Goal: Information Seeking & Learning: Learn about a topic

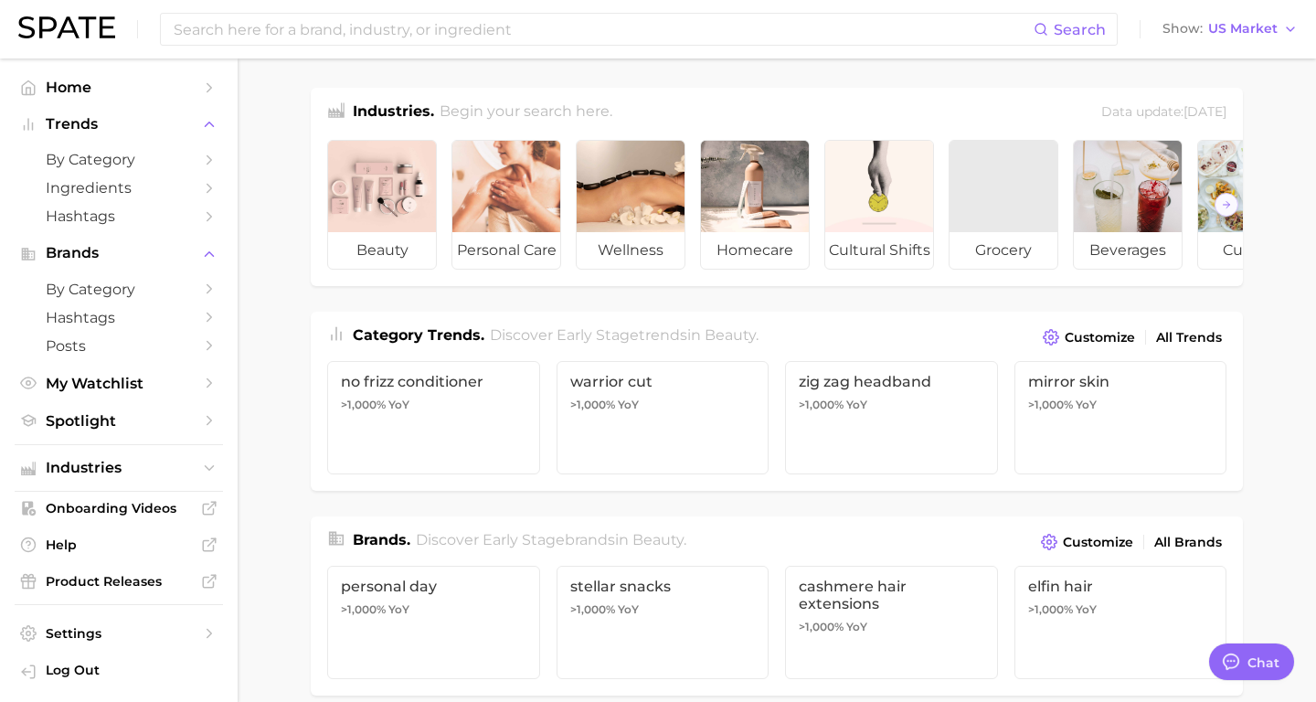
type textarea "x"
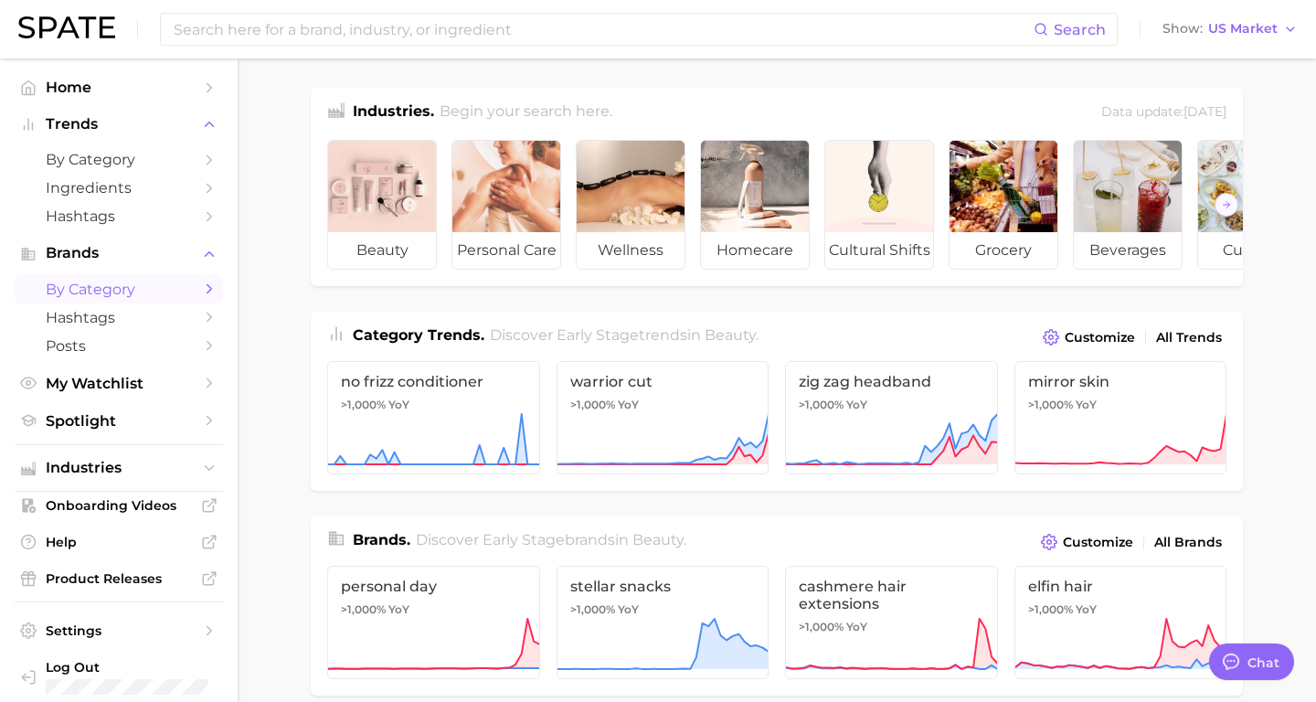
click at [146, 295] on span "by Category" at bounding box center [119, 289] width 146 height 17
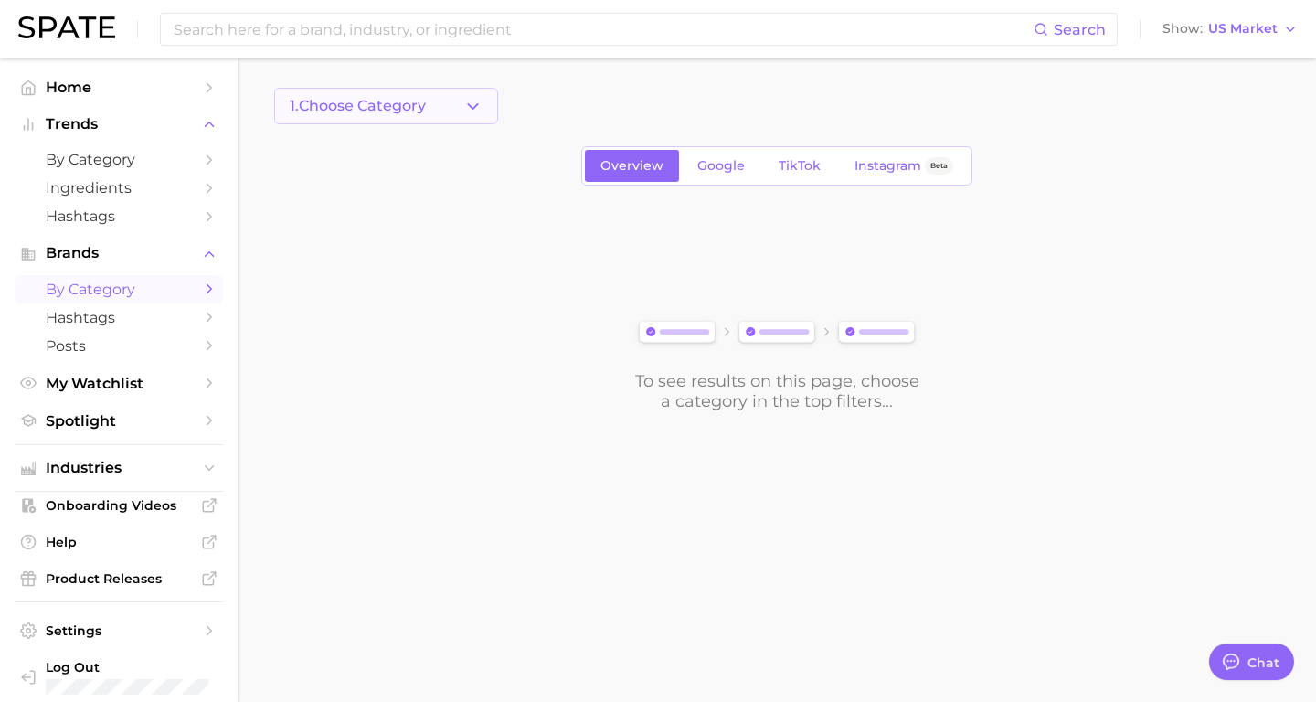
click at [419, 107] on span "1. Choose Category" at bounding box center [358, 106] width 136 height 16
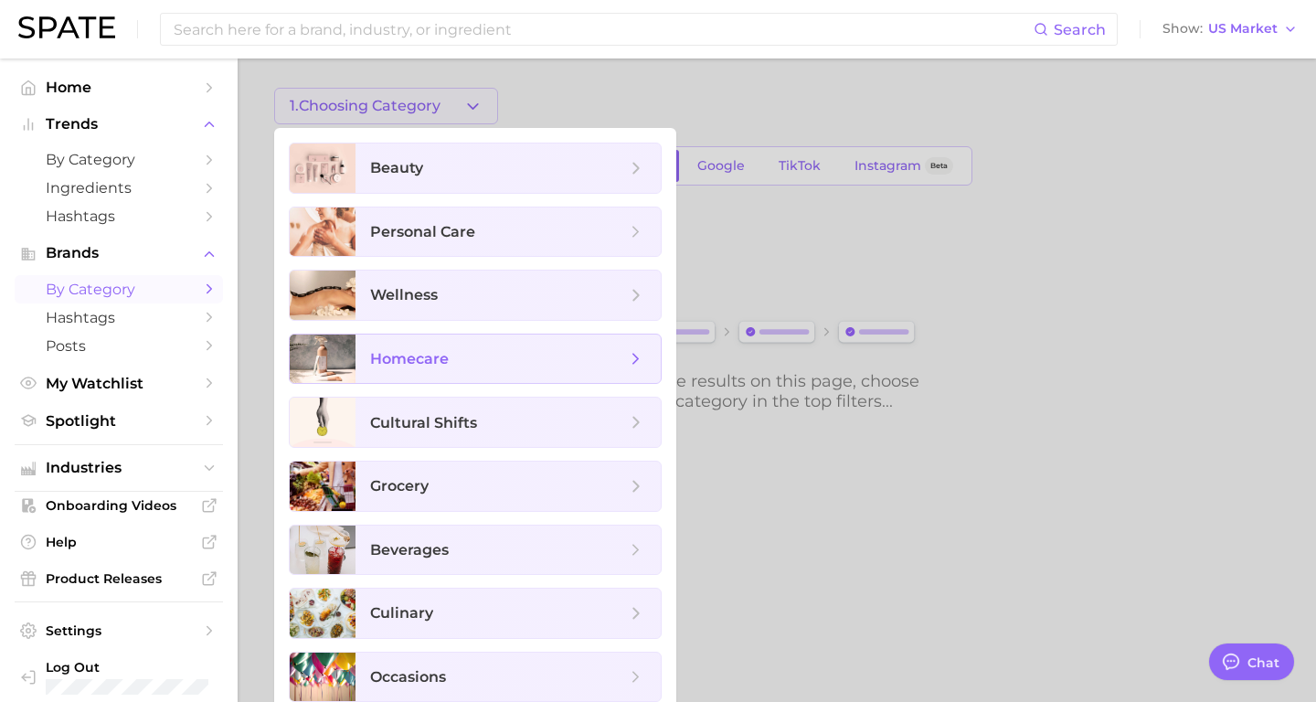
scroll to position [15, 0]
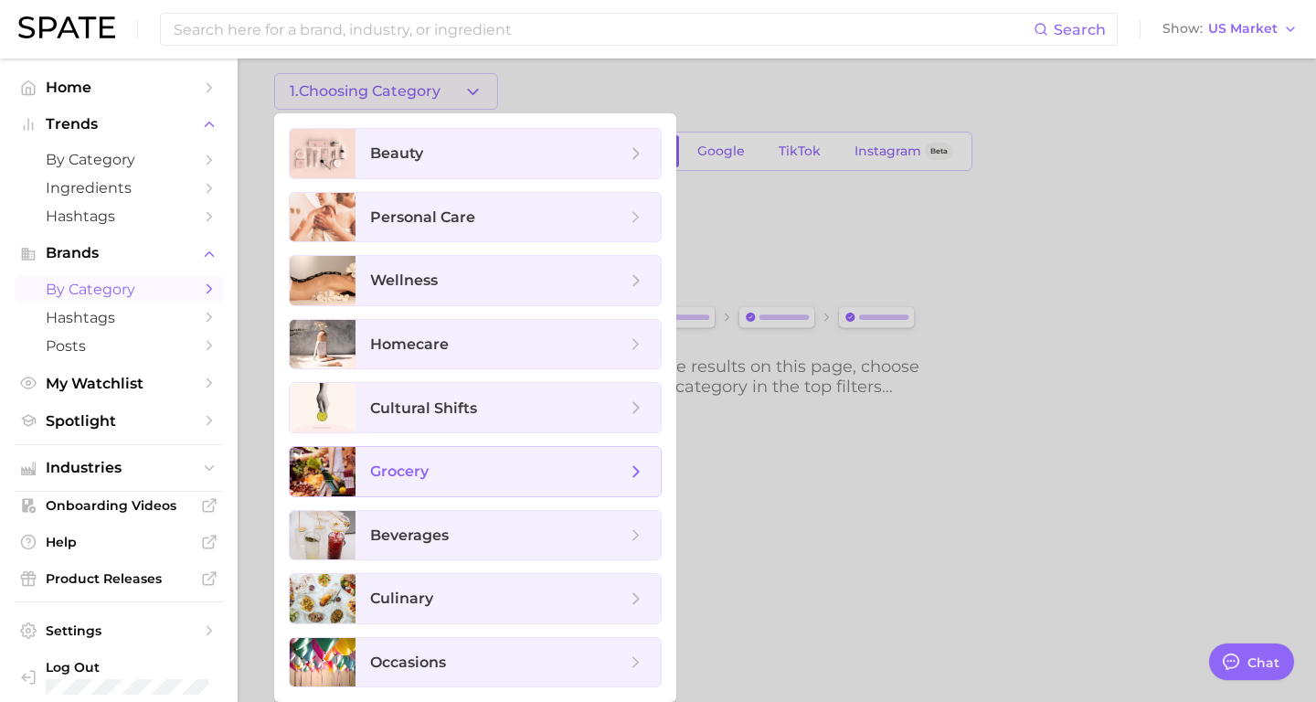
click at [441, 475] on span "grocery" at bounding box center [498, 472] width 256 height 20
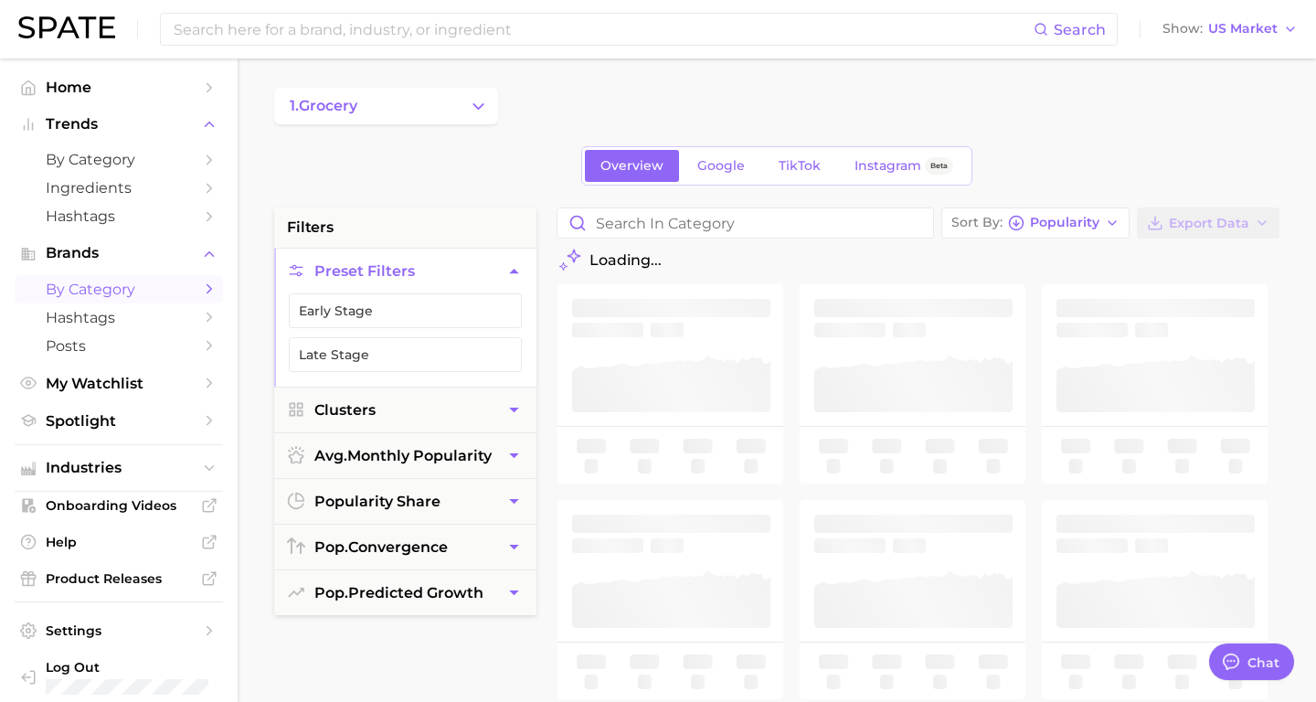
click at [441, 475] on button "avg. monthly popularity" at bounding box center [405, 455] width 262 height 45
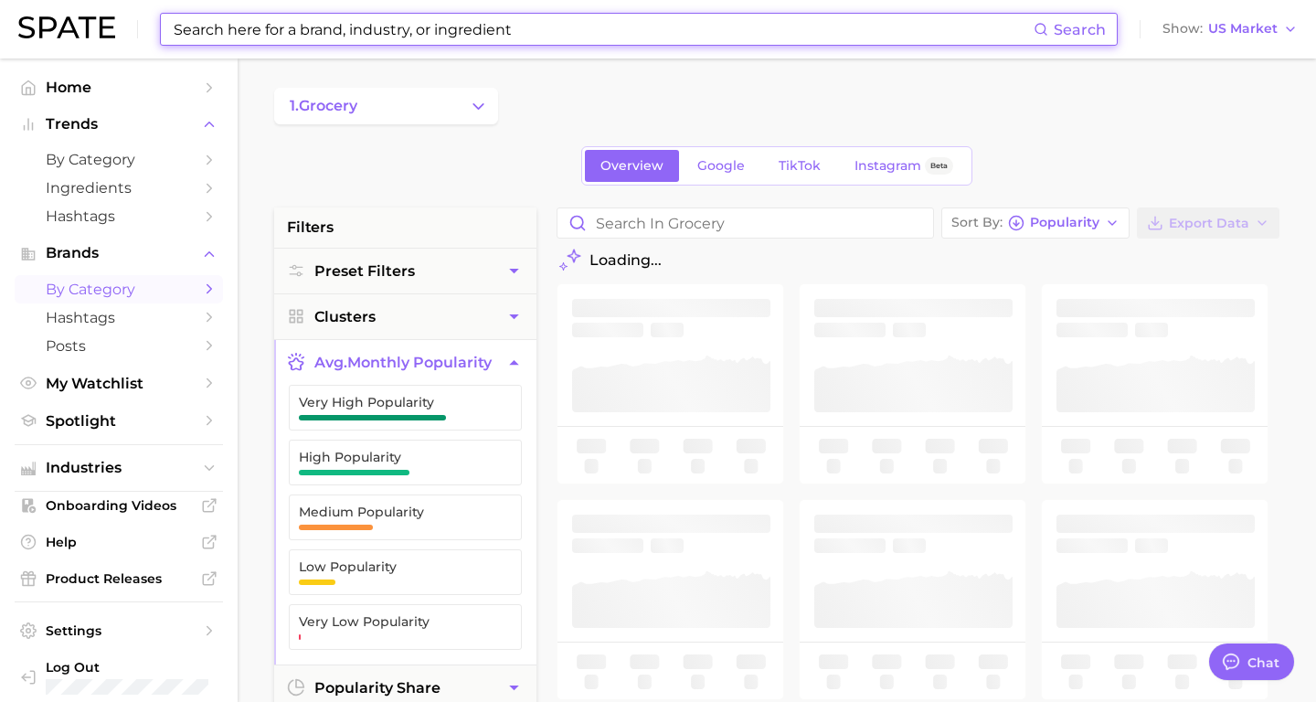
click at [334, 27] on input at bounding box center [603, 29] width 862 height 31
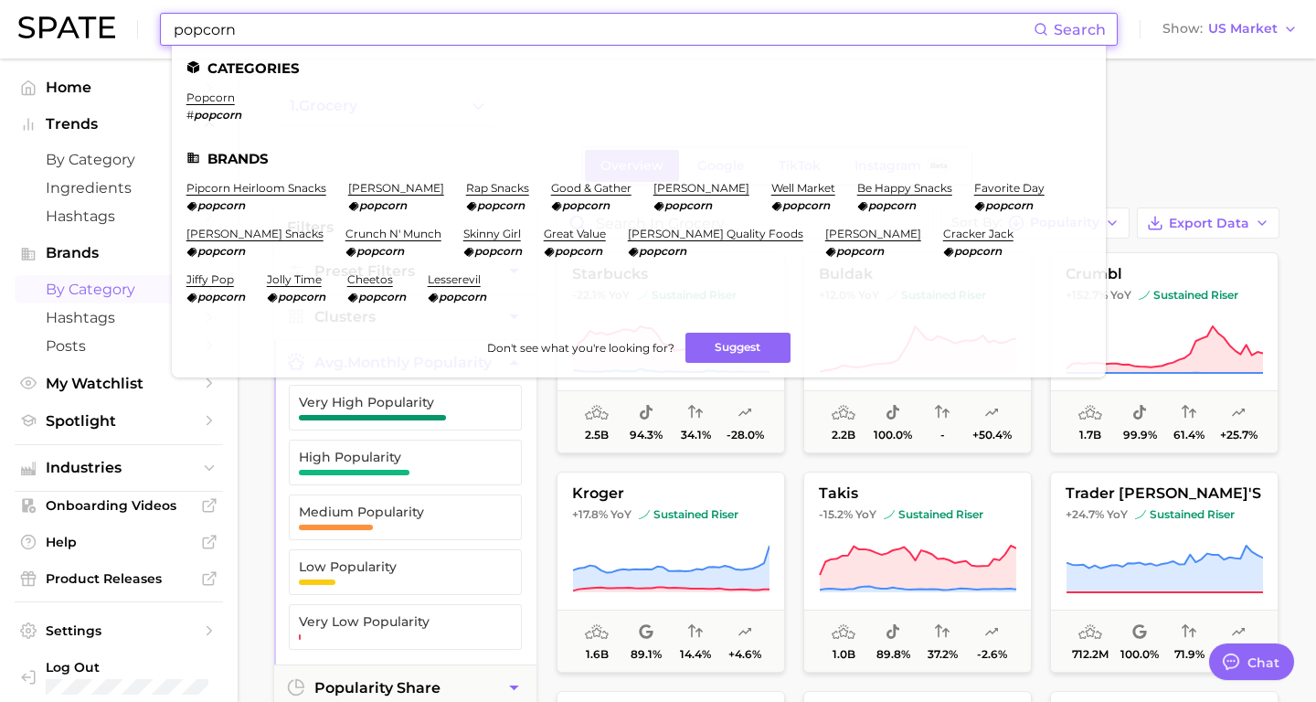
type input "popcorn"
click at [207, 88] on ul "Categories popcorn # popcorn Brands pipcorn heirloom snacks popcorn [PERSON_NAM…" at bounding box center [639, 212] width 934 height 332
click at [207, 97] on link "popcorn" at bounding box center [210, 97] width 48 height 14
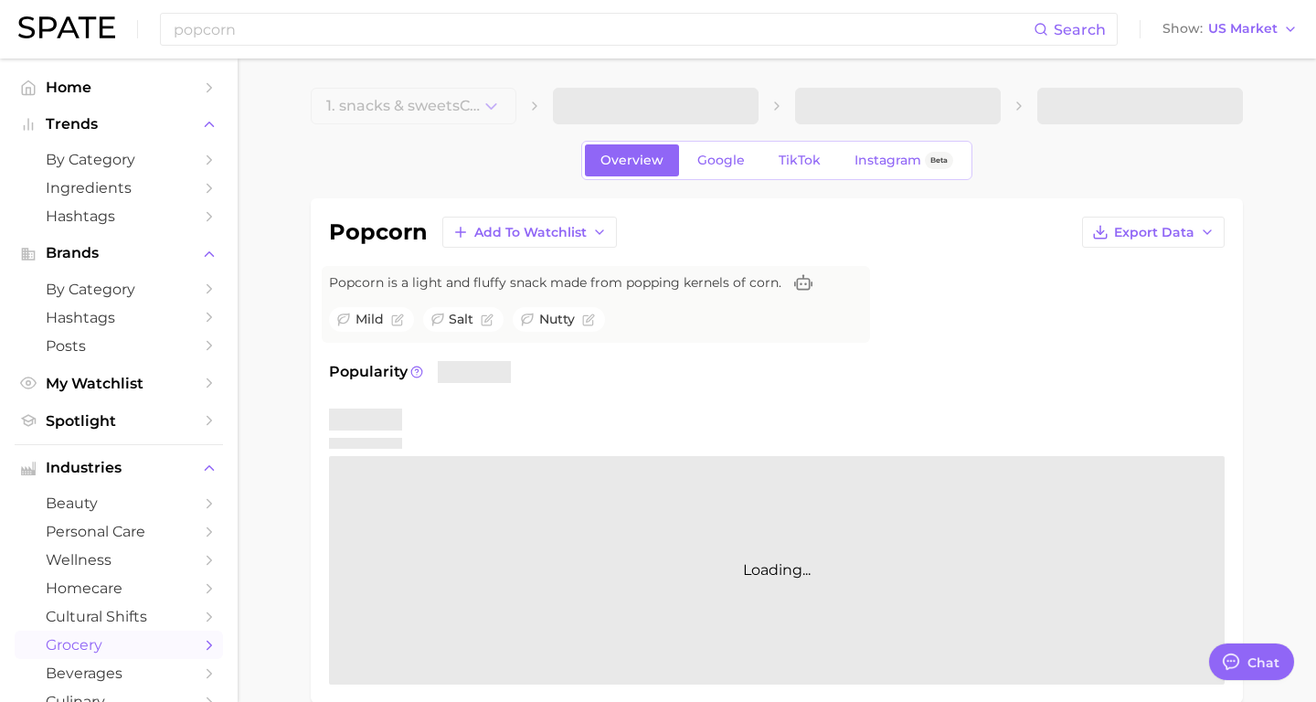
type textarea "x"
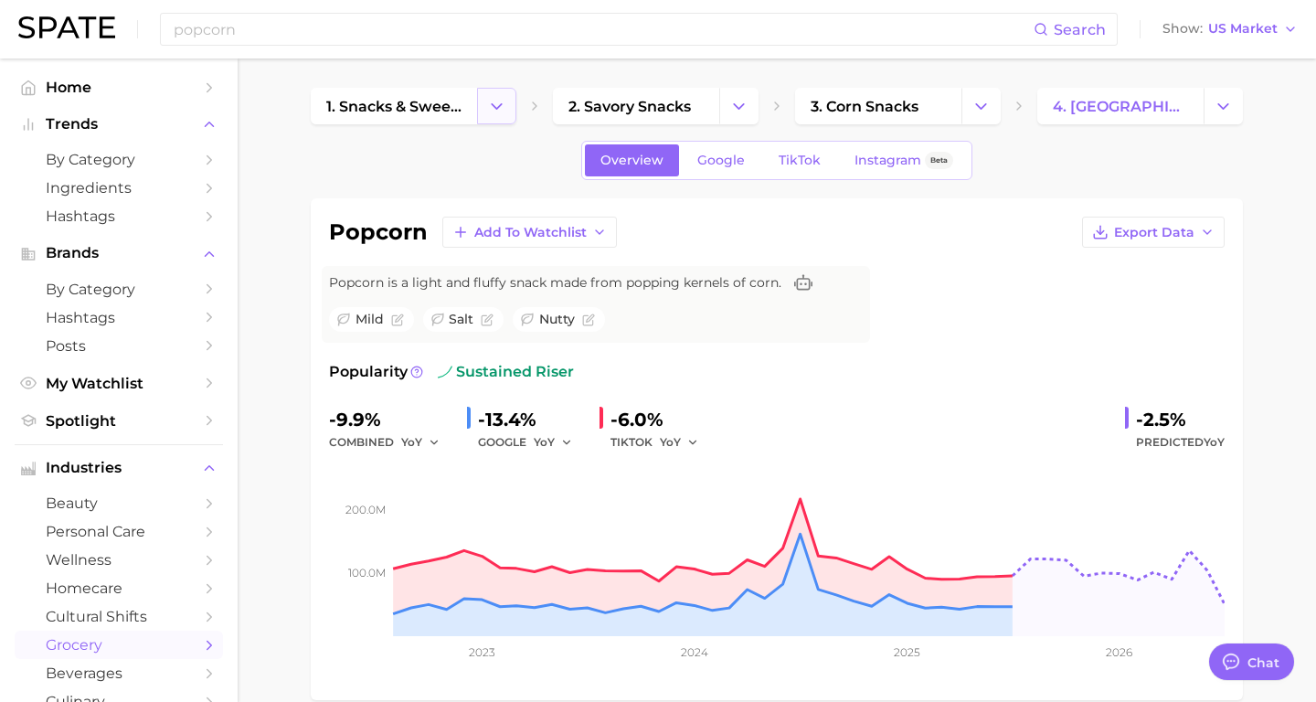
click at [494, 108] on icon "Change Category" at bounding box center [496, 106] width 19 height 19
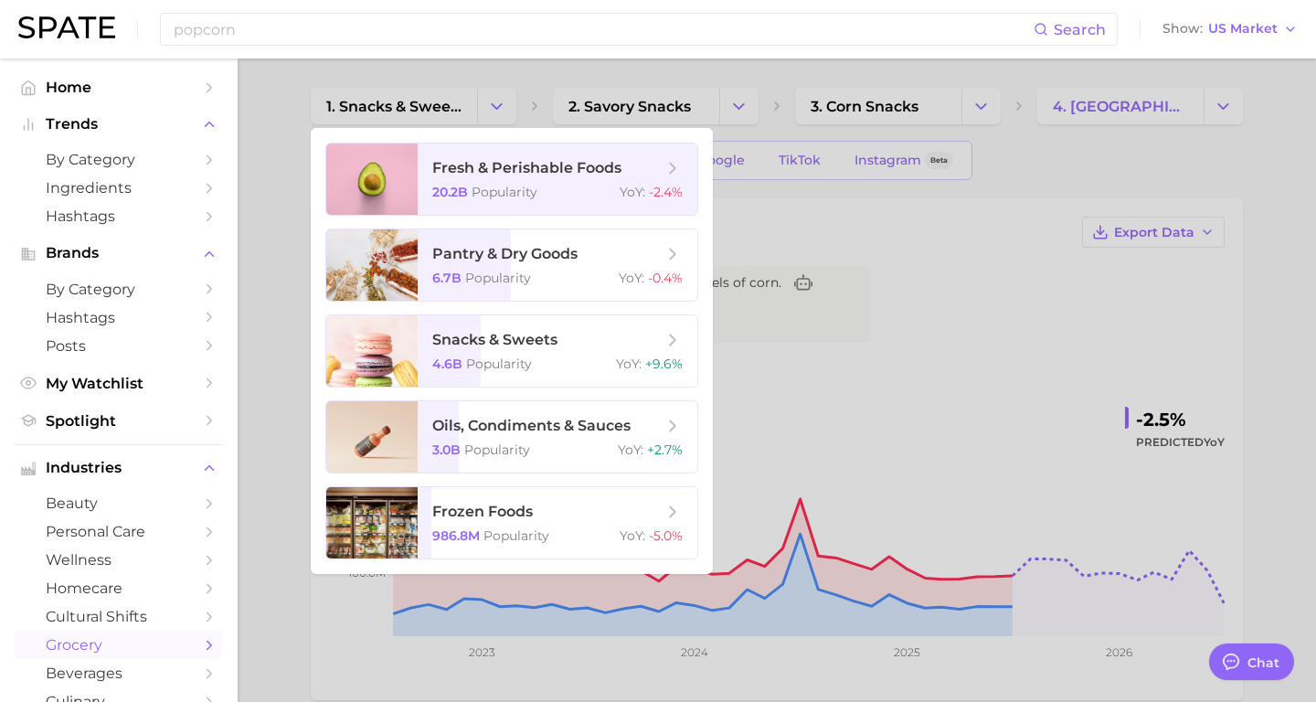
click at [292, 314] on div at bounding box center [658, 351] width 1316 height 702
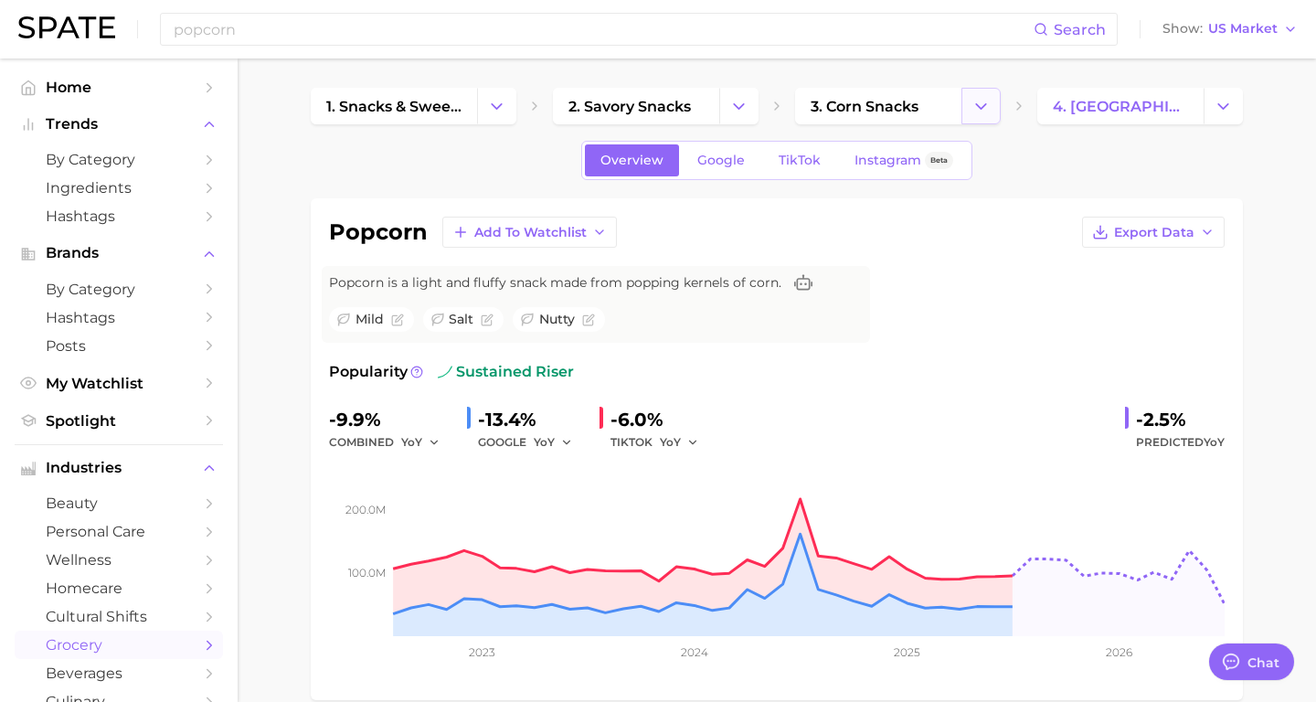
click at [981, 106] on icon "Change Category" at bounding box center [981, 106] width 19 height 19
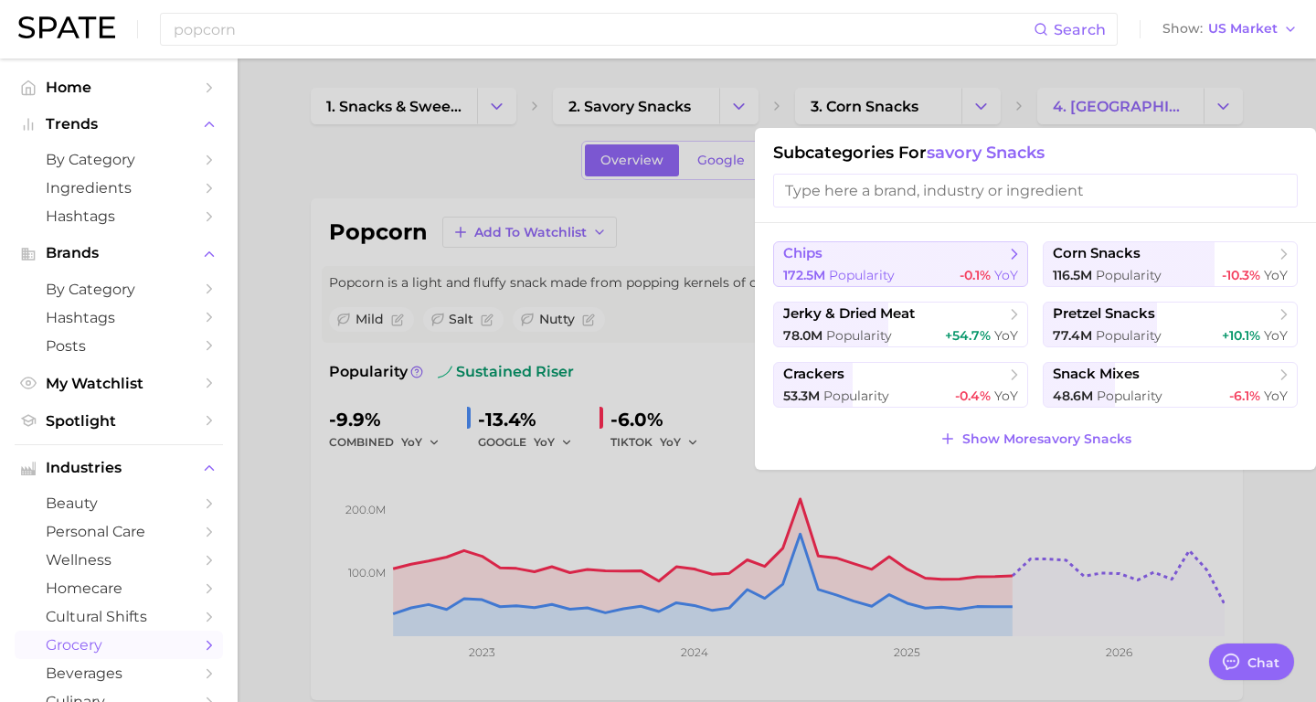
click at [899, 261] on span "chips" at bounding box center [894, 254] width 222 height 18
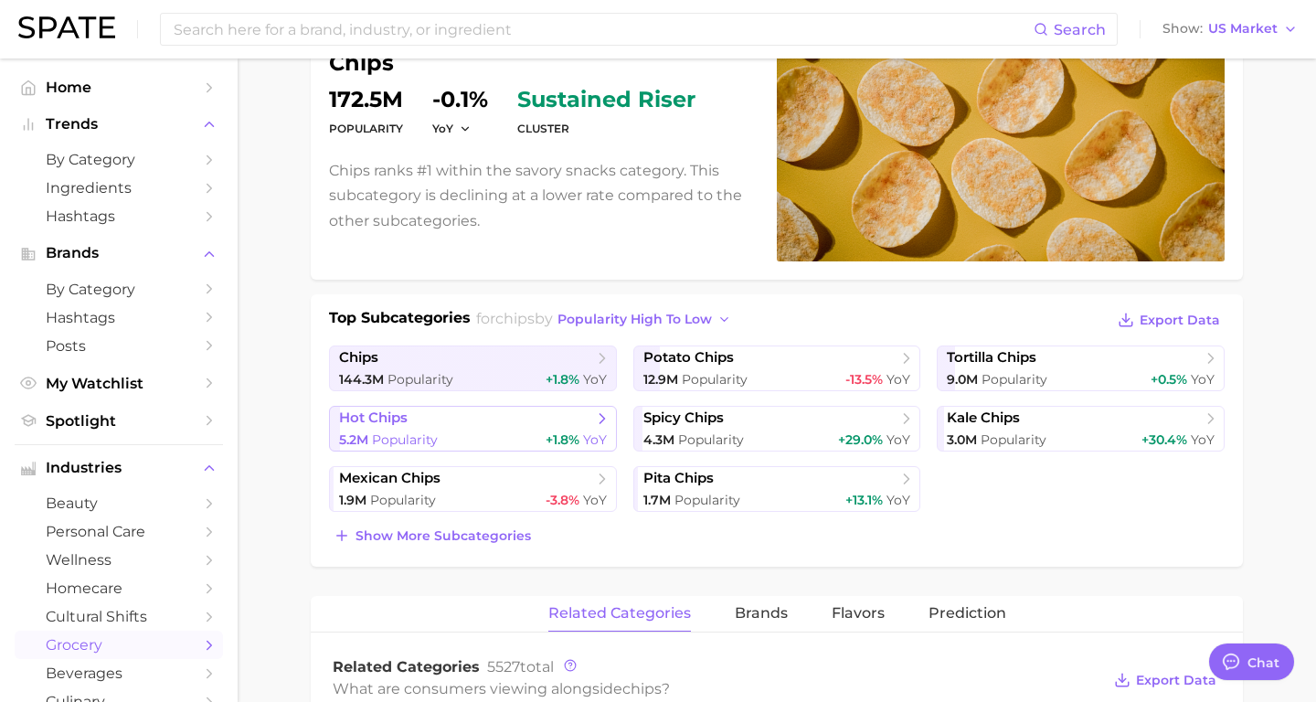
scroll to position [198, 0]
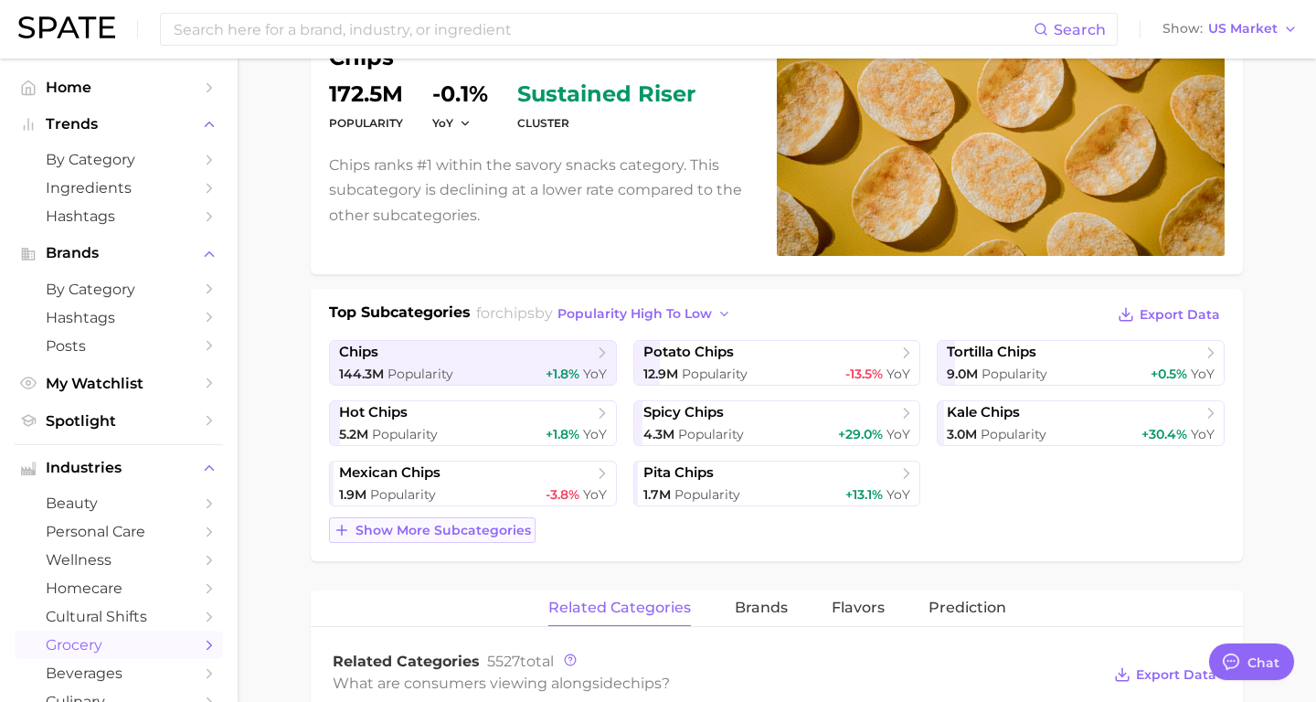
click at [498, 527] on span "Show more subcategories" at bounding box center [443, 531] width 175 height 16
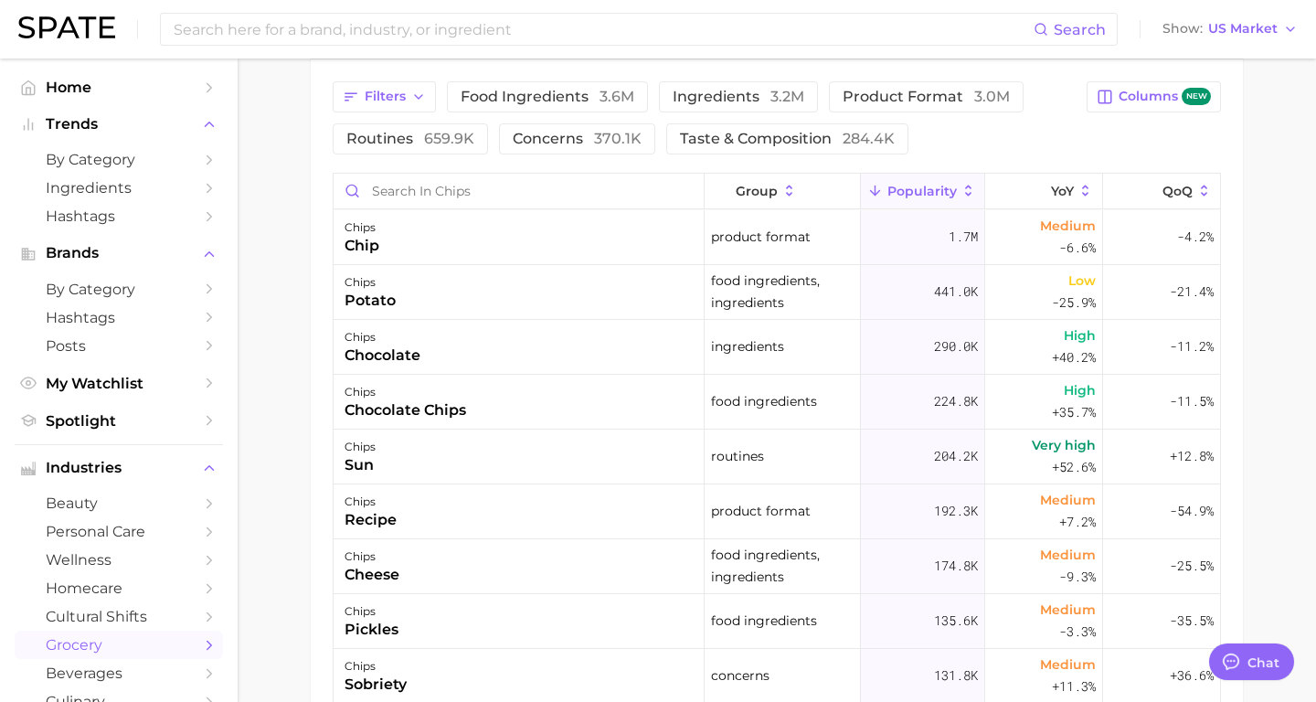
scroll to position [1329, 0]
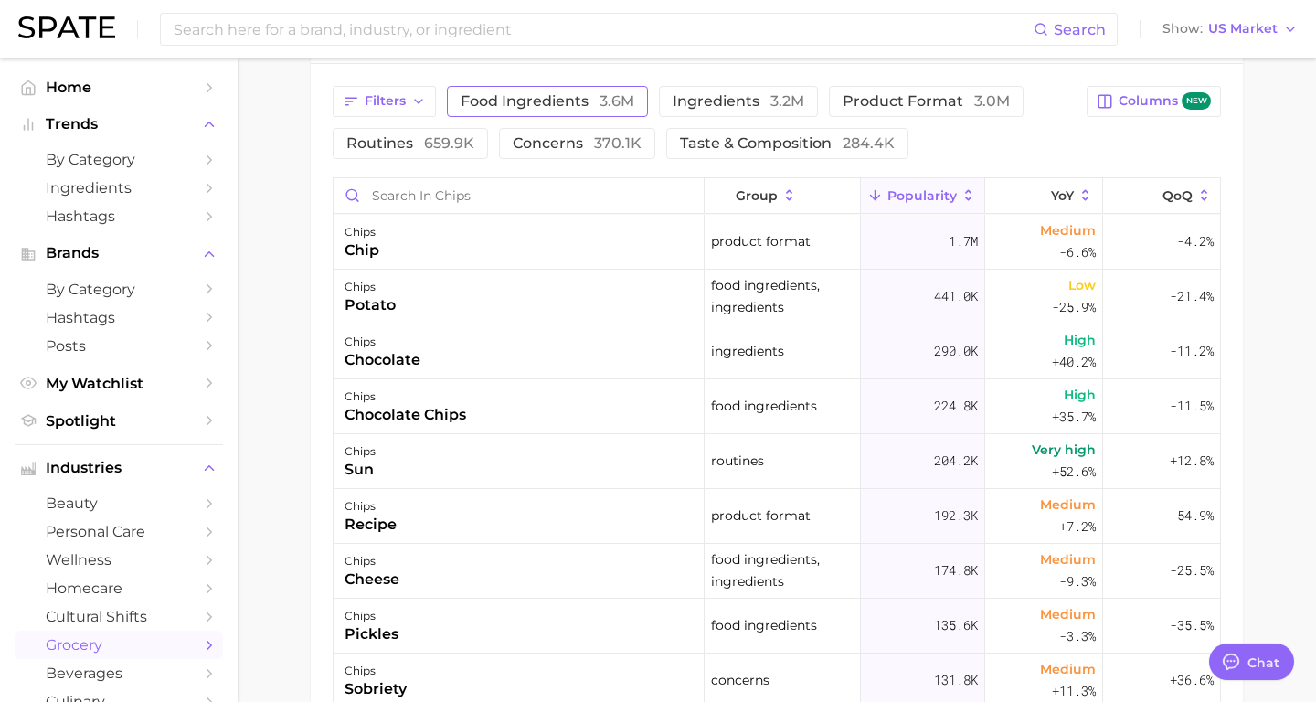
click at [611, 96] on span "3.6m" at bounding box center [617, 100] width 35 height 17
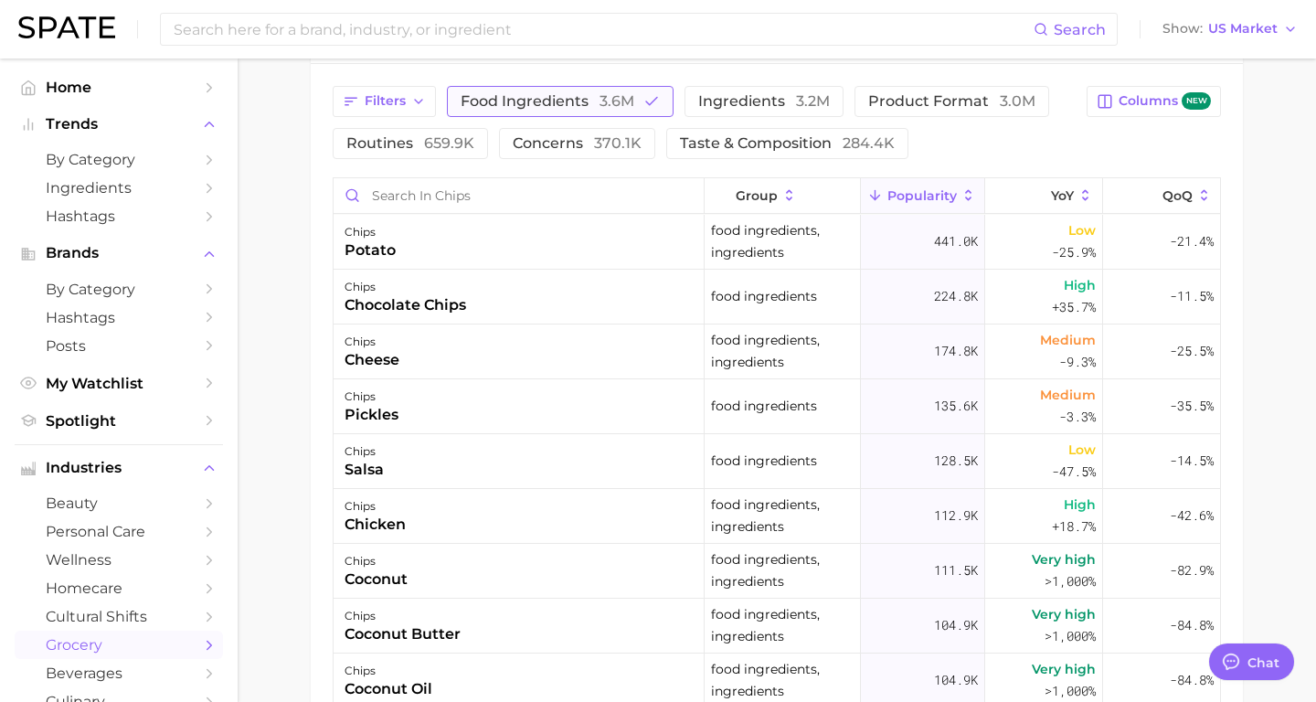
click at [509, 105] on span "food ingredients 3.6m" at bounding box center [548, 101] width 174 height 15
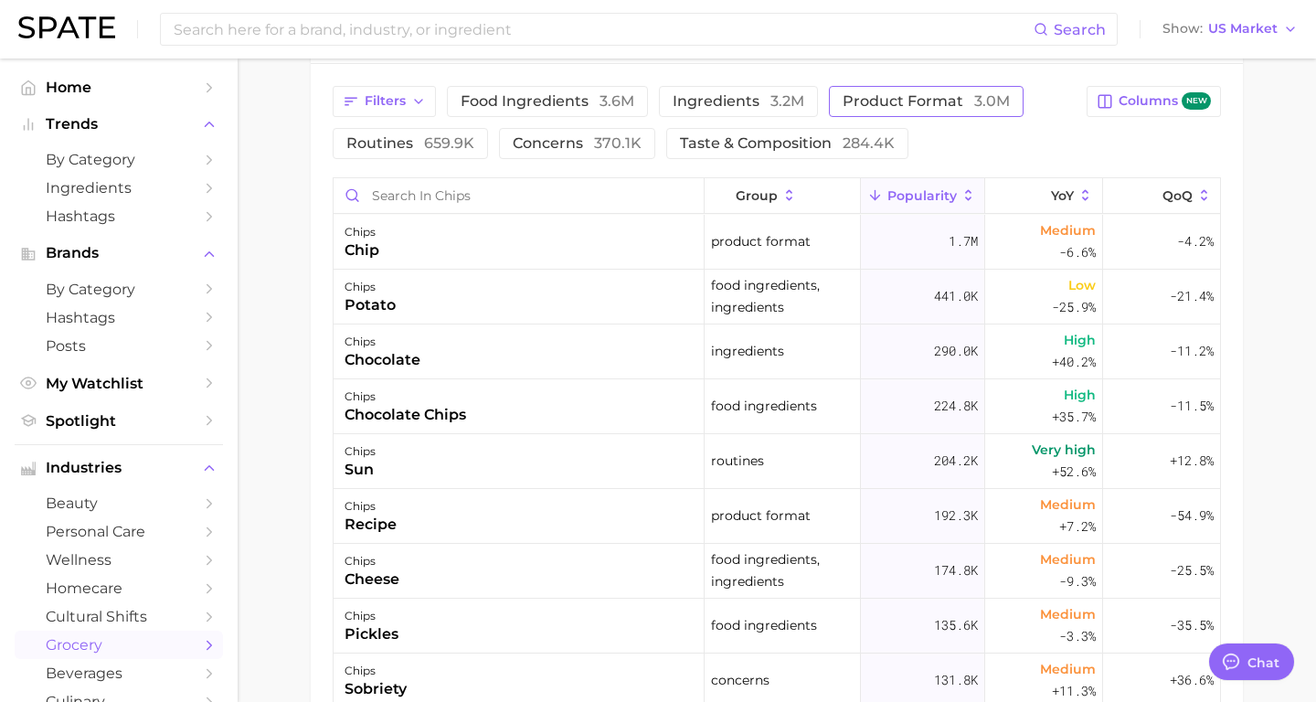
click at [844, 101] on span "product format 3.0m" at bounding box center [926, 101] width 167 height 15
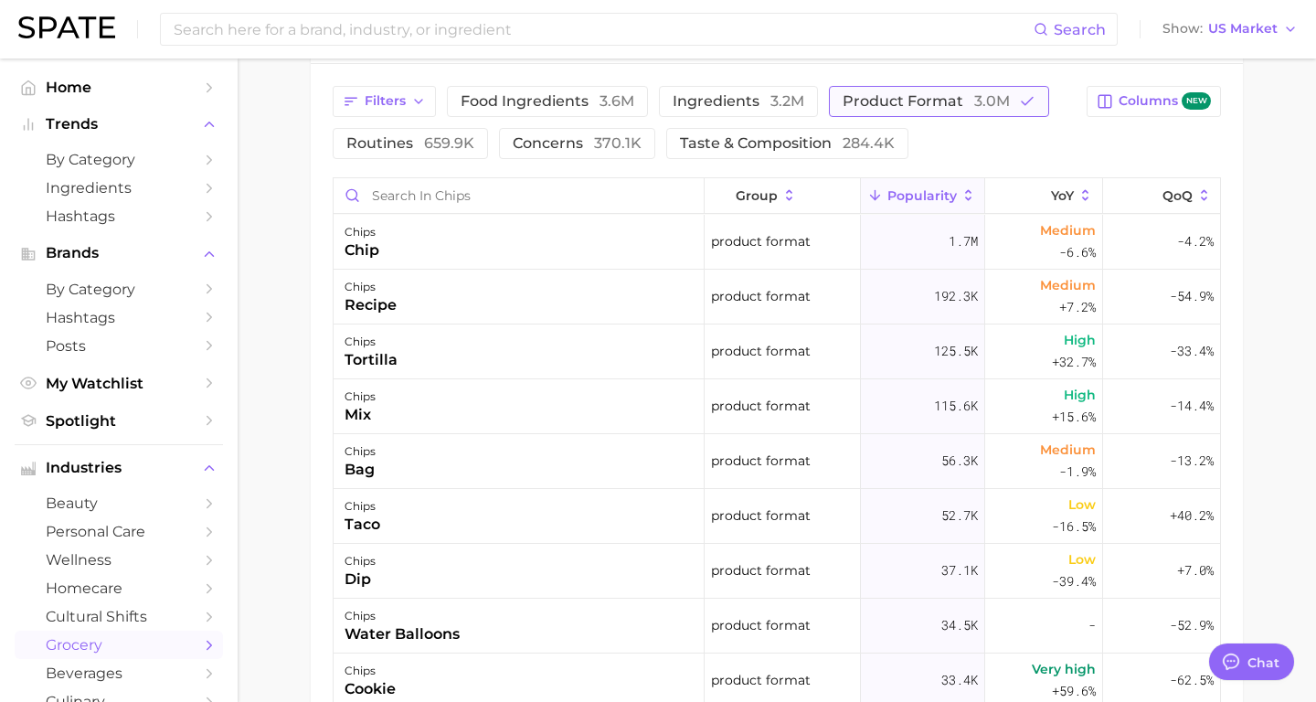
click at [900, 109] on span "product format 3.0m" at bounding box center [926, 101] width 167 height 15
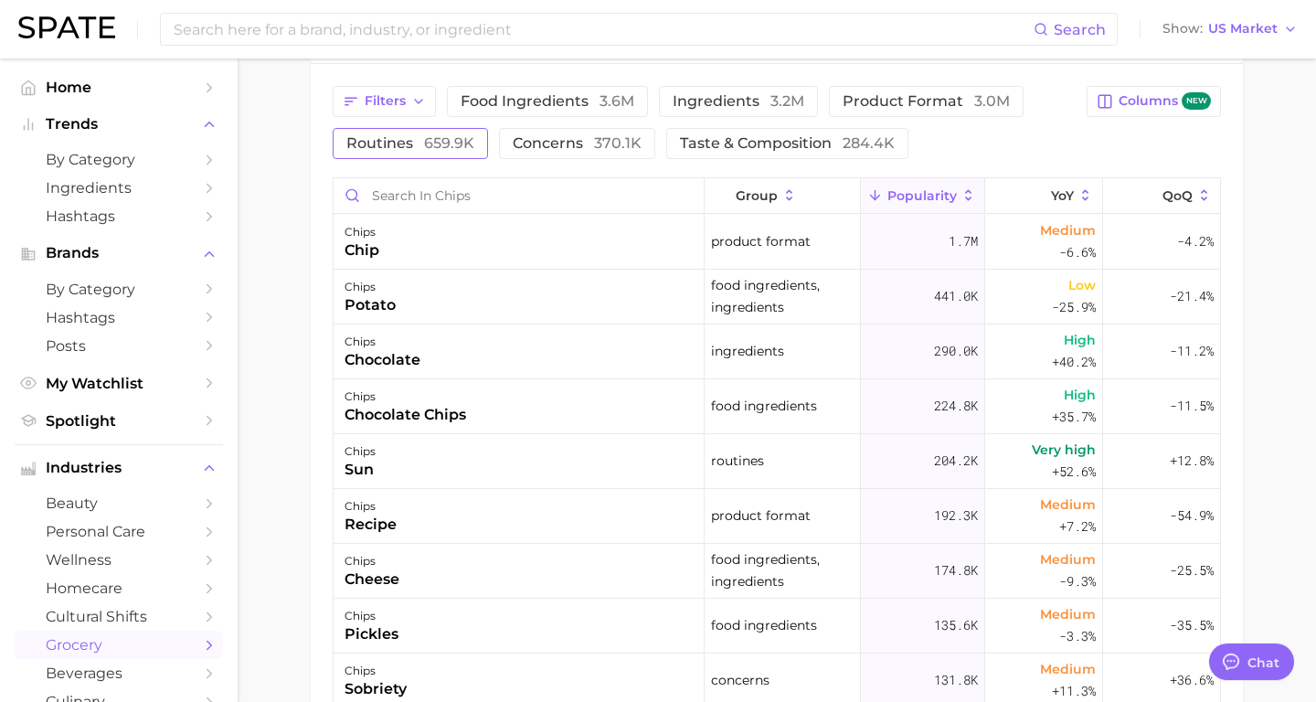
click at [471, 140] on span "659.9k" at bounding box center [449, 142] width 50 height 17
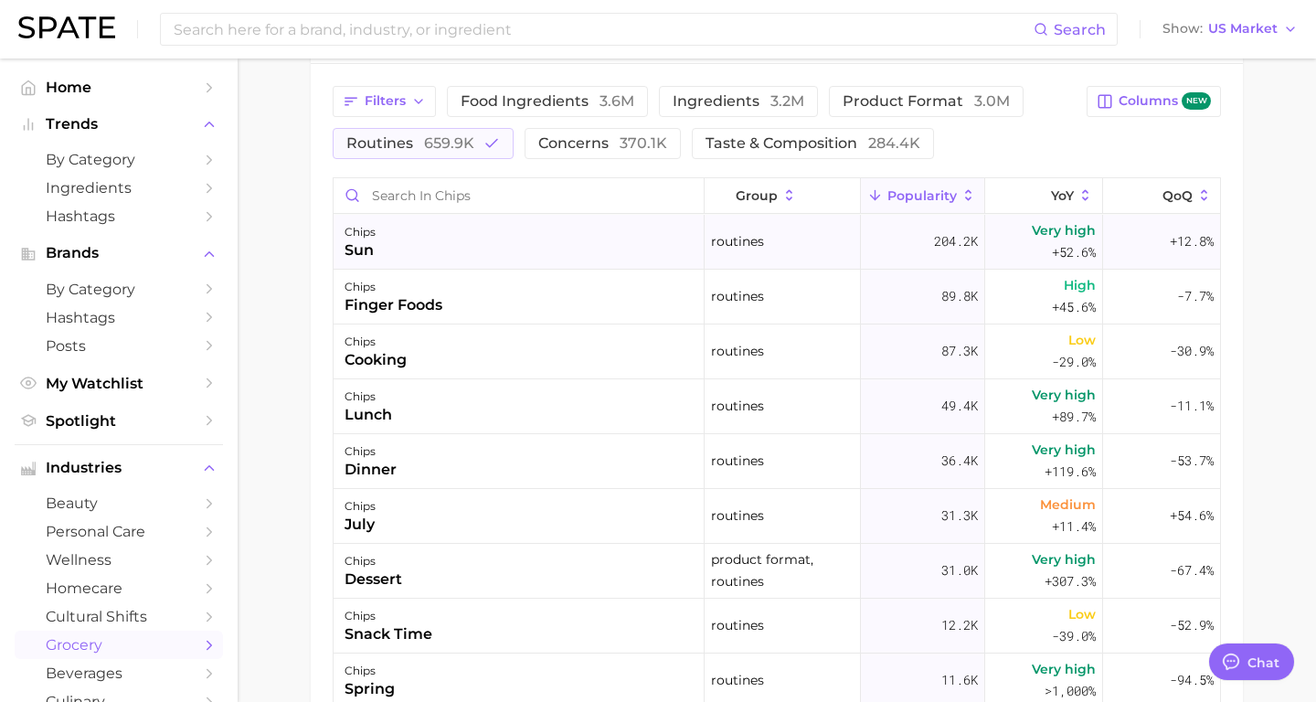
click at [491, 236] on div "chips sun" at bounding box center [519, 242] width 371 height 55
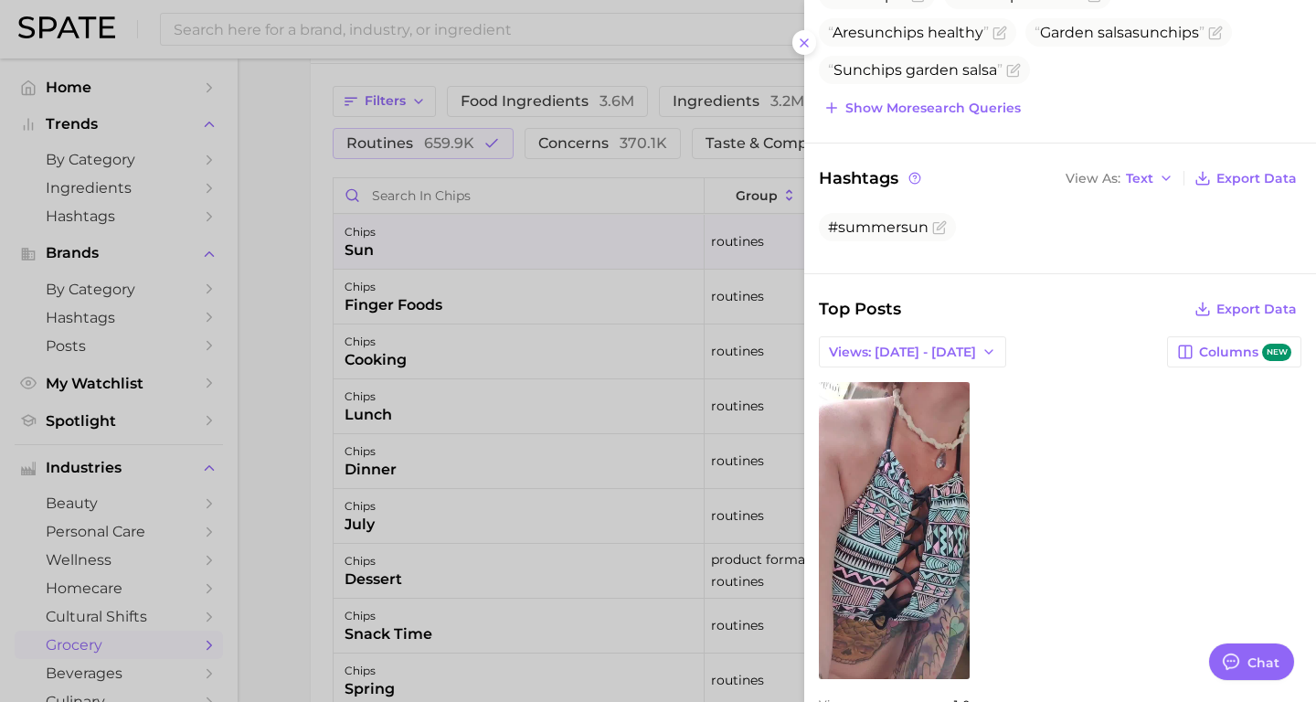
scroll to position [361, 0]
click at [803, 48] on icon at bounding box center [804, 43] width 15 height 15
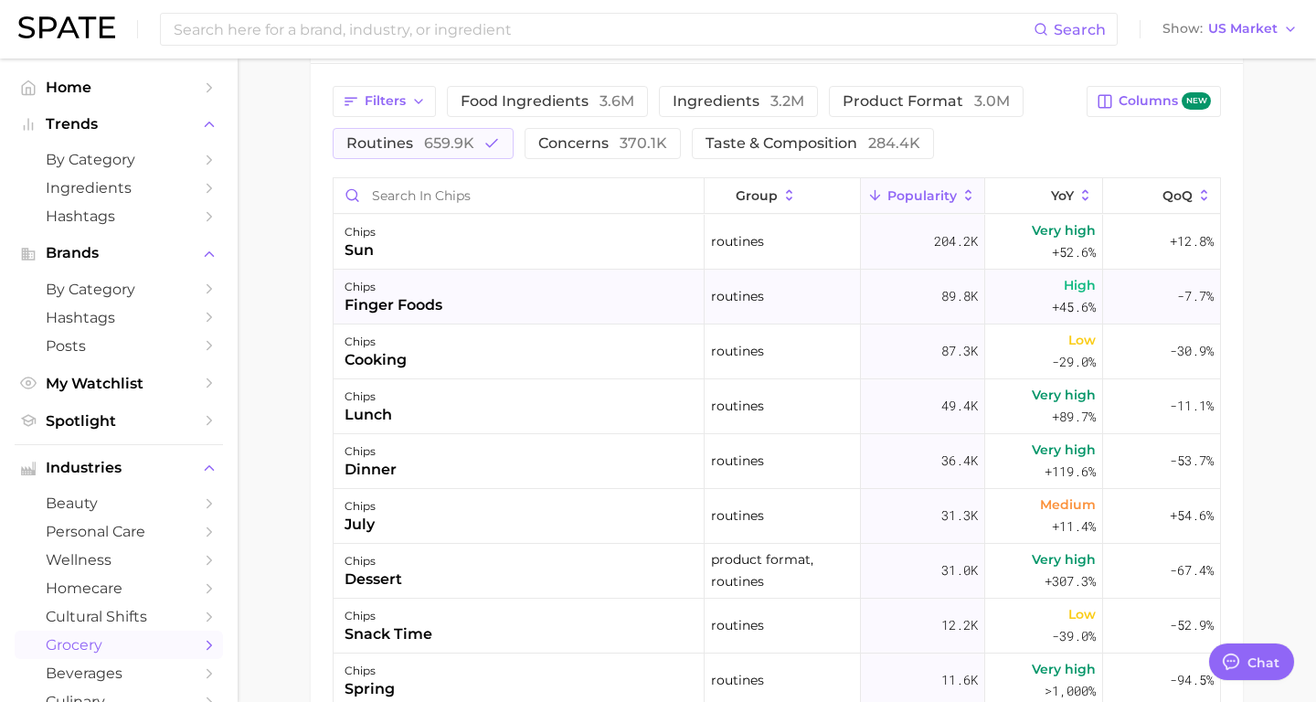
click at [487, 294] on div "chips finger foods" at bounding box center [519, 297] width 371 height 55
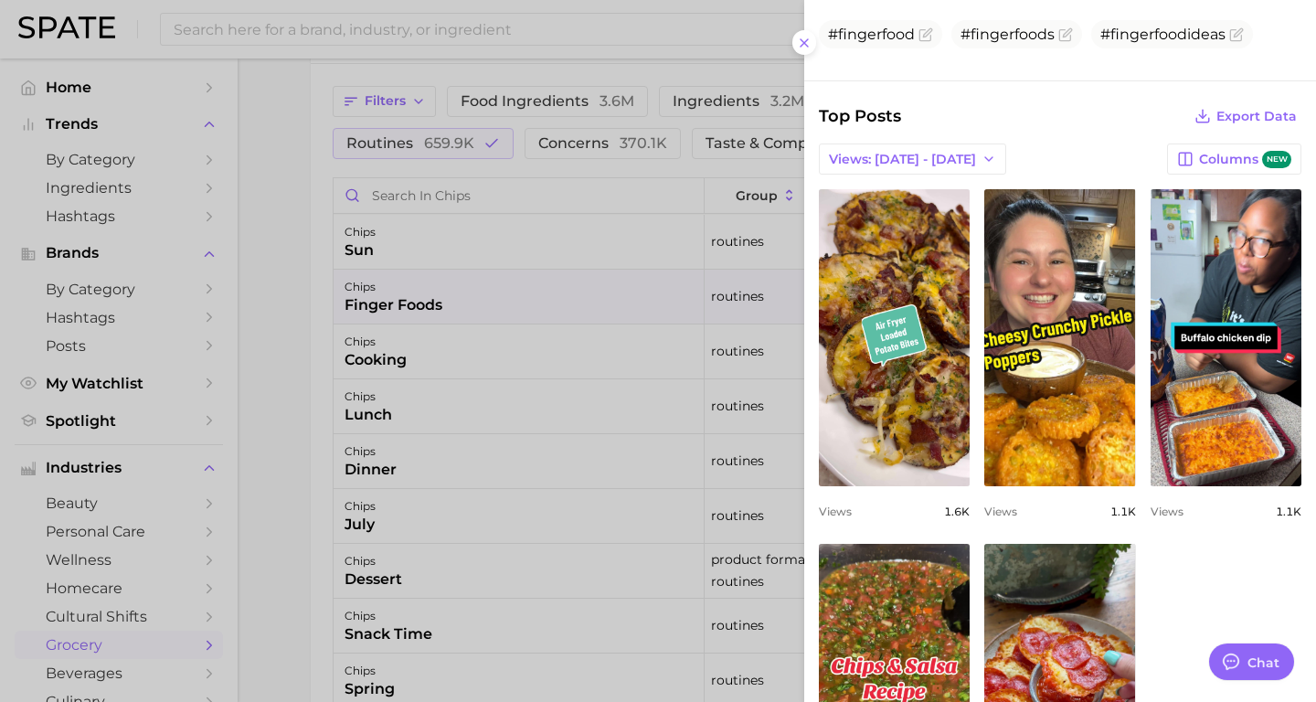
scroll to position [536, 0]
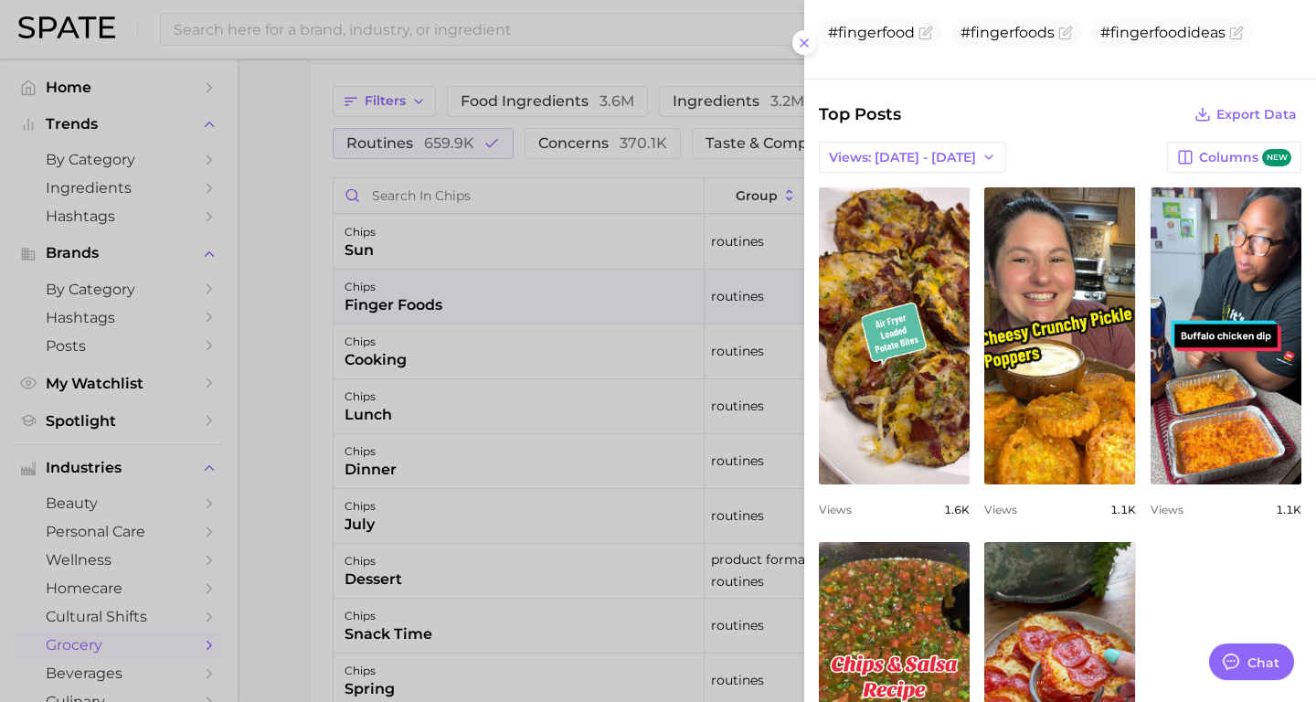
click at [670, 268] on div at bounding box center [658, 351] width 1316 height 702
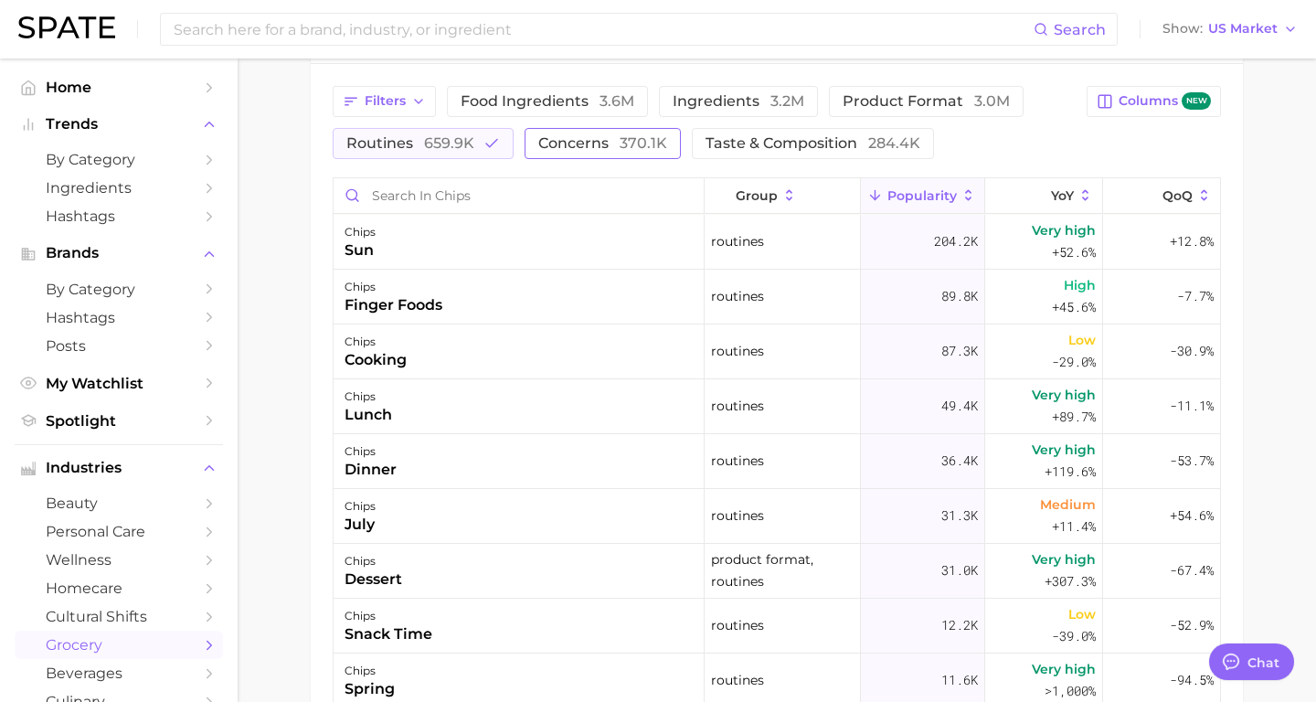
click at [585, 155] on button "concerns 370.1k" at bounding box center [603, 143] width 156 height 31
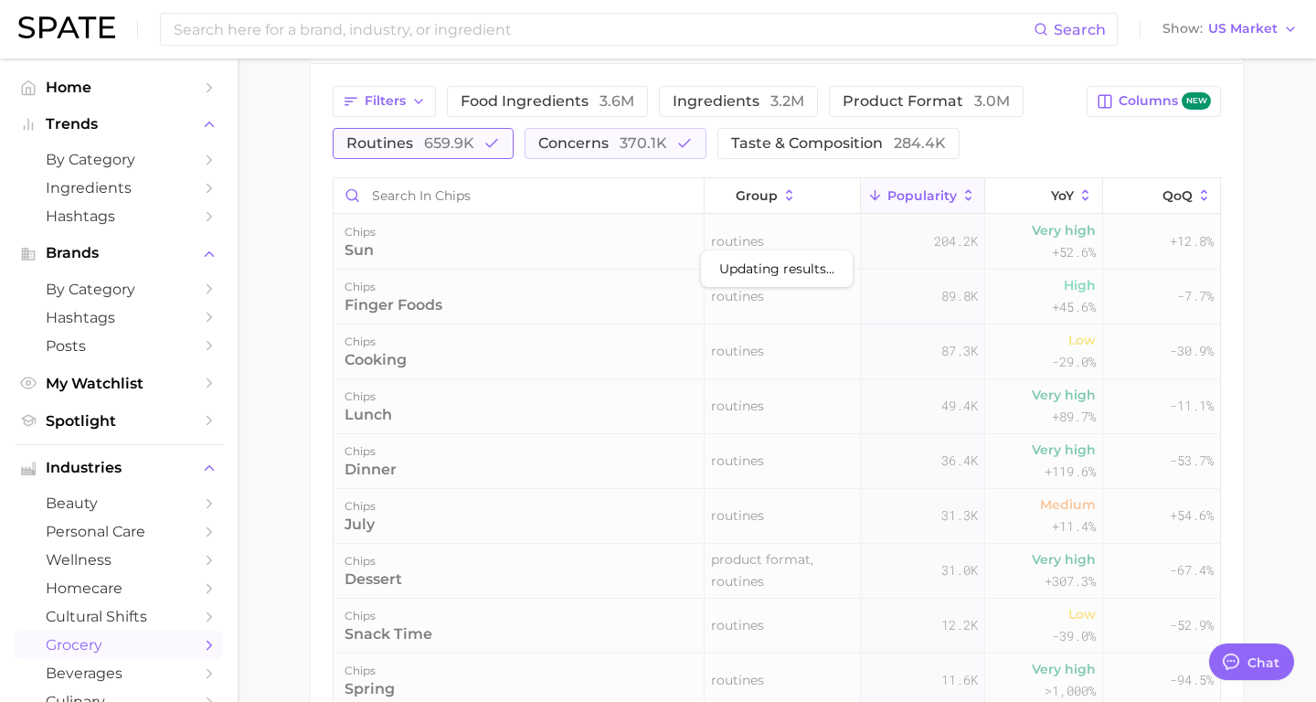
click at [484, 148] on icon "button" at bounding box center [492, 143] width 16 height 16
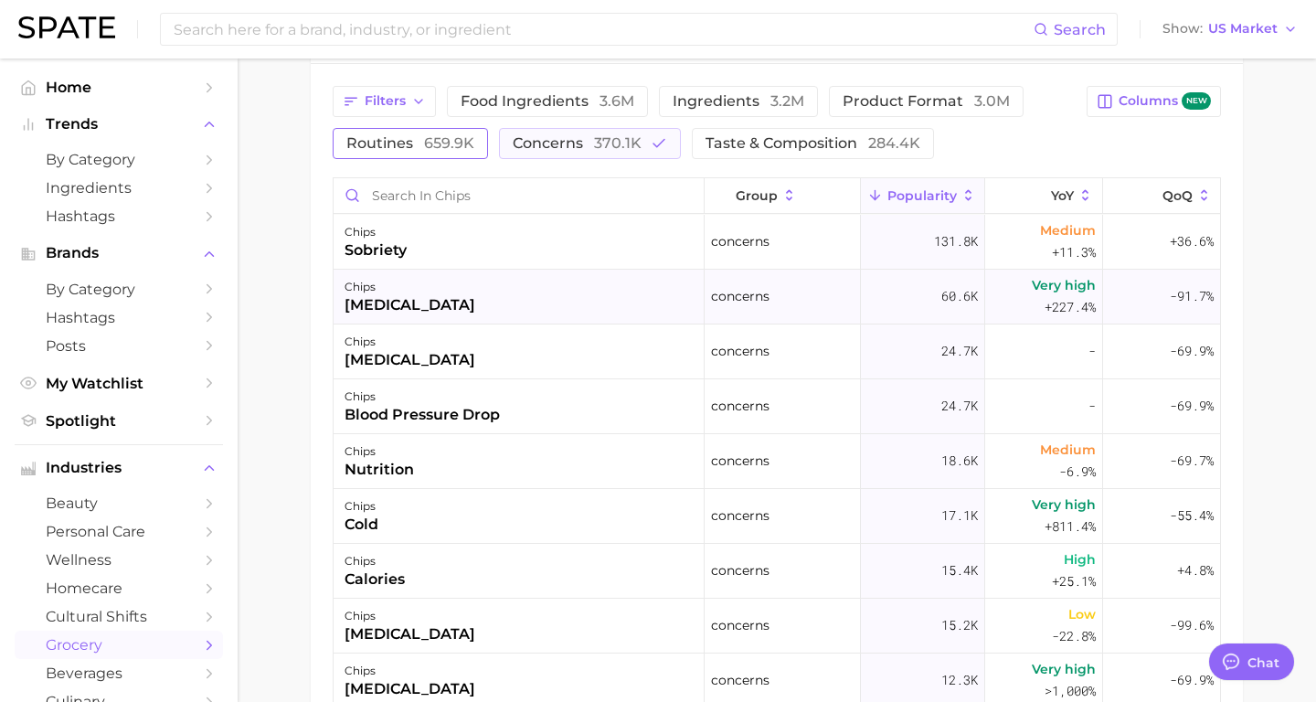
click at [549, 303] on div "chips [MEDICAL_DATA]" at bounding box center [519, 297] width 371 height 55
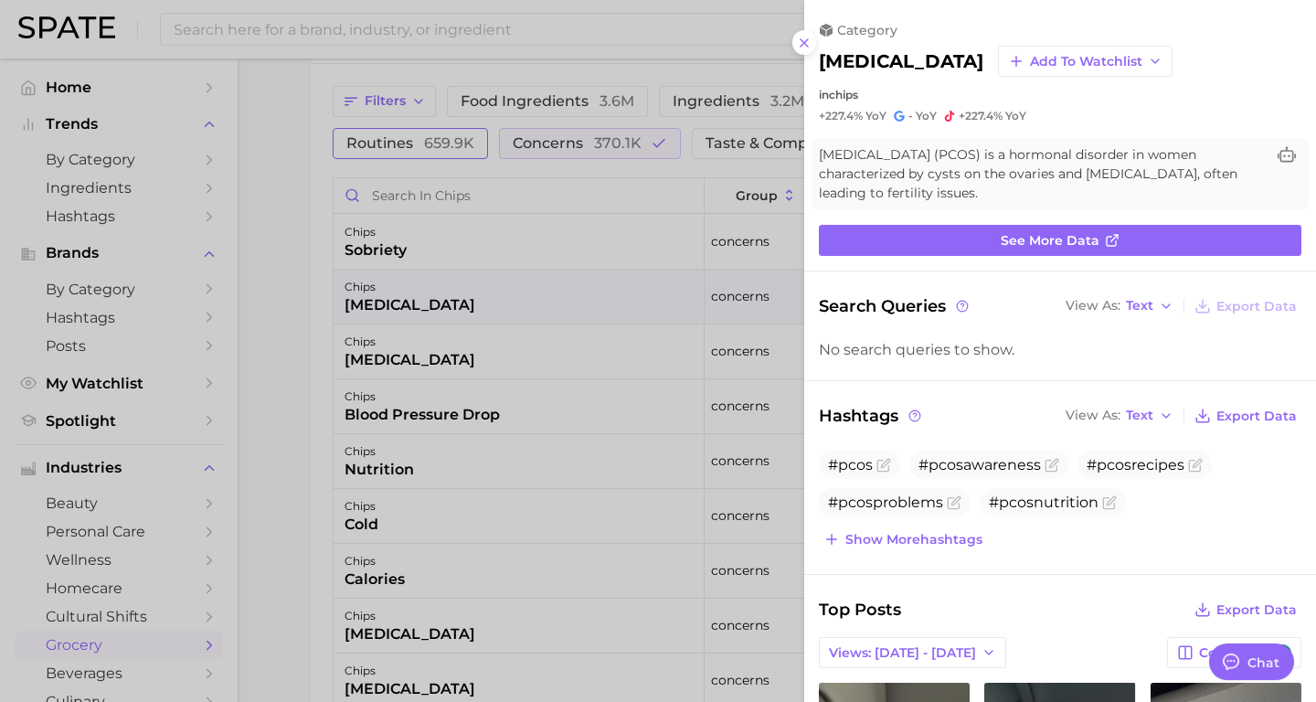
scroll to position [0, 0]
click at [392, 415] on div at bounding box center [658, 351] width 1316 height 702
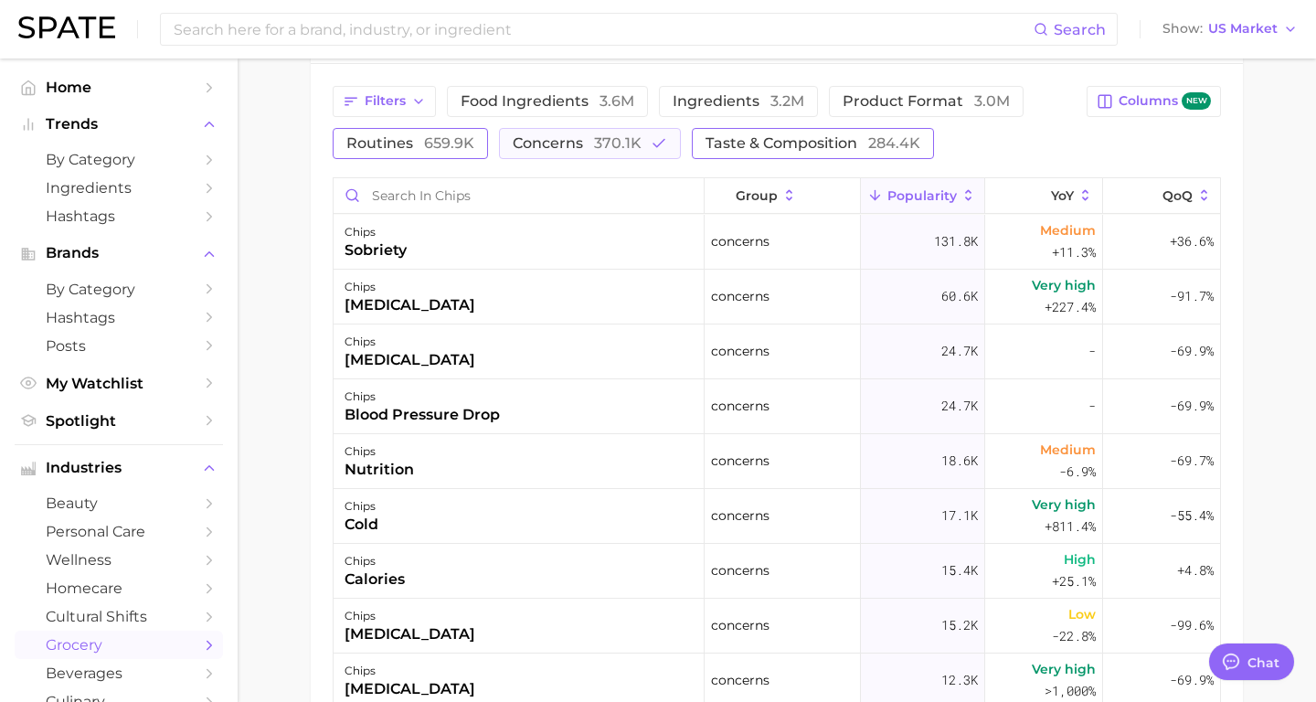
click at [828, 147] on span "taste & composition 284.4k" at bounding box center [813, 143] width 215 height 15
click at [718, 151] on button "taste & composition 284.4k" at bounding box center [813, 143] width 242 height 31
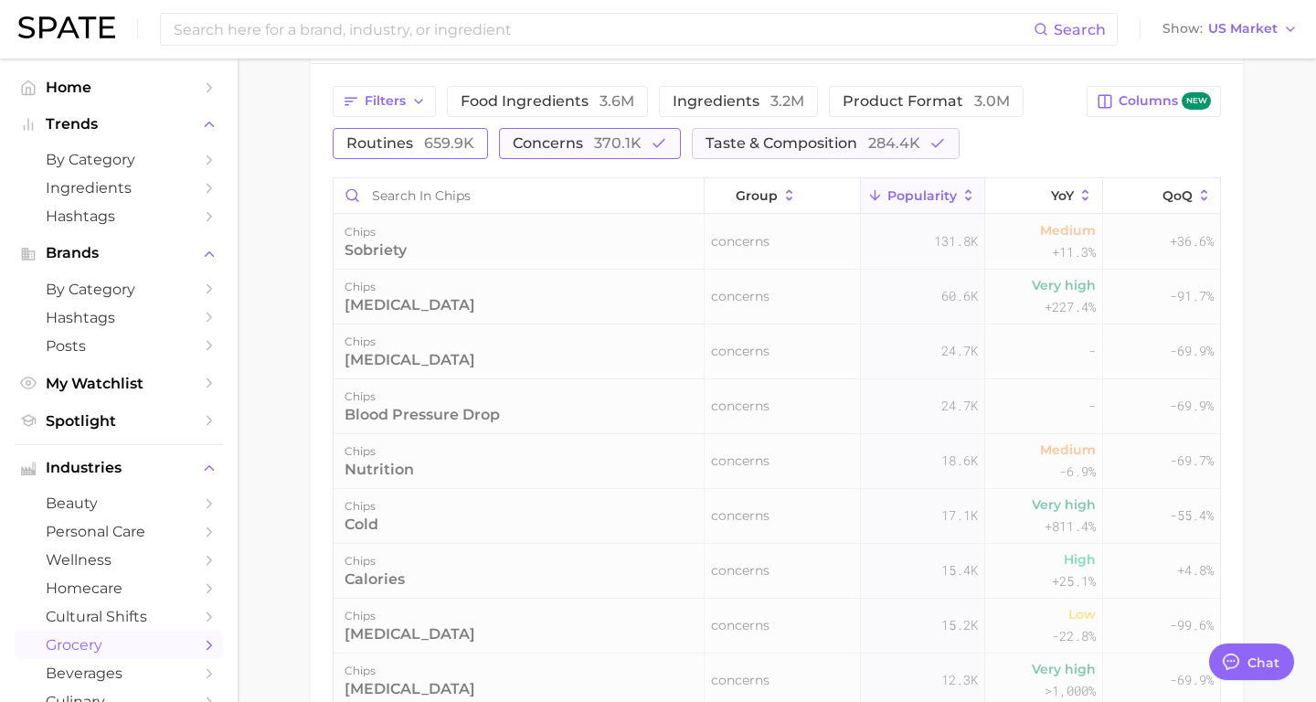
click at [638, 150] on button "concerns 370.1k" at bounding box center [590, 143] width 182 height 31
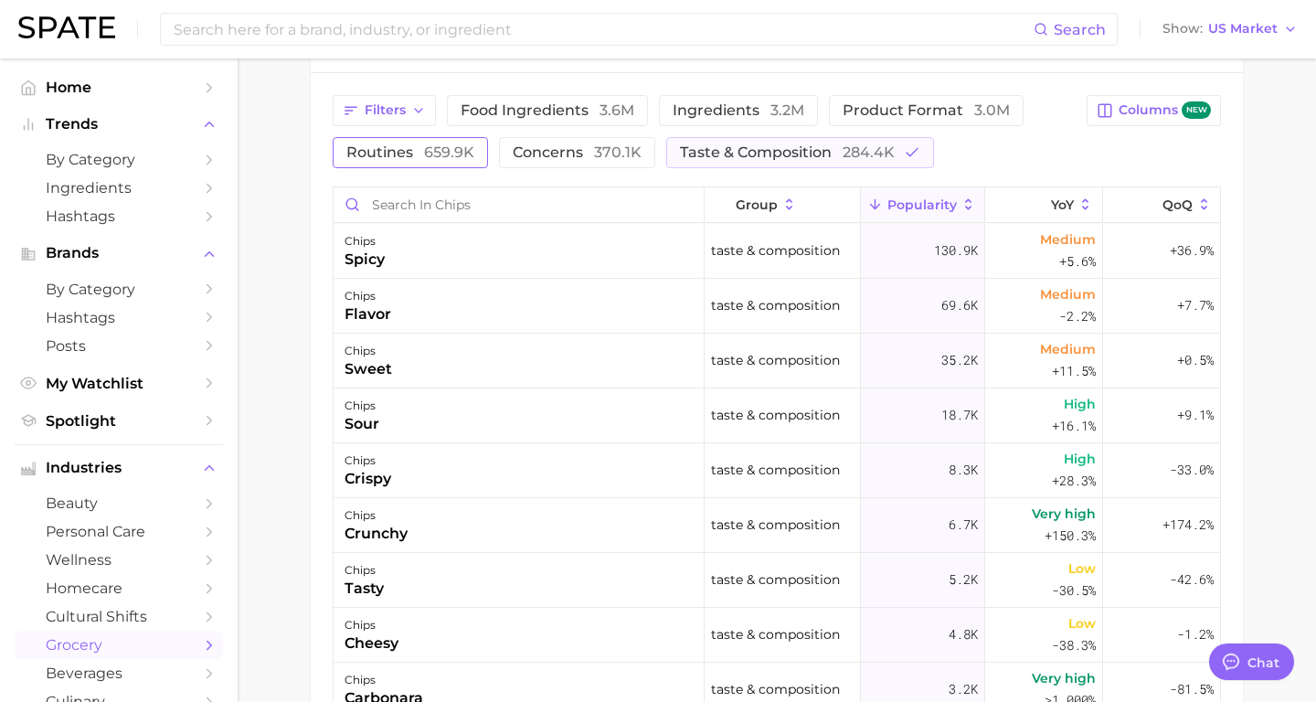
scroll to position [1322, 0]
click at [409, 531] on div "chips crunchy" at bounding box center [519, 523] width 371 height 55
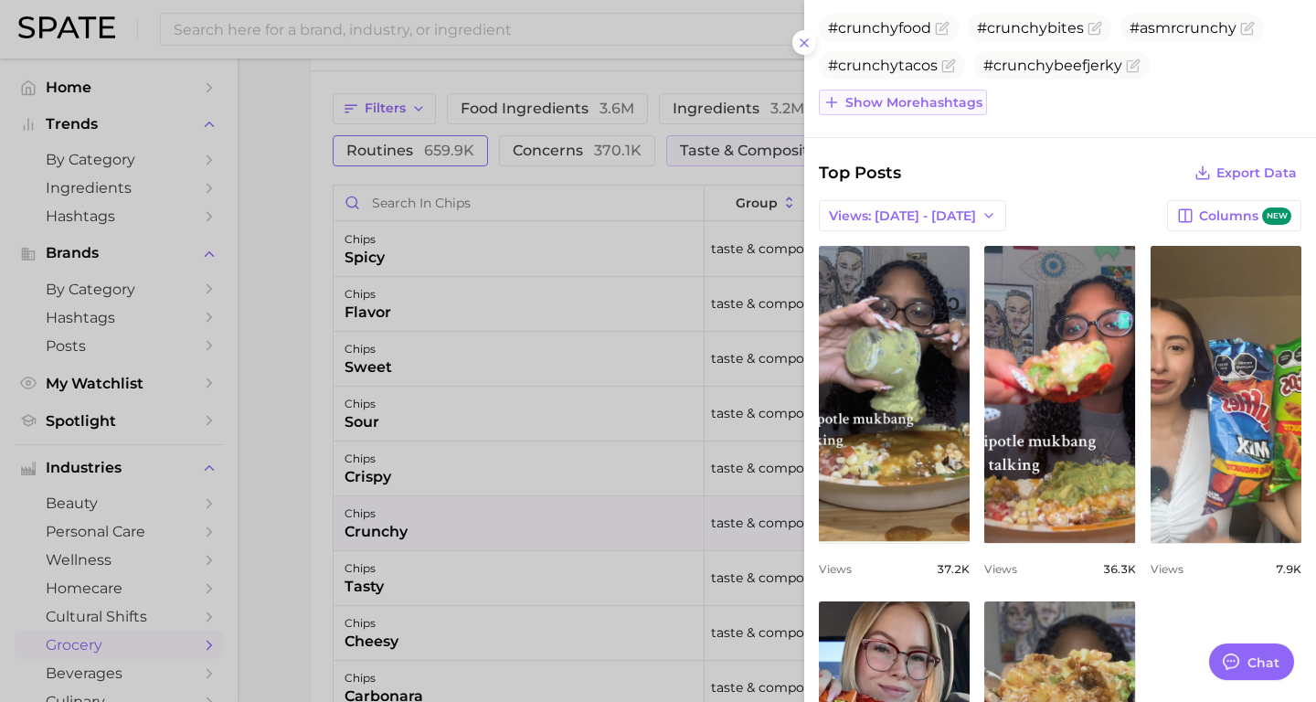
scroll to position [867, 0]
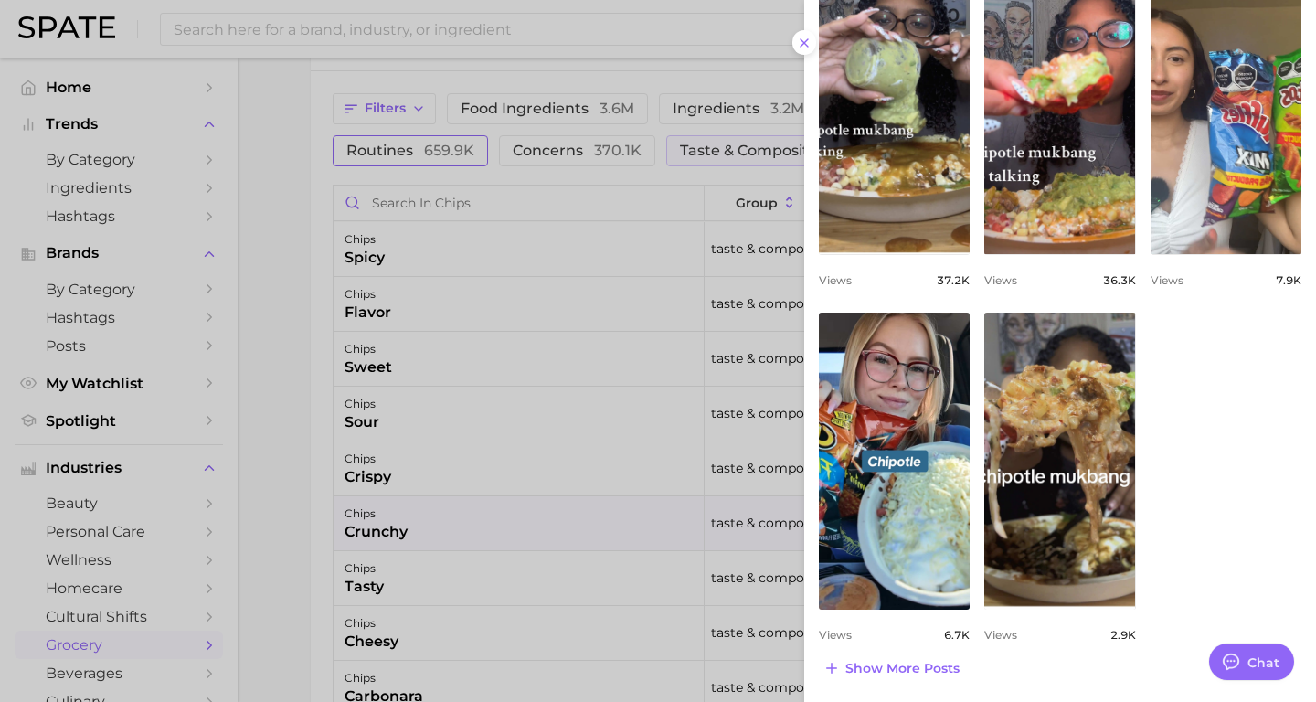
click at [605, 378] on div at bounding box center [658, 351] width 1316 height 702
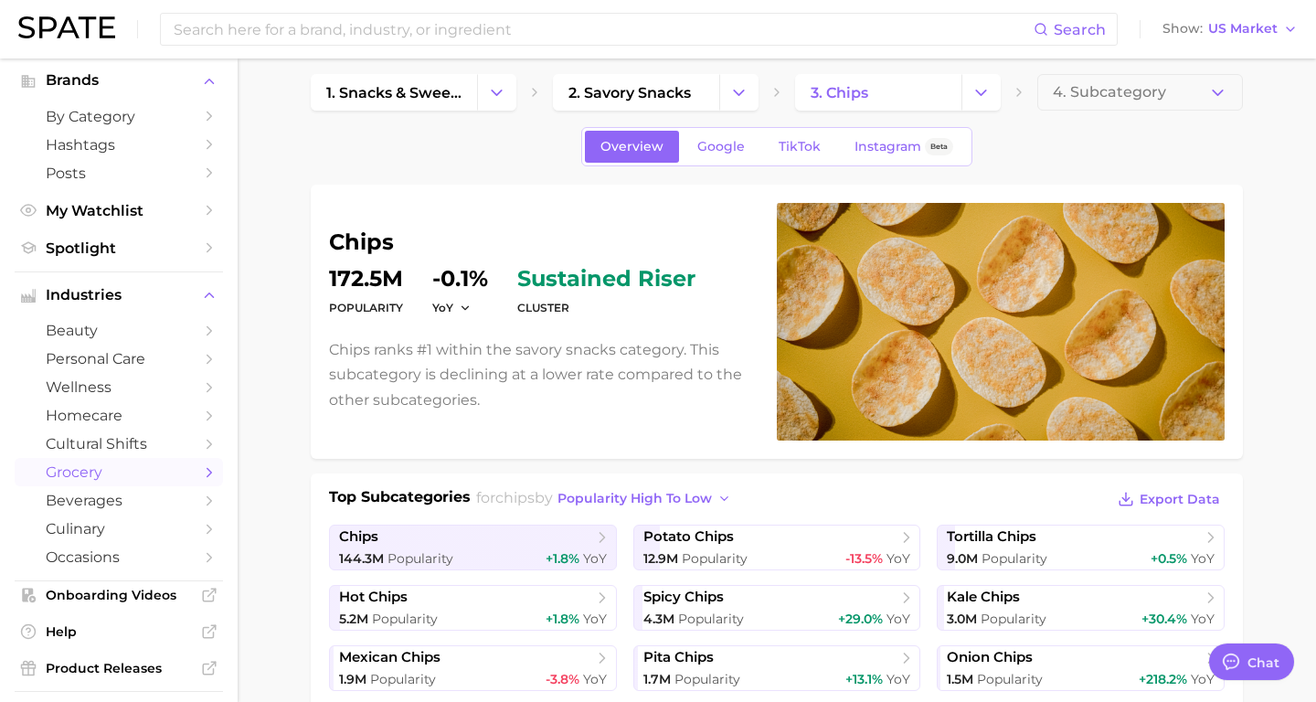
scroll to position [0, 0]
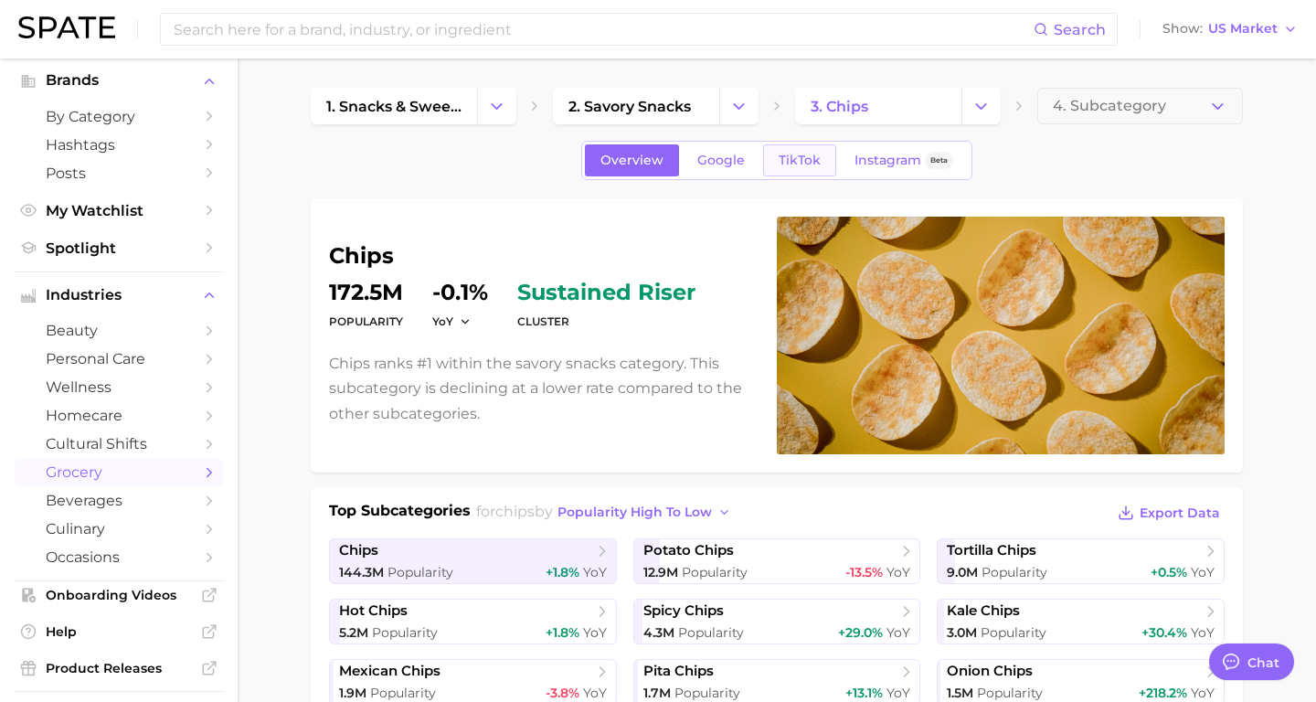
click at [783, 170] on link "TikTok" at bounding box center [799, 160] width 73 height 32
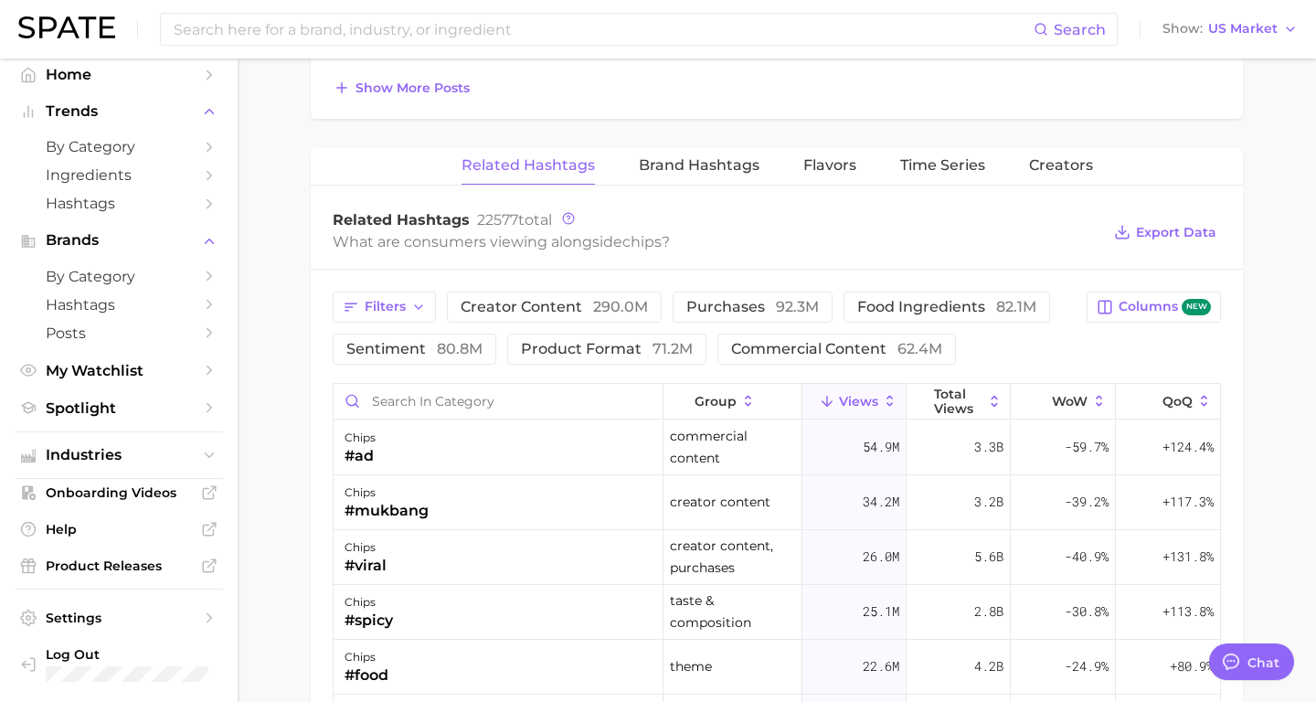
scroll to position [1313, 0]
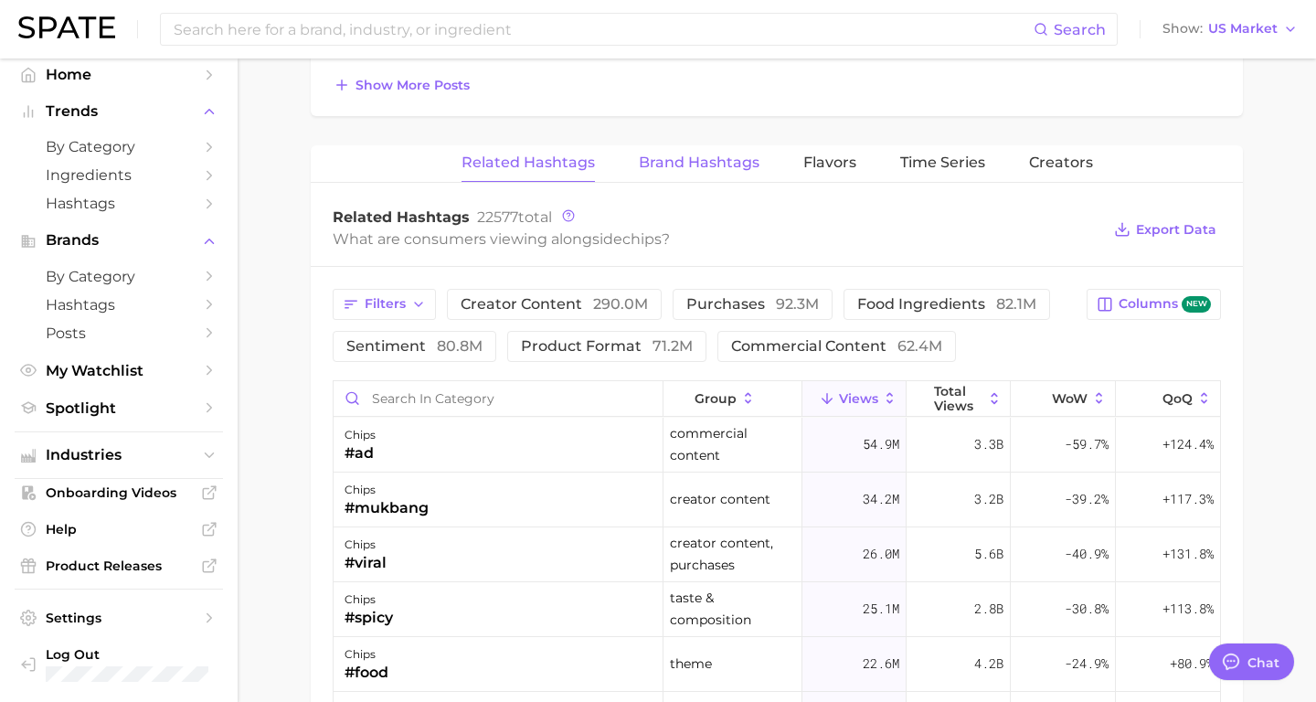
click at [679, 170] on span "Brand Hashtags" at bounding box center [699, 162] width 121 height 16
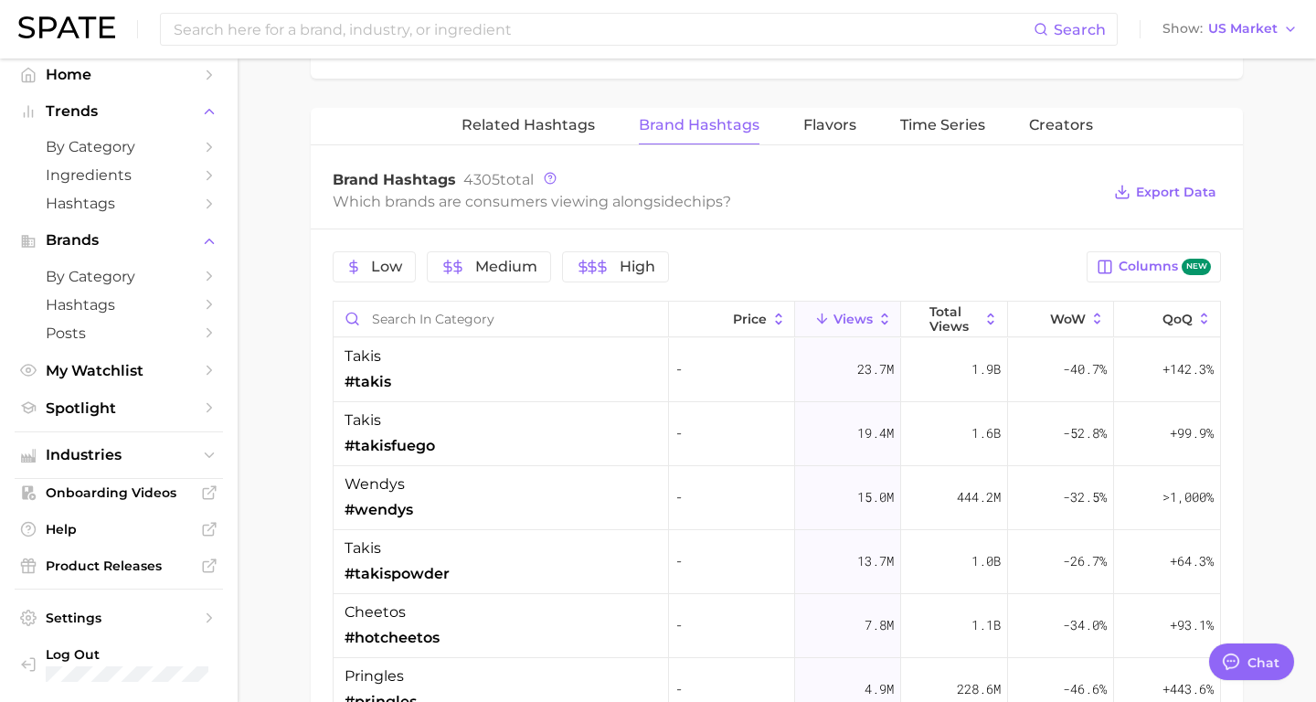
scroll to position [1349, 0]
click at [839, 129] on span "Flavors" at bounding box center [829, 126] width 53 height 16
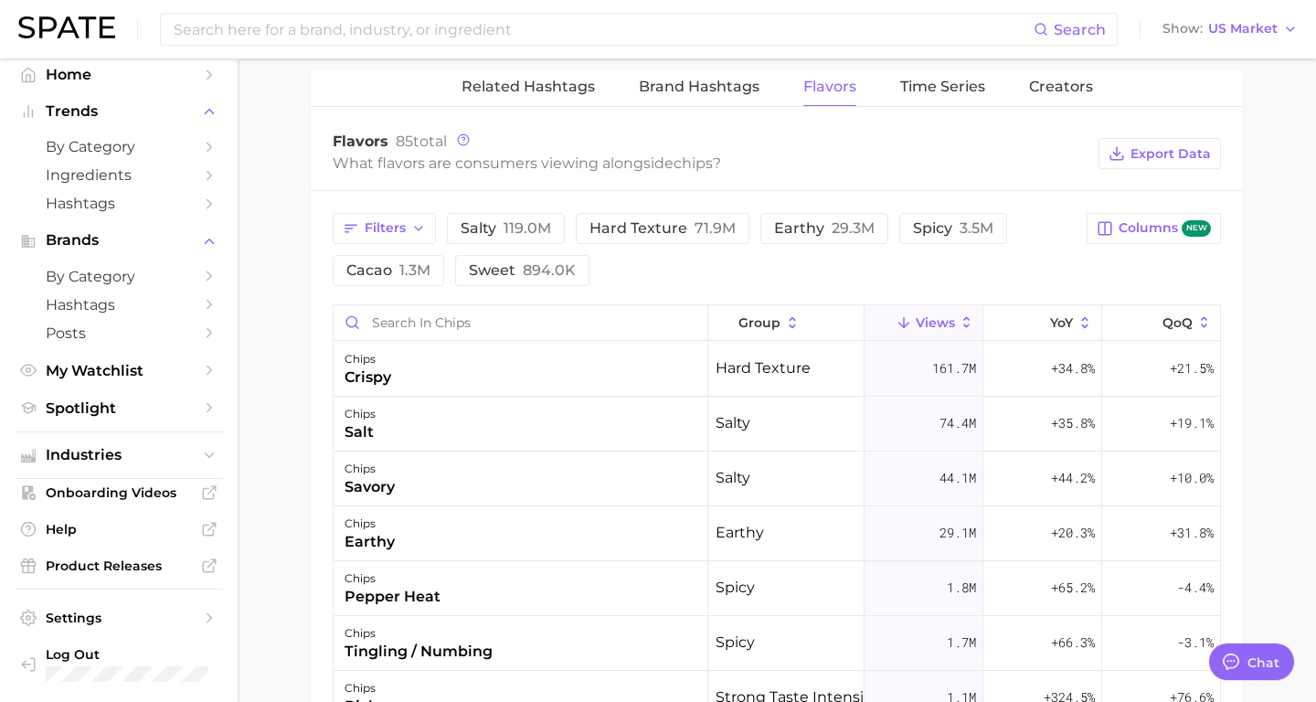
scroll to position [1395, 0]
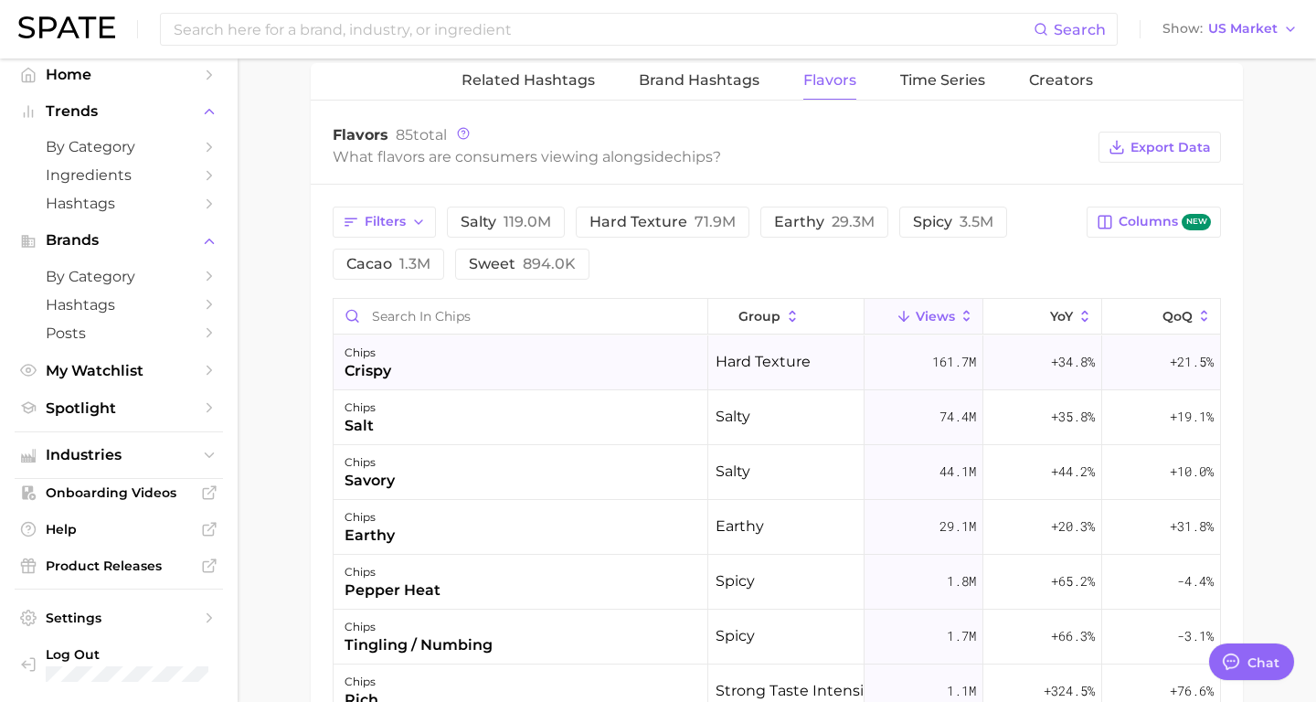
click at [577, 352] on div "chips crispy" at bounding box center [521, 362] width 375 height 55
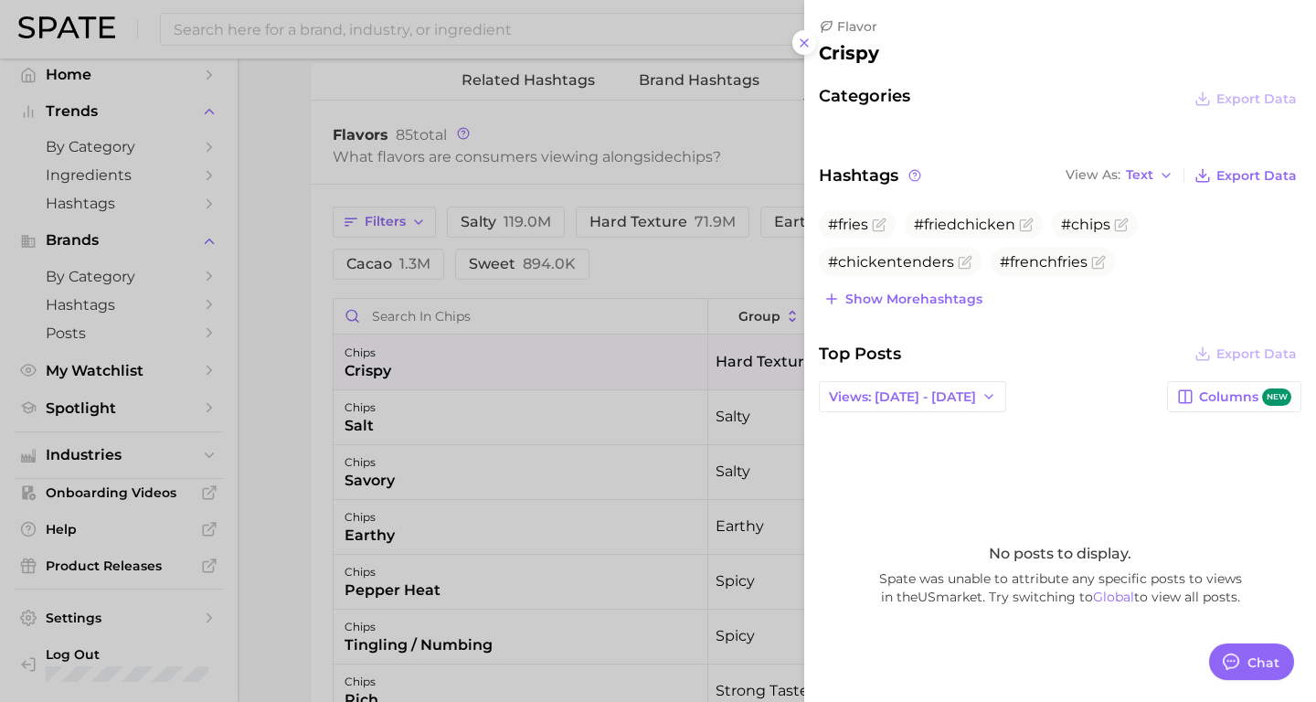
click at [530, 394] on div at bounding box center [658, 351] width 1316 height 702
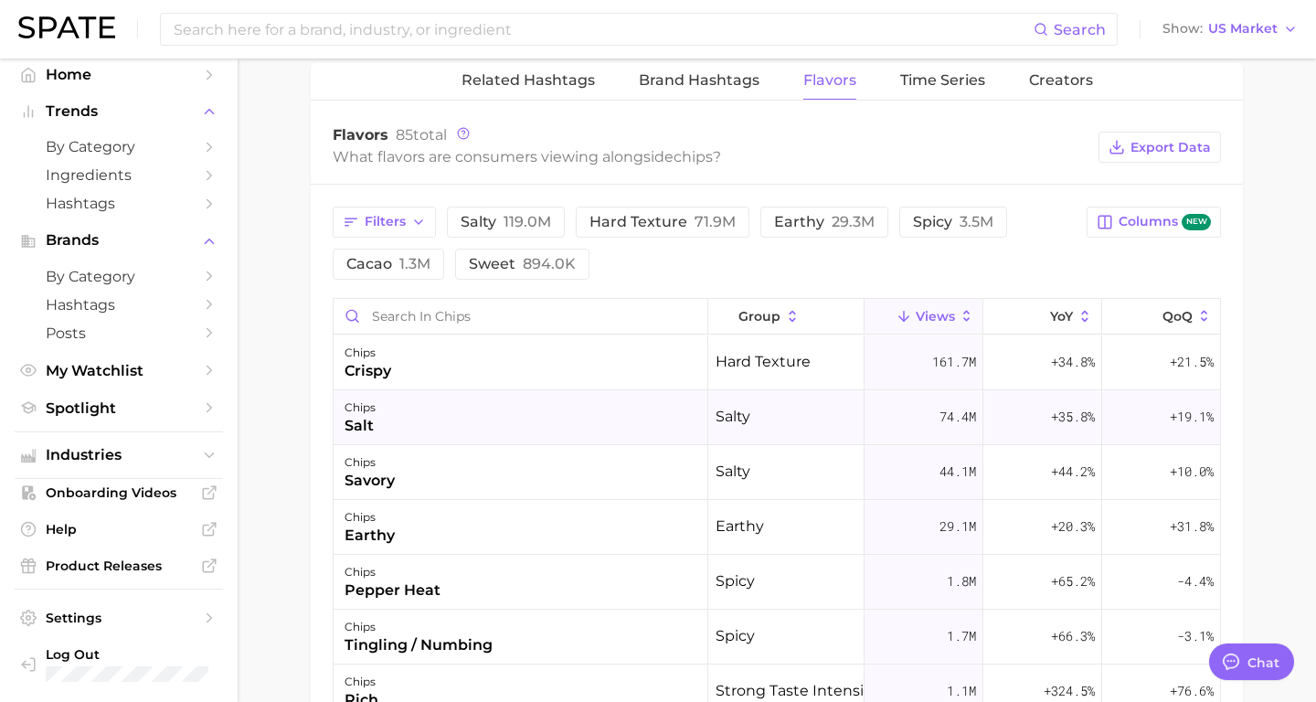
click at [501, 423] on div "chips salt" at bounding box center [521, 417] width 375 height 55
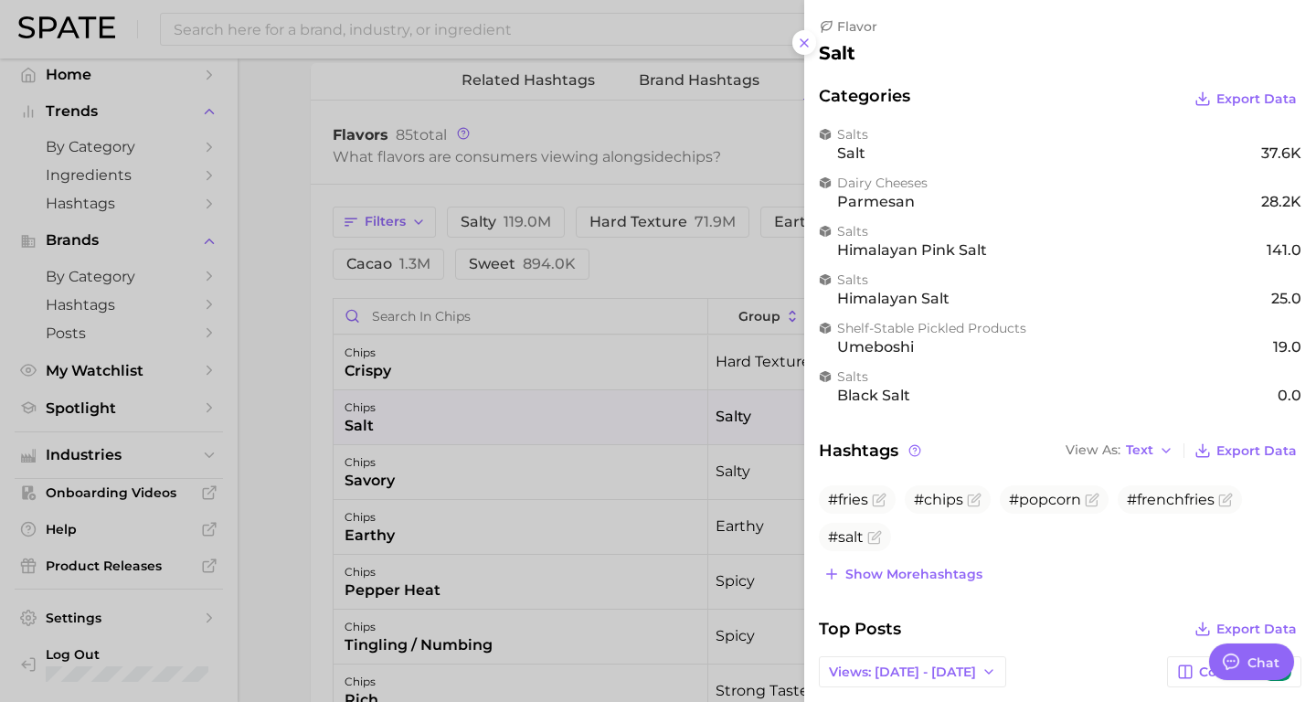
scroll to position [0, 0]
click at [917, 248] on link "himalayan pink salt" at bounding box center [912, 249] width 150 height 17
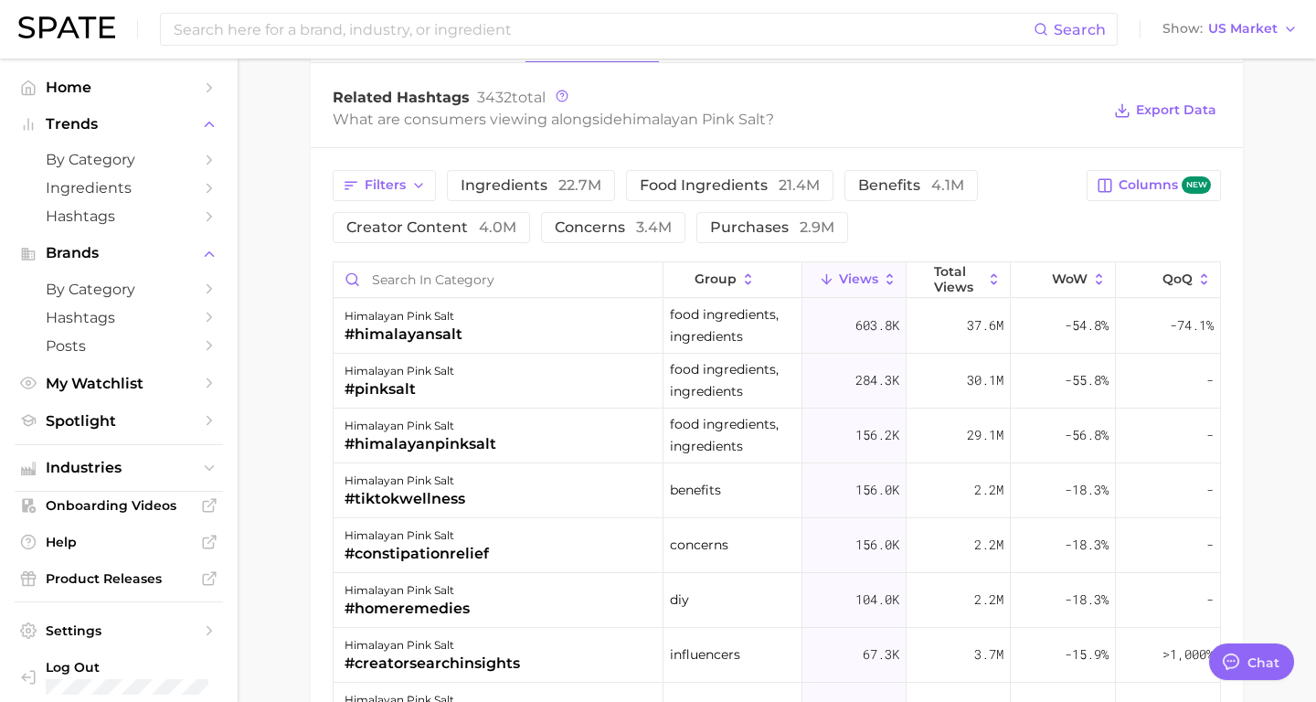
scroll to position [1508, 0]
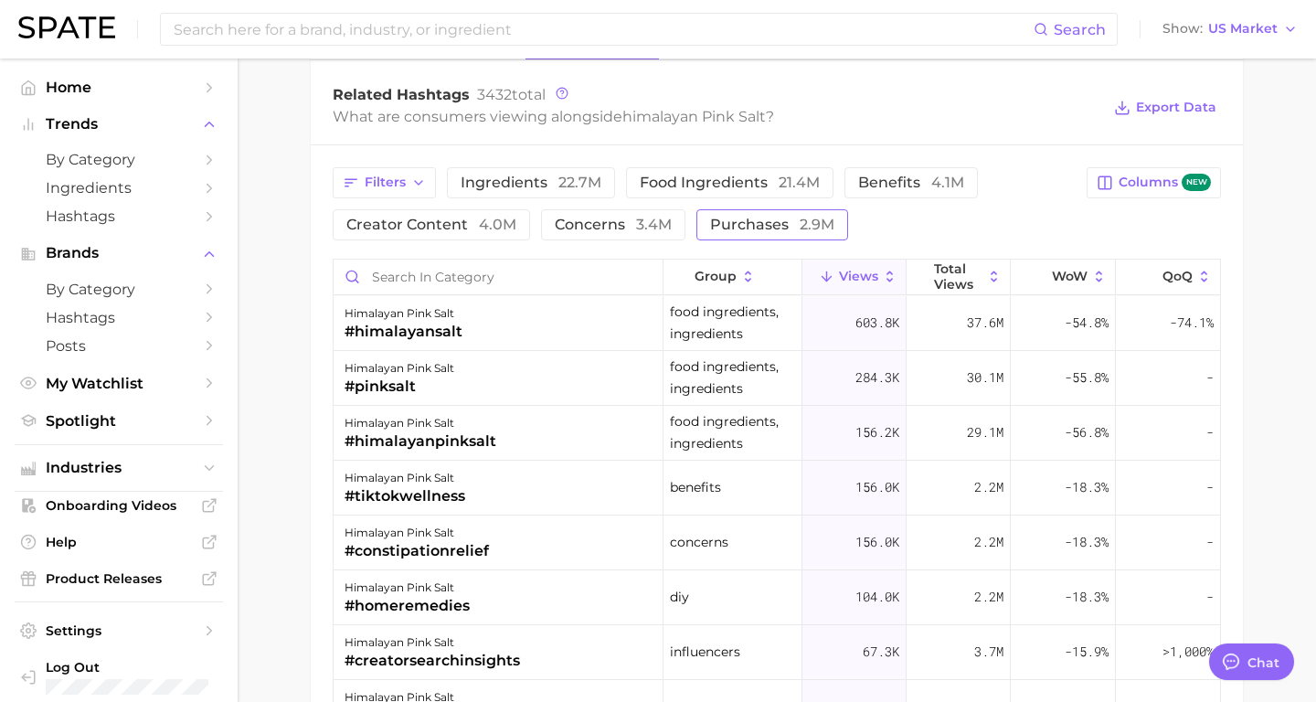
click at [773, 228] on span "purchases 2.9m" at bounding box center [772, 225] width 124 height 15
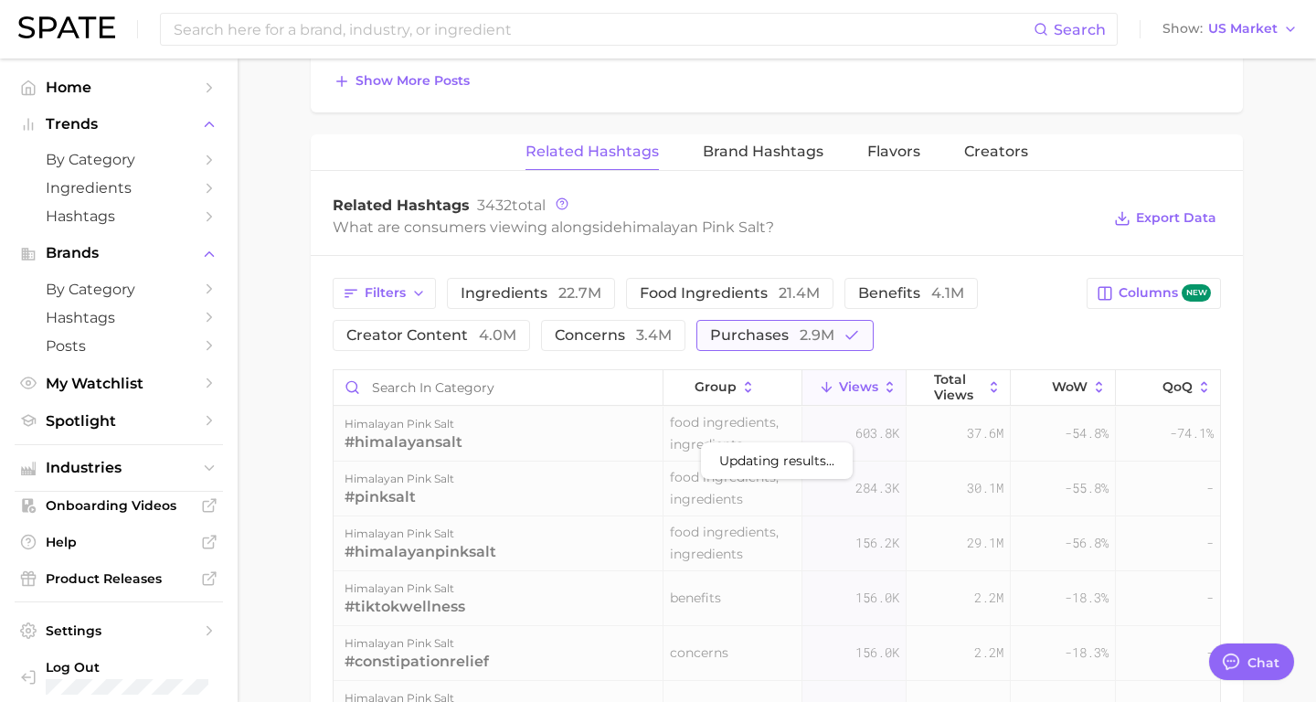
scroll to position [1399, 0]
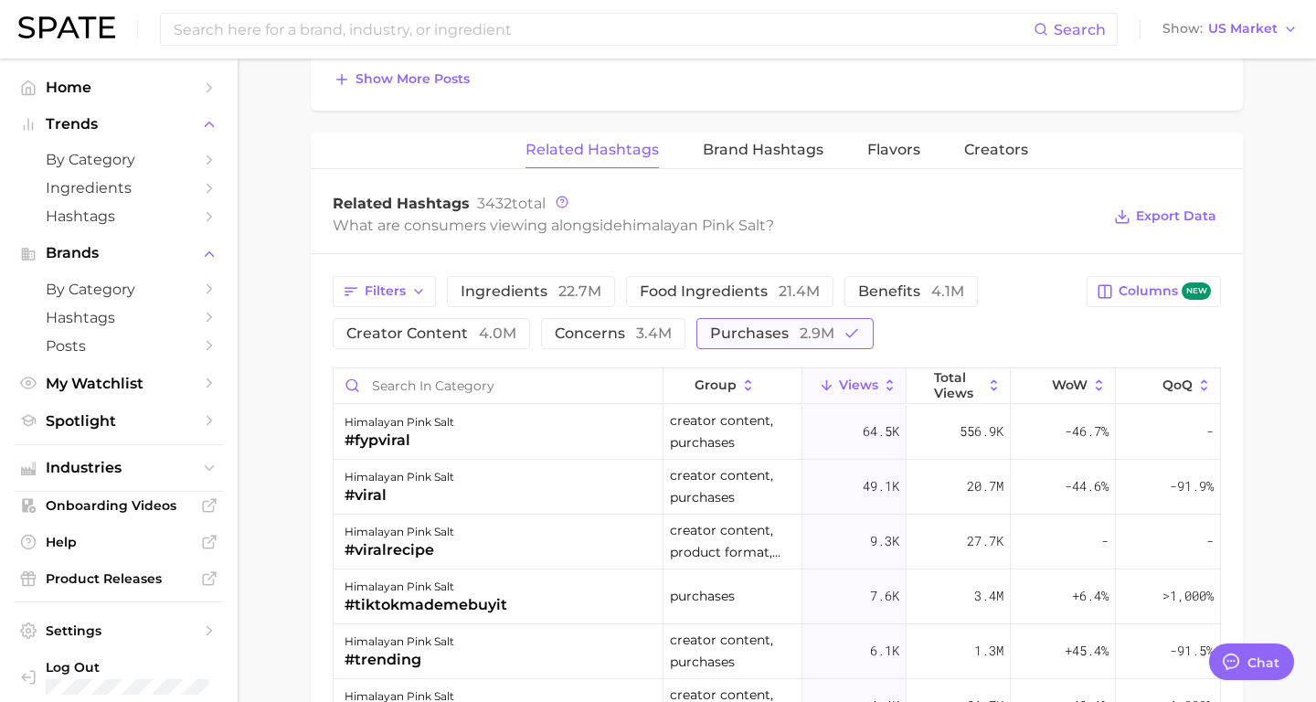
click at [800, 341] on span "2.9m" at bounding box center [817, 332] width 35 height 17
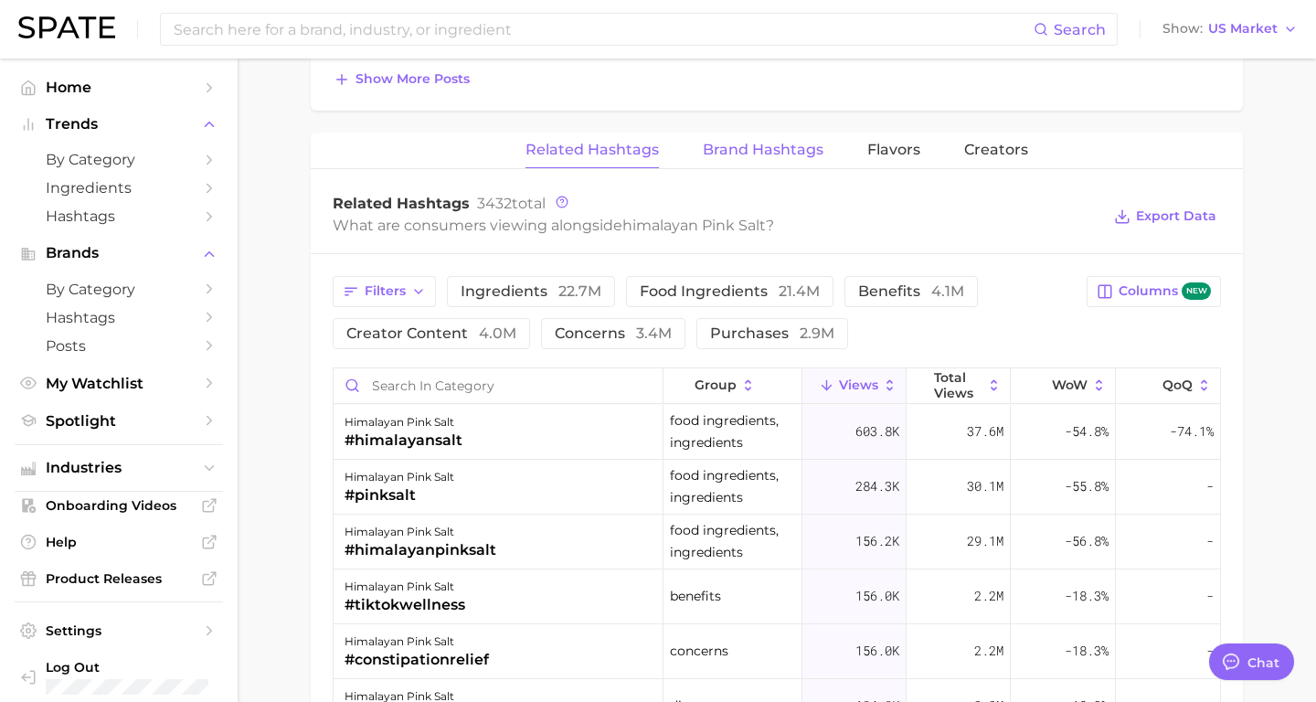
click at [800, 155] on span "Brand Hashtags" at bounding box center [763, 150] width 121 height 16
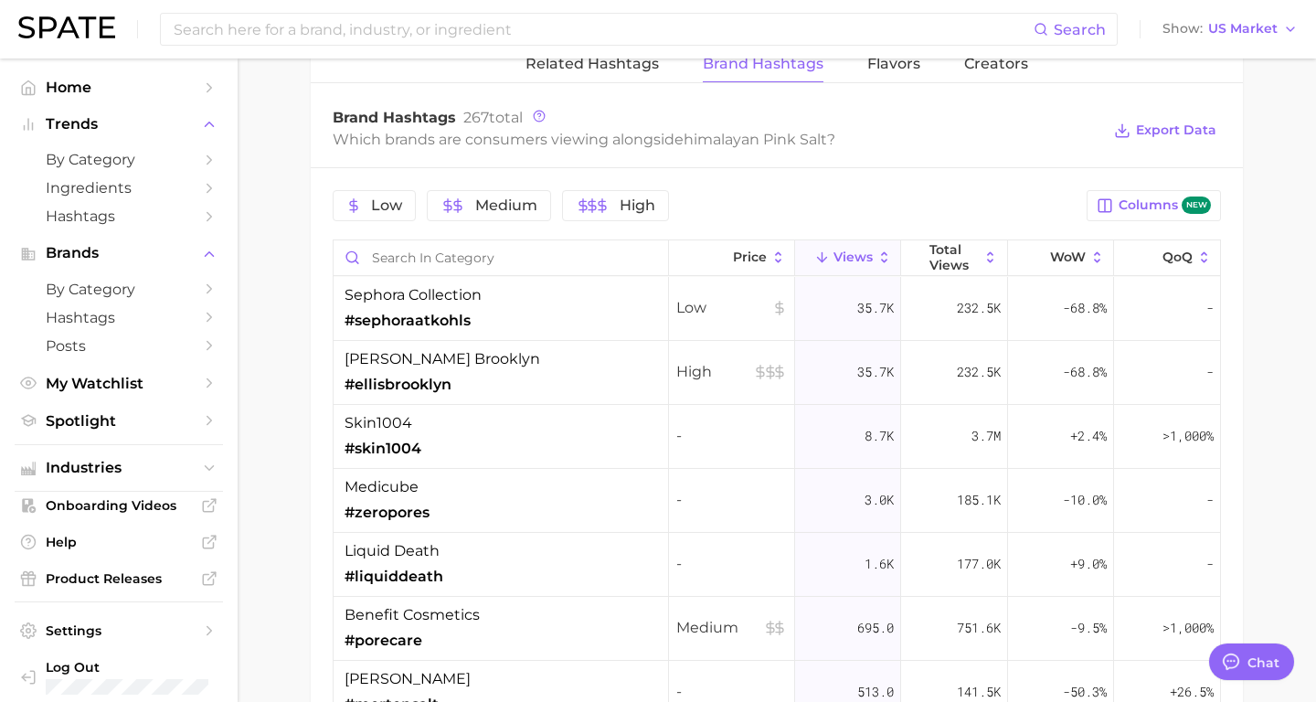
scroll to position [1459, 0]
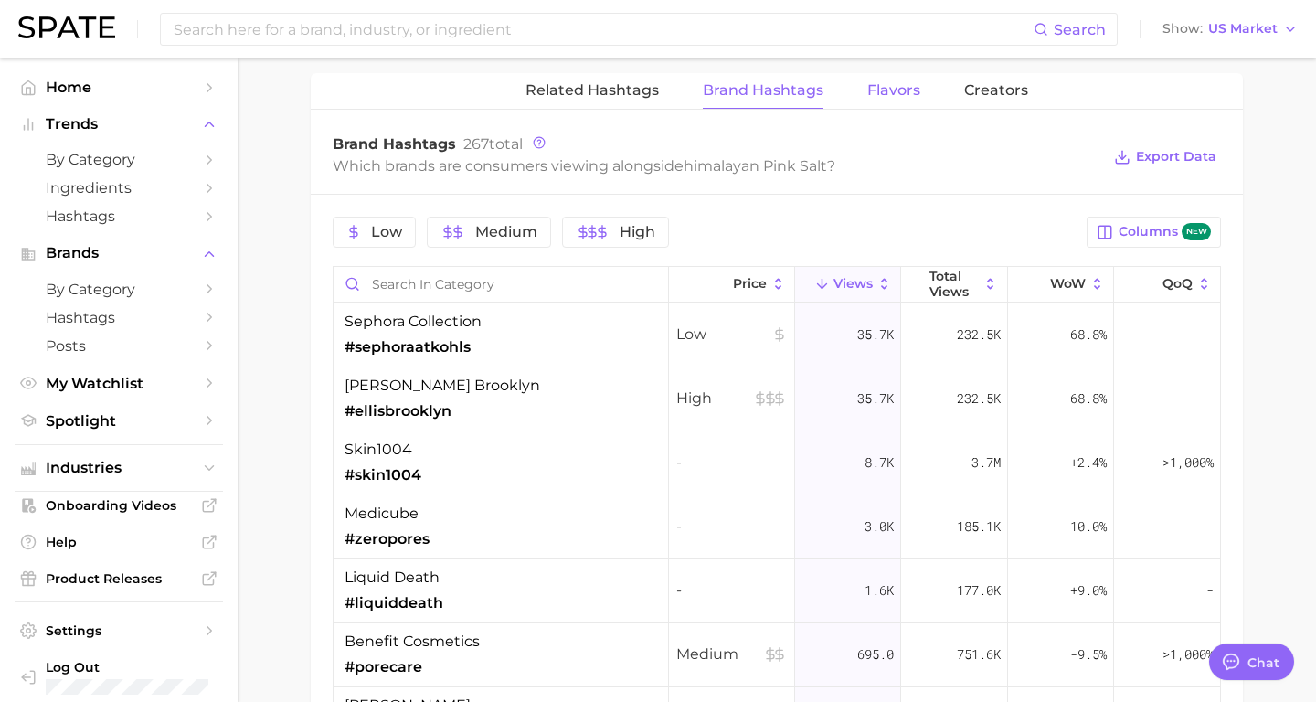
click at [899, 96] on span "Flavors" at bounding box center [893, 90] width 53 height 16
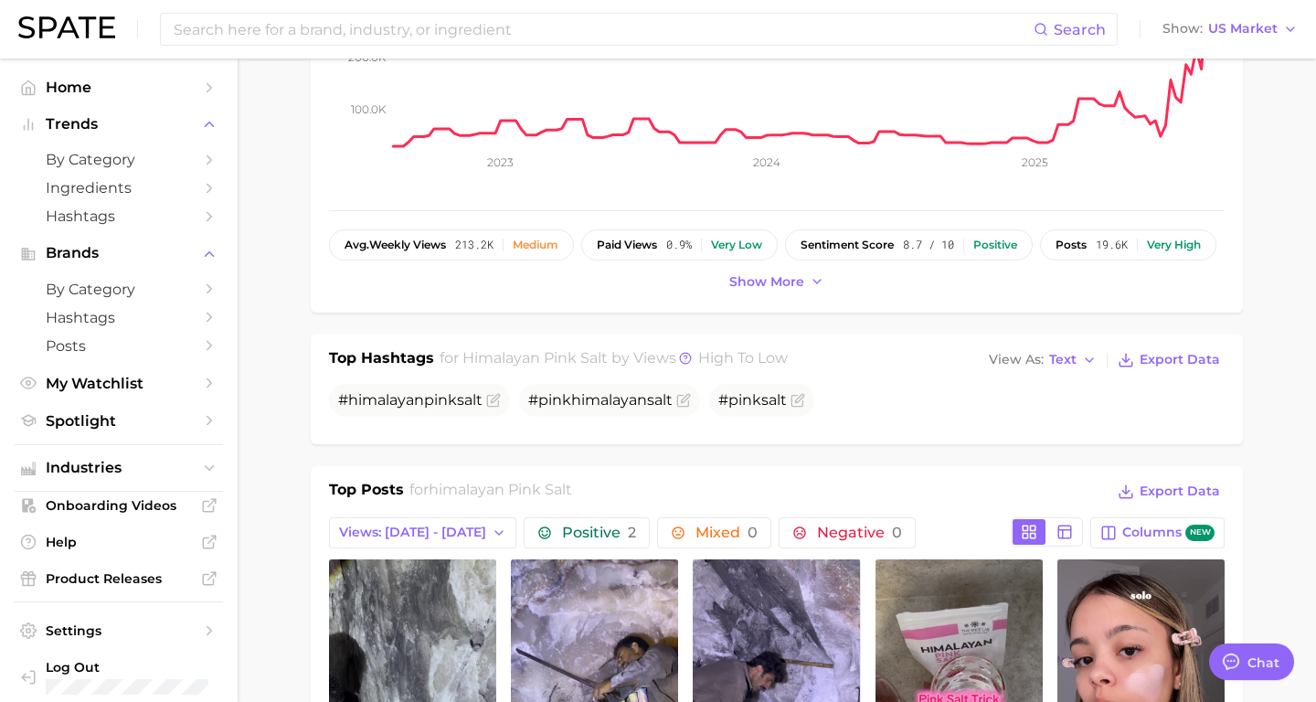
scroll to position [0, 0]
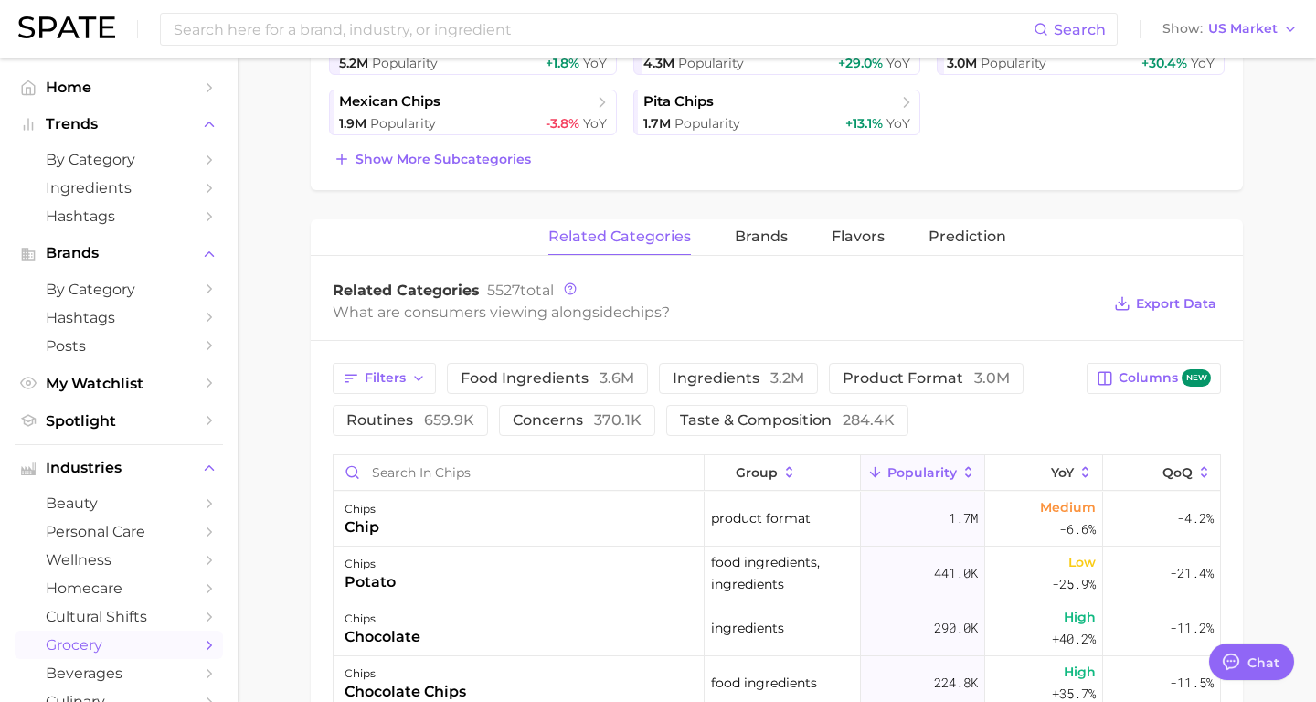
scroll to position [571, 0]
click at [961, 232] on span "Prediction" at bounding box center [968, 235] width 78 height 16
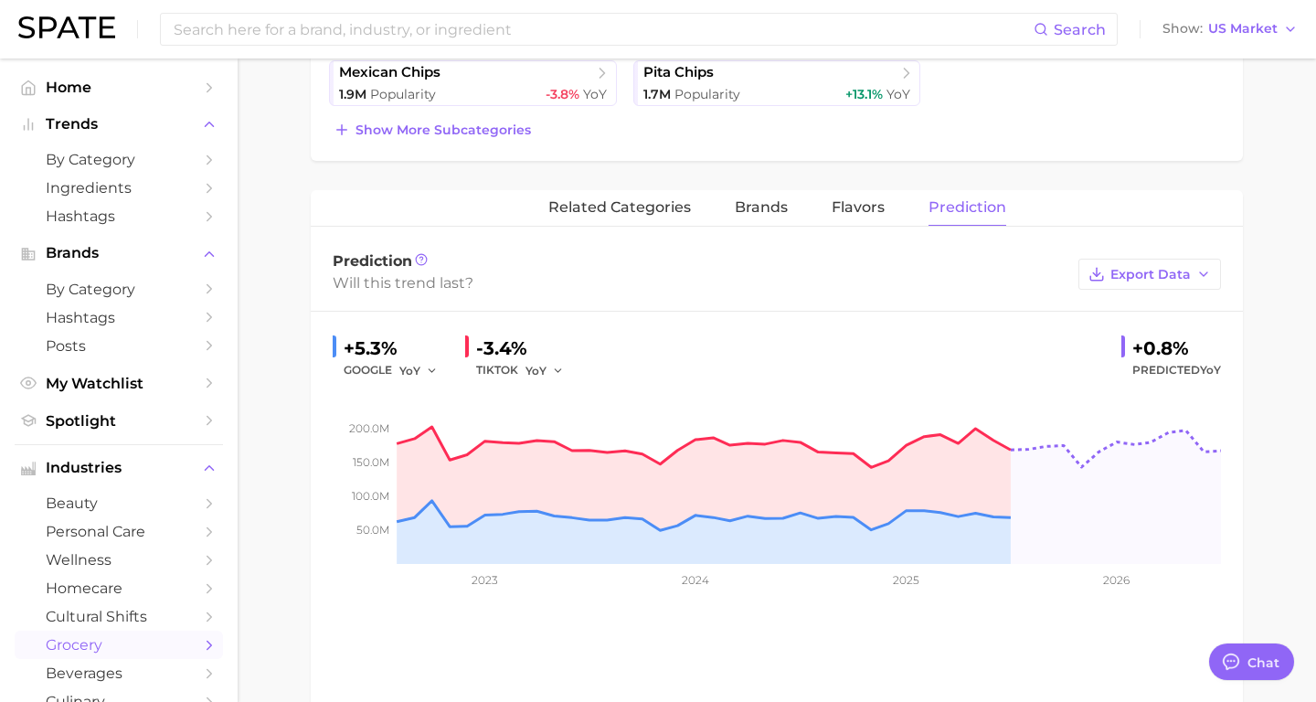
scroll to position [407, 0]
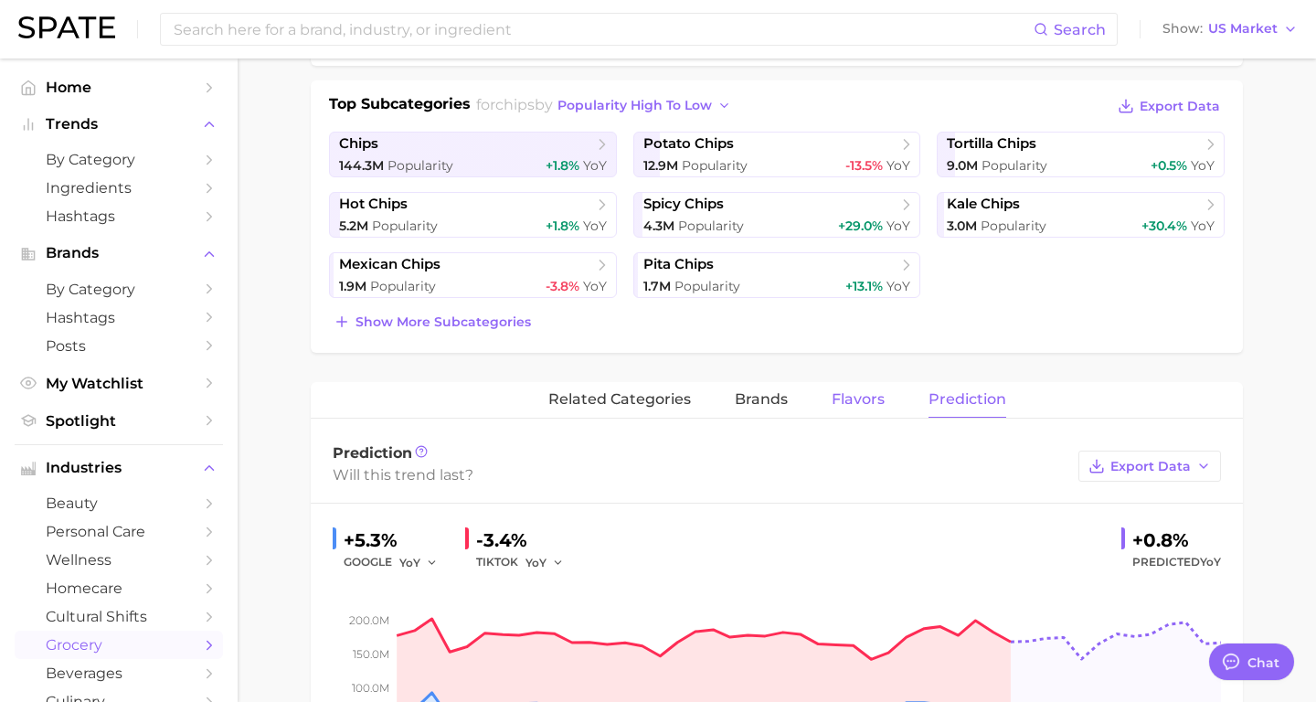
click at [862, 402] on span "Flavors" at bounding box center [858, 399] width 53 height 16
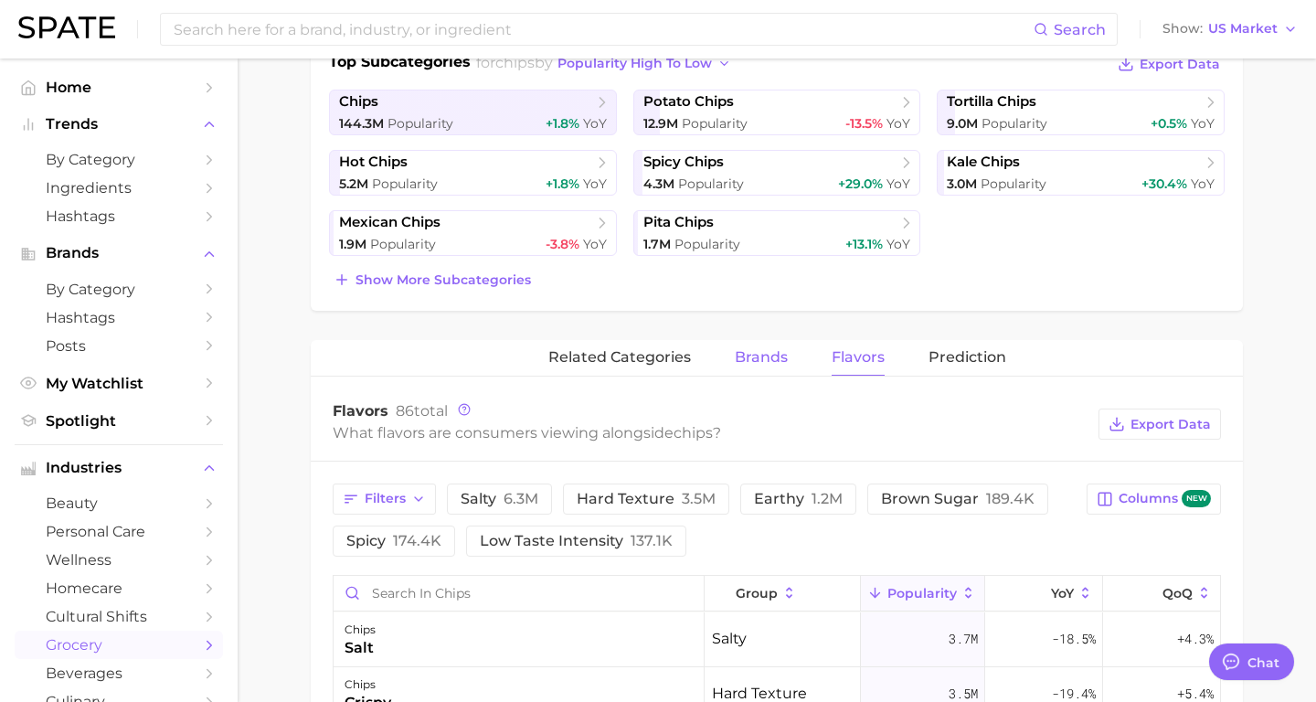
scroll to position [445, 0]
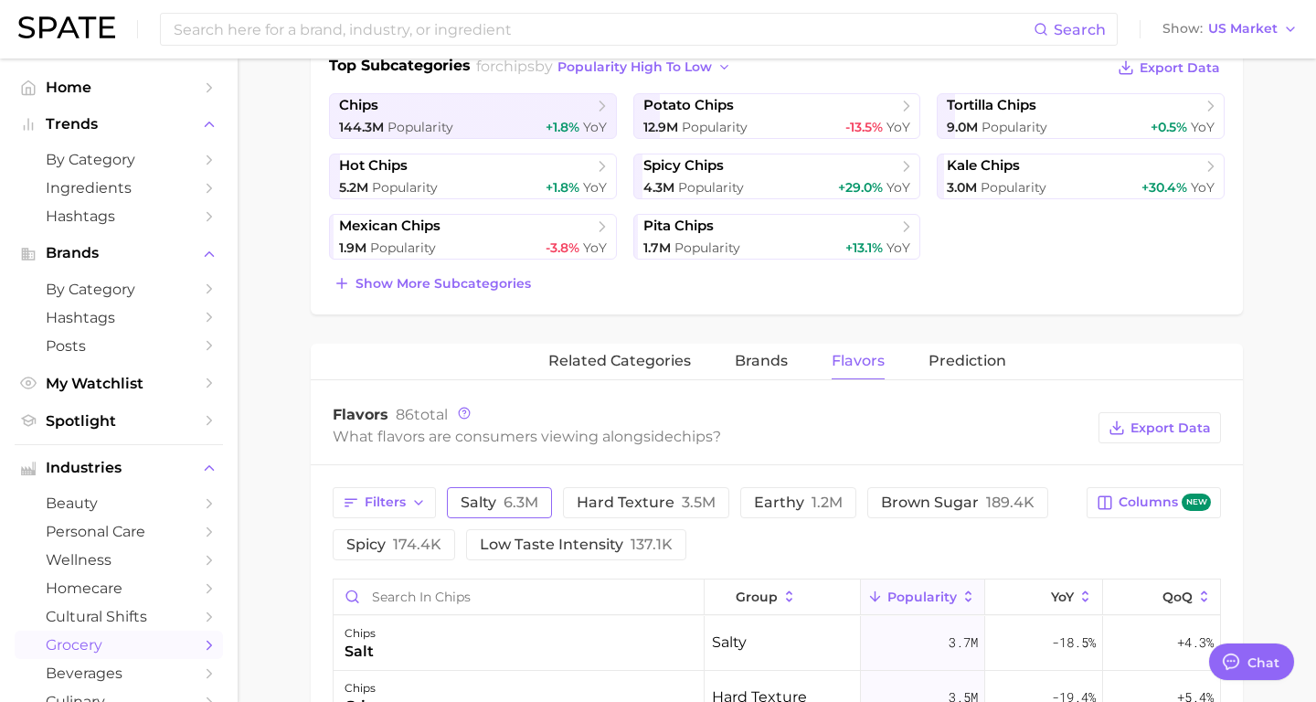
click at [513, 509] on span "6.3m" at bounding box center [521, 502] width 35 height 17
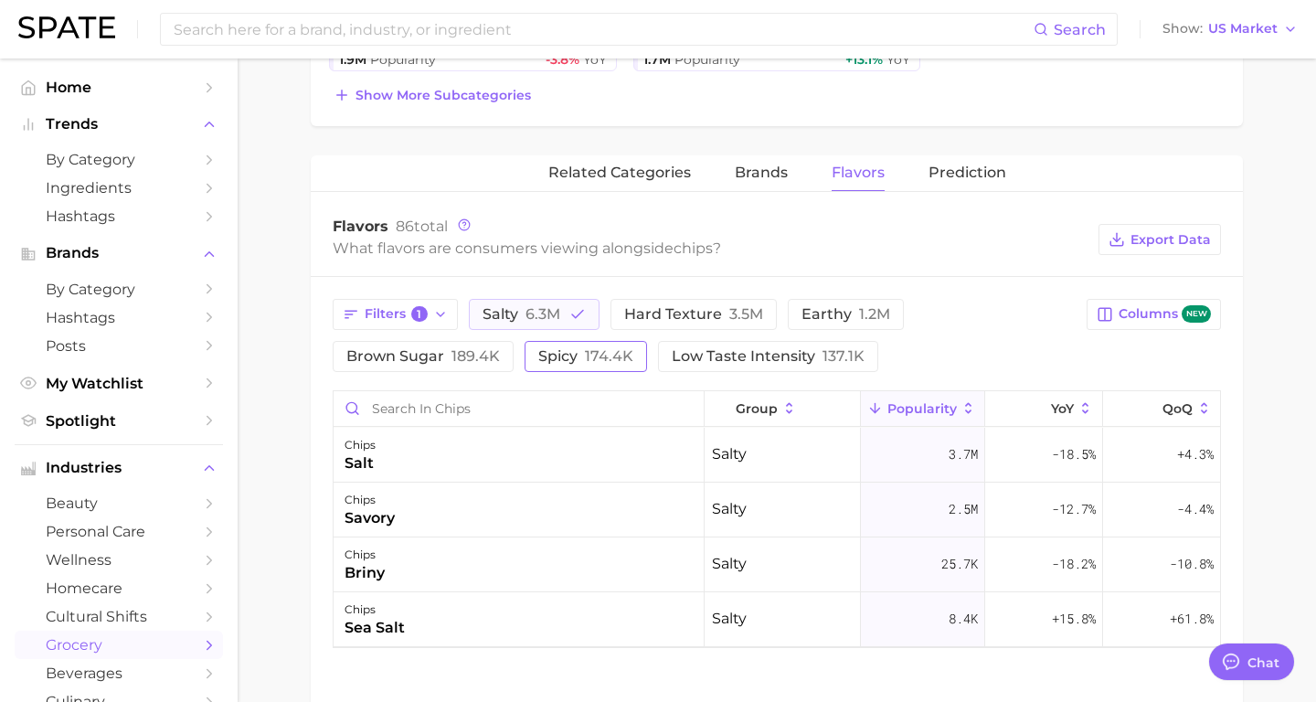
scroll to position [622, 0]
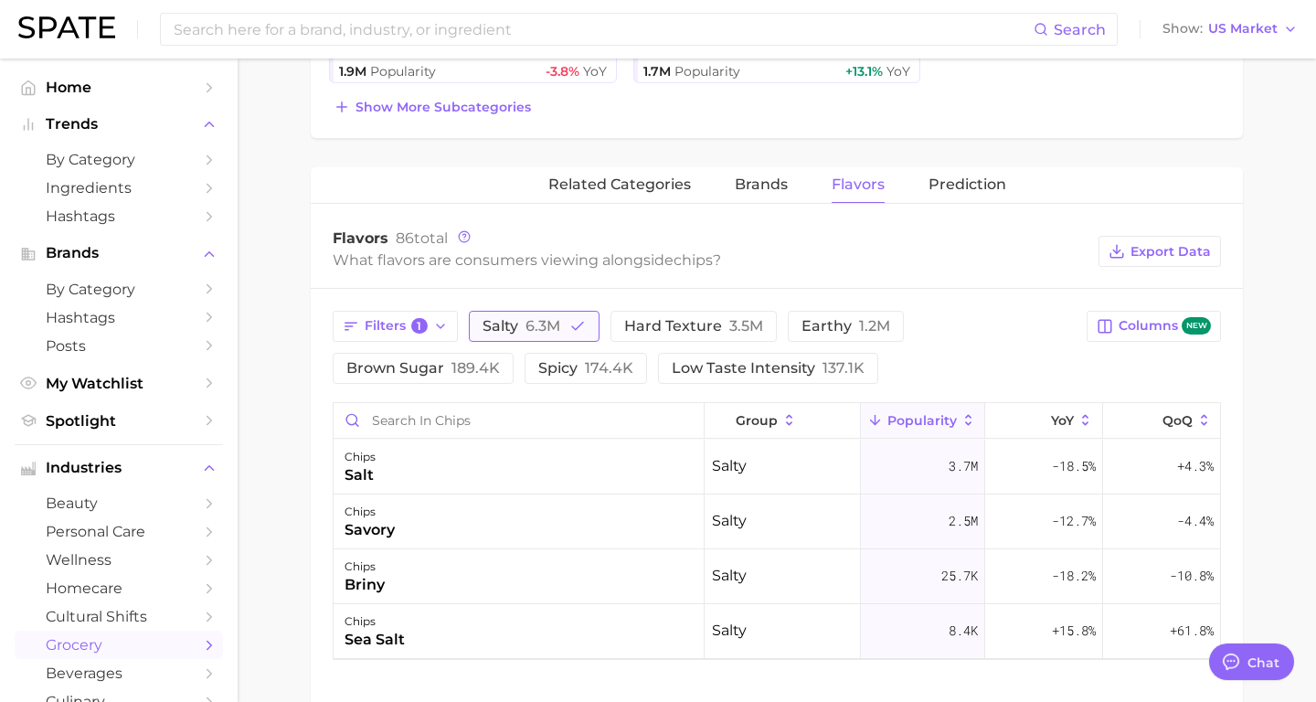
click at [521, 319] on span "salty 6.3m" at bounding box center [522, 326] width 78 height 15
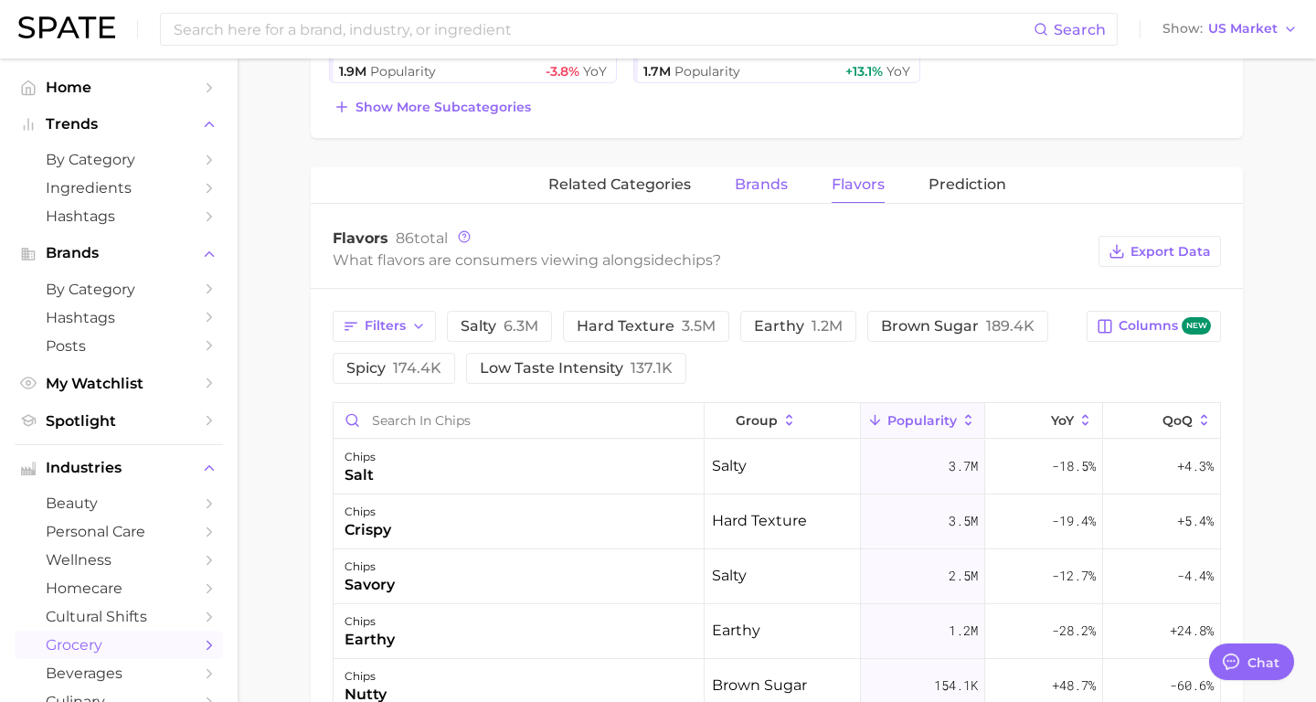
click at [755, 189] on span "brands" at bounding box center [761, 184] width 53 height 16
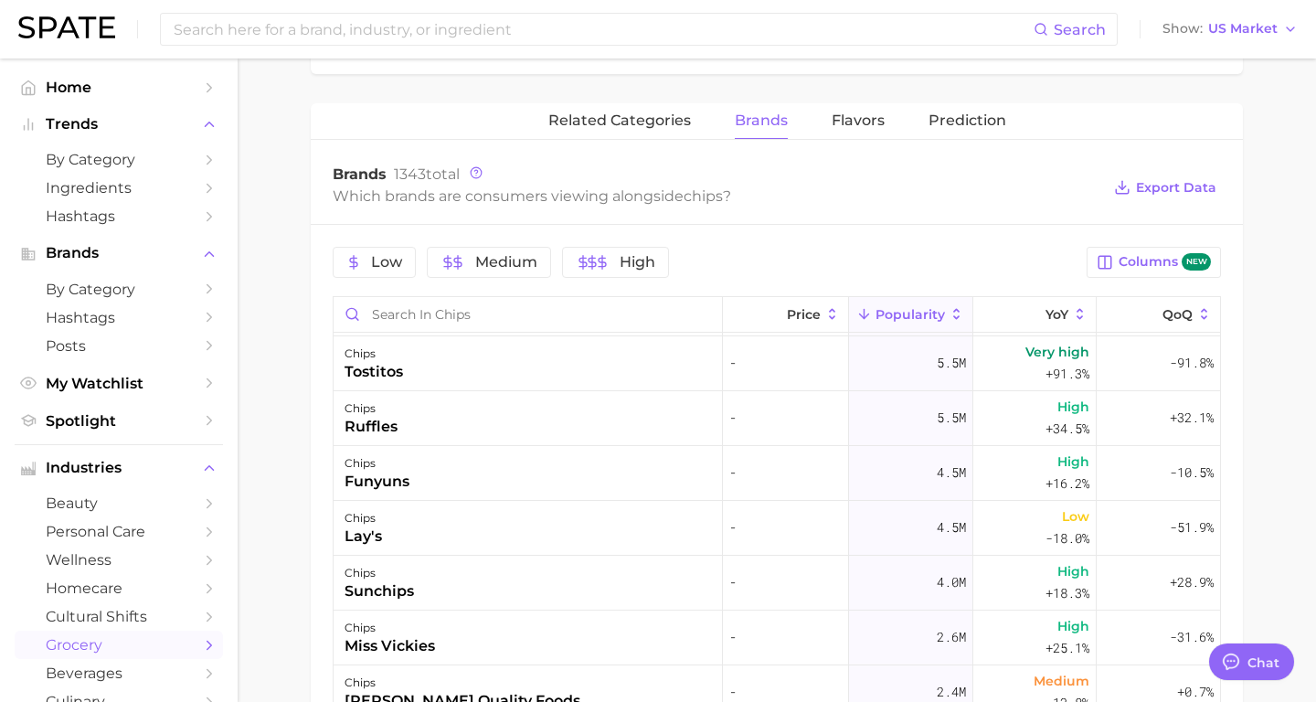
scroll to position [0, 0]
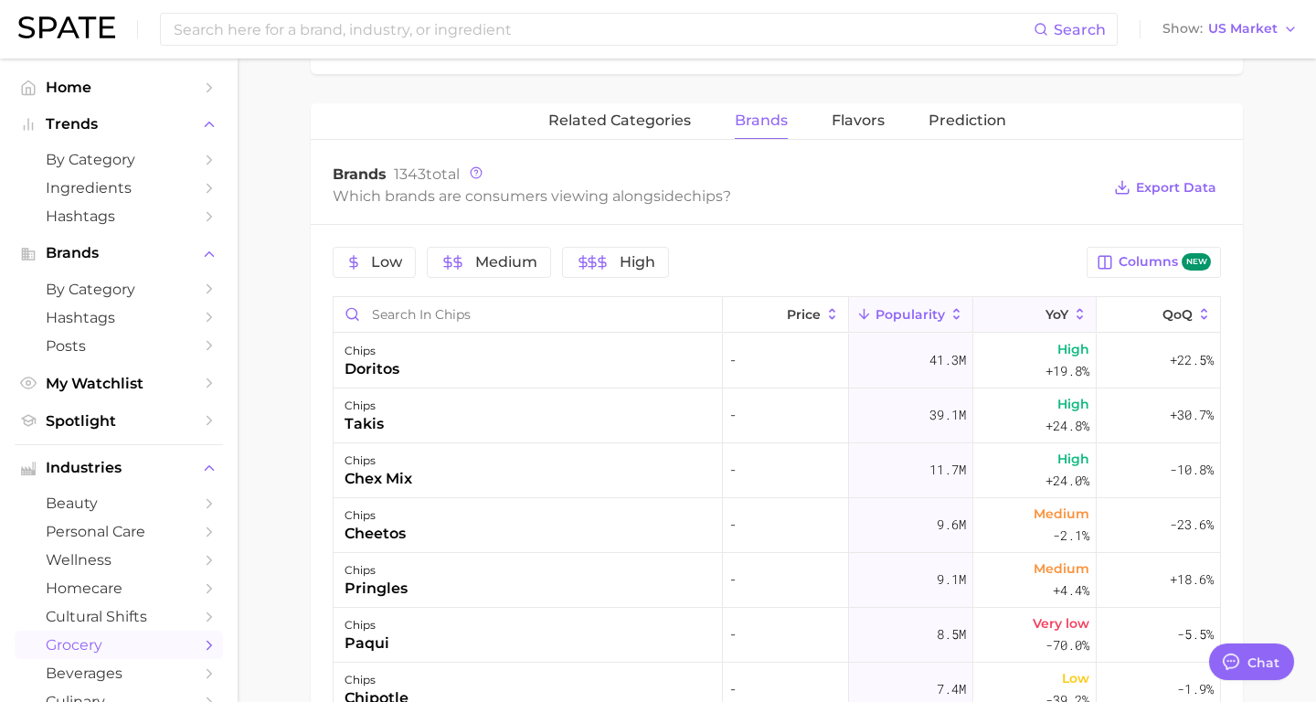
click at [1047, 326] on button "YoY" at bounding box center [1034, 315] width 123 height 36
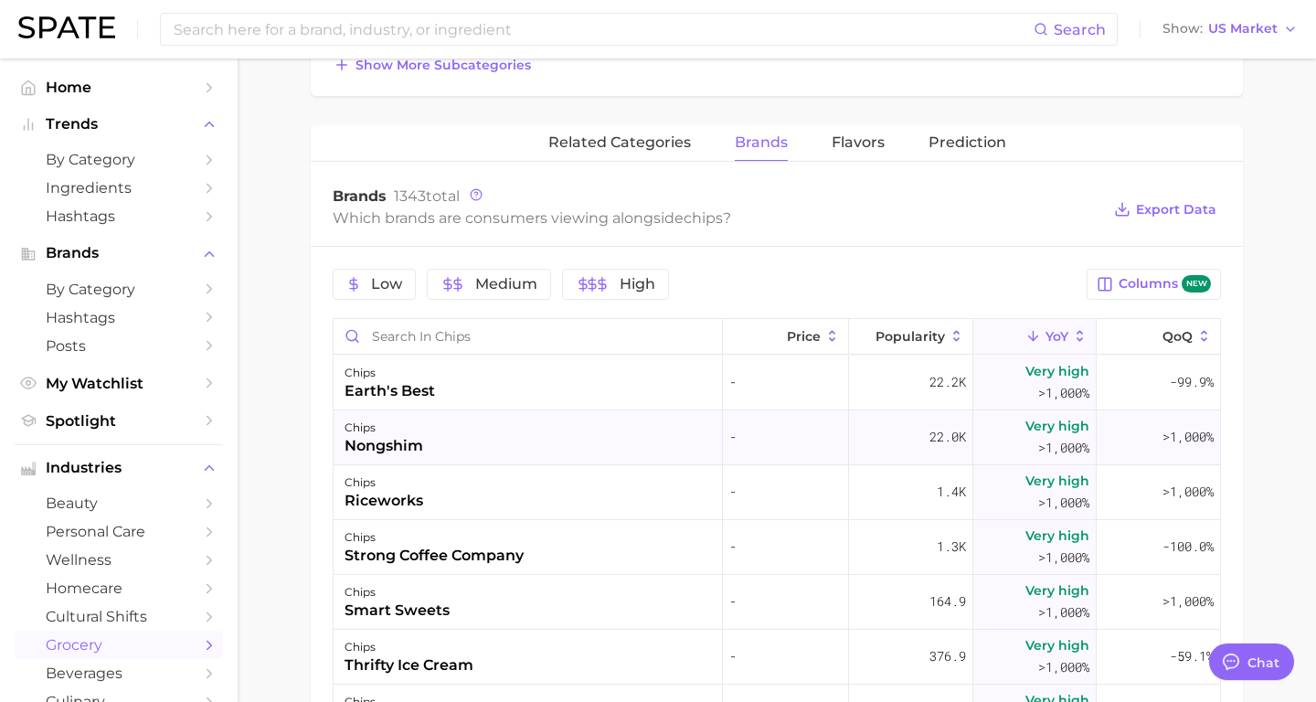
scroll to position [659, 0]
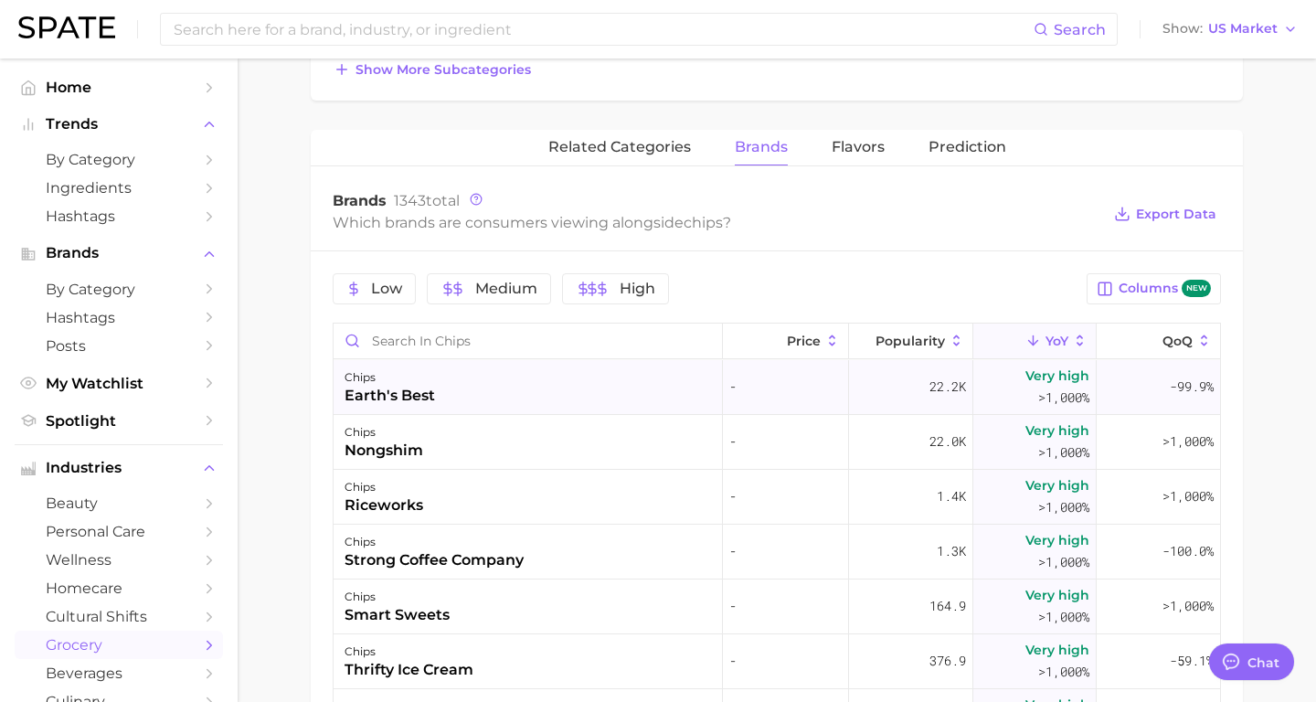
click at [670, 386] on div "chips earth's best" at bounding box center [528, 387] width 389 height 55
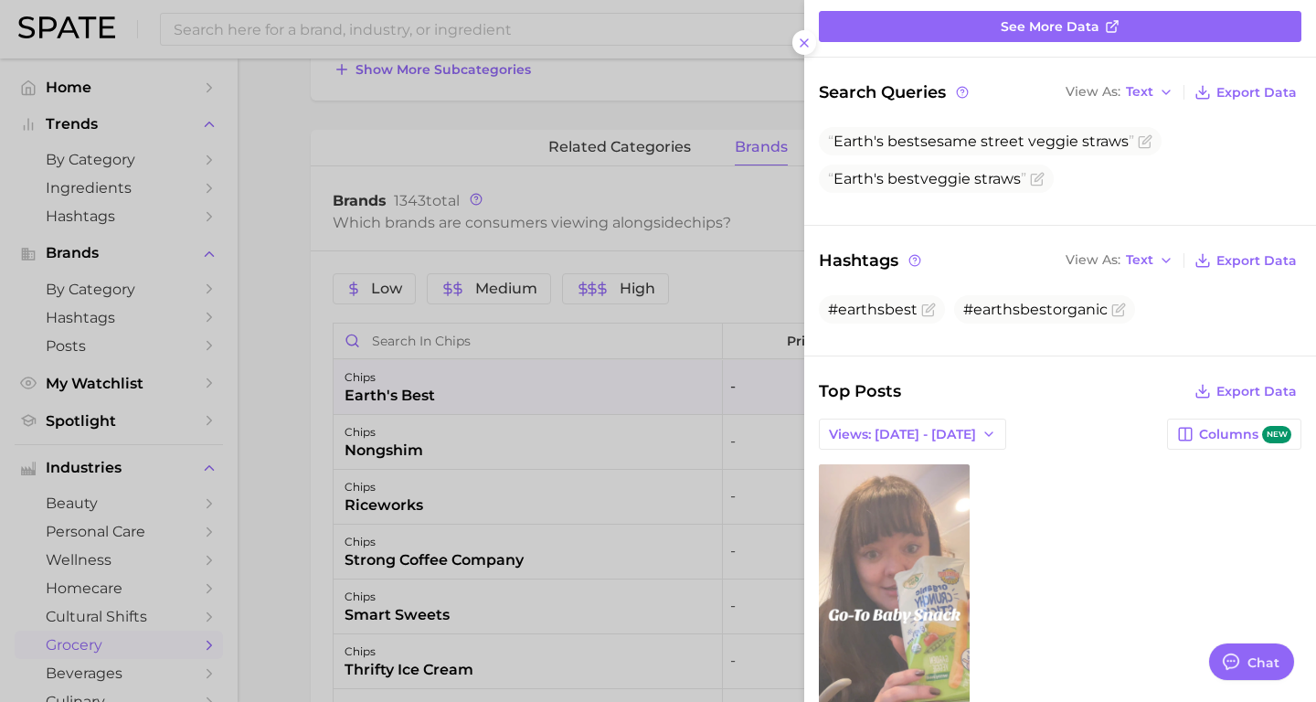
scroll to position [0, 0]
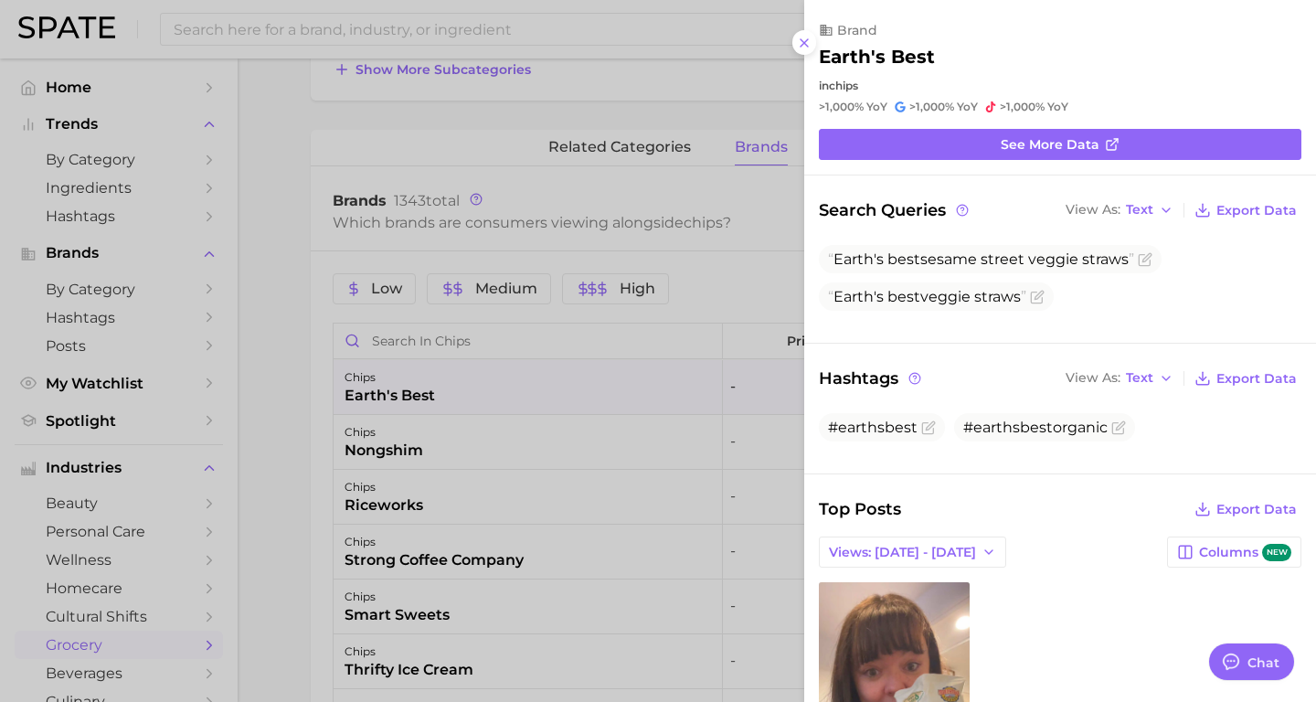
click at [560, 514] on div at bounding box center [658, 351] width 1316 height 702
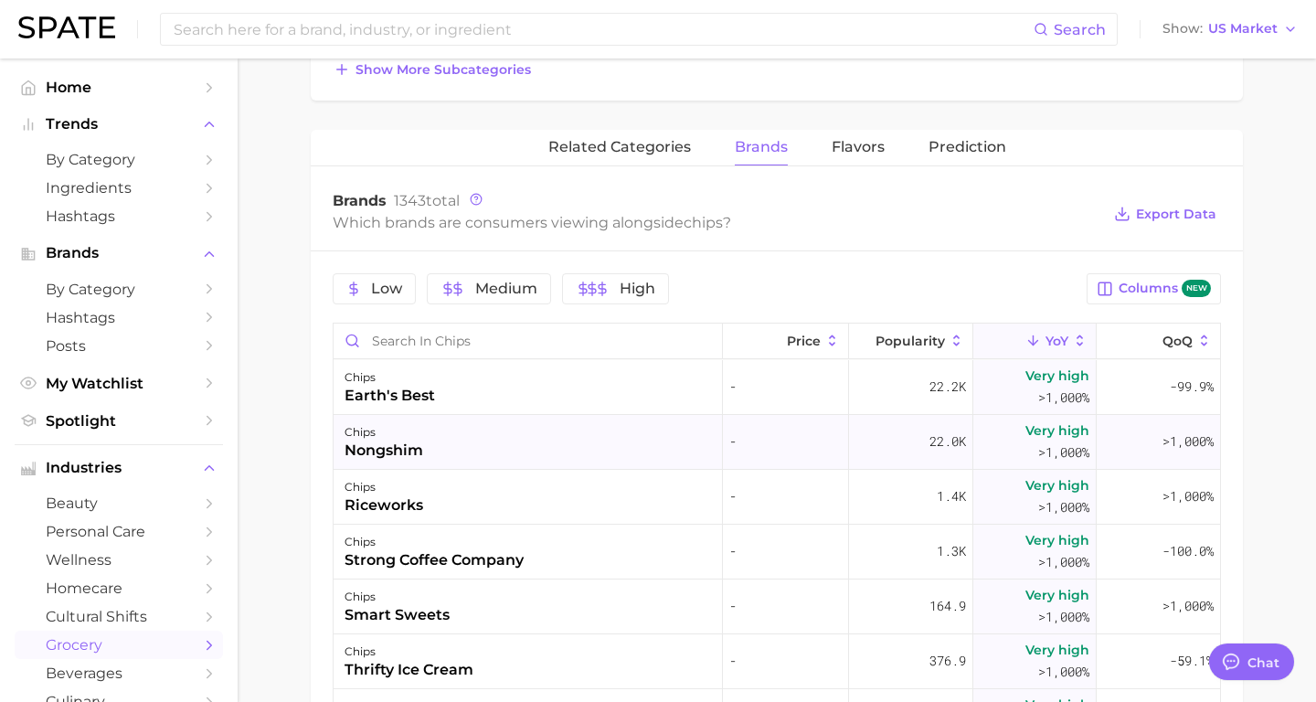
click at [598, 454] on div "chips nongshim" at bounding box center [528, 442] width 389 height 55
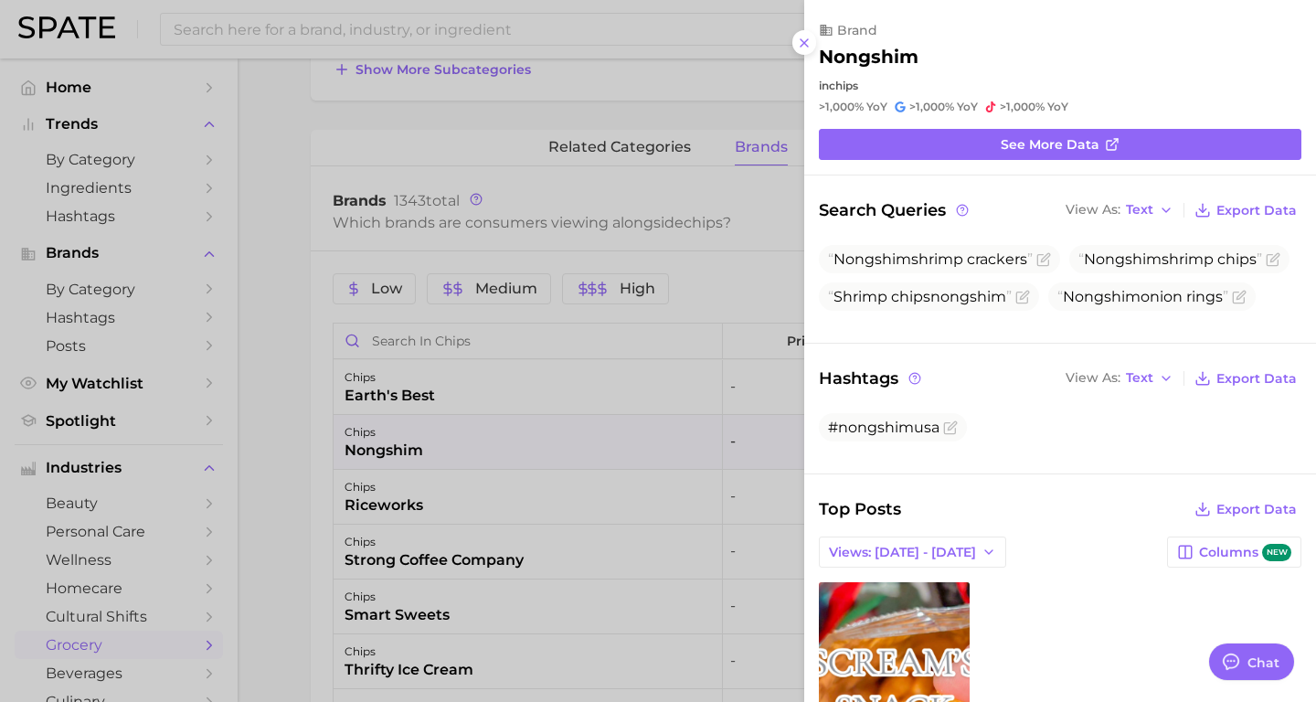
click at [598, 454] on div at bounding box center [658, 351] width 1316 height 702
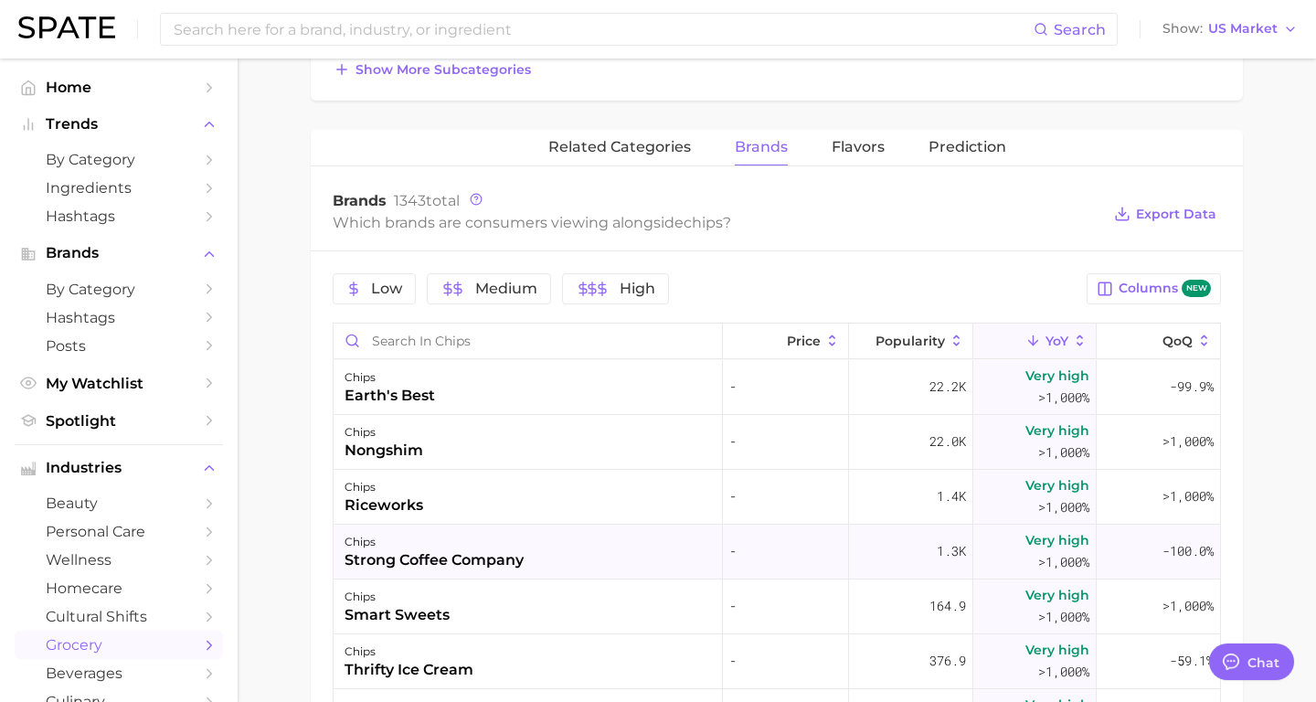
click at [547, 526] on div "chips strong coffee company" at bounding box center [528, 552] width 389 height 55
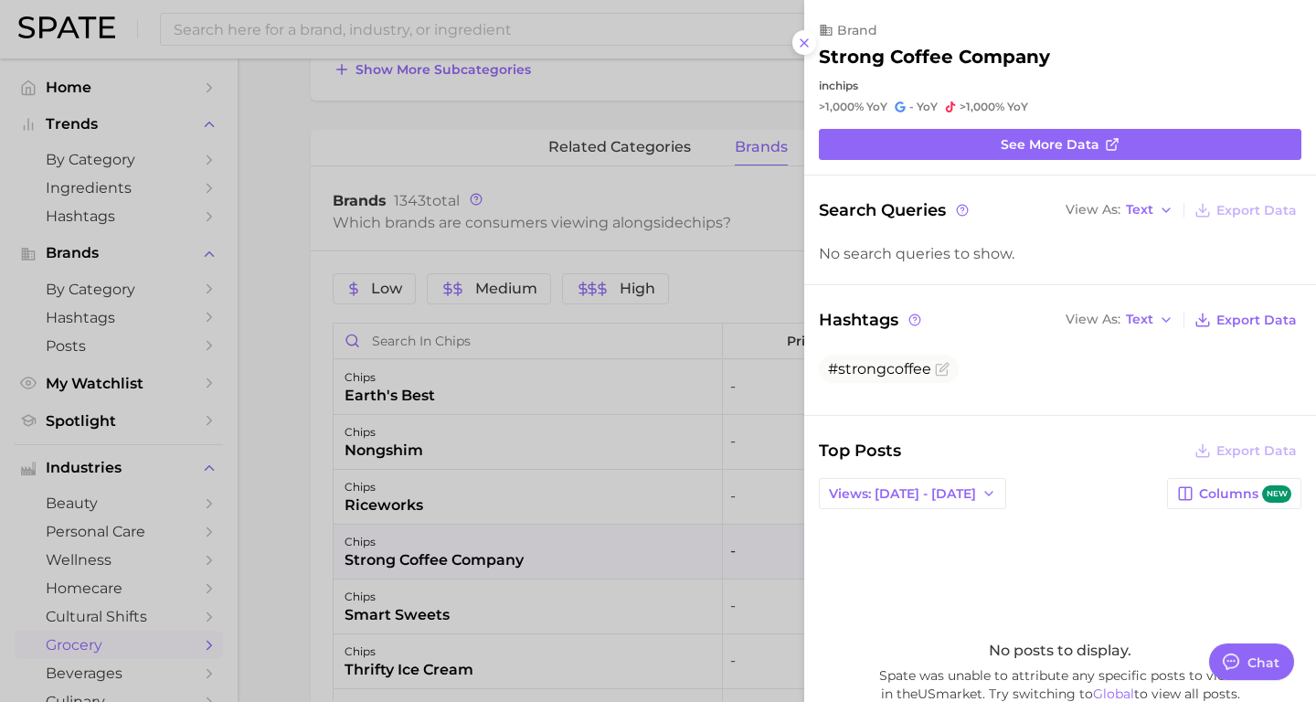
click at [558, 504] on div at bounding box center [658, 351] width 1316 height 702
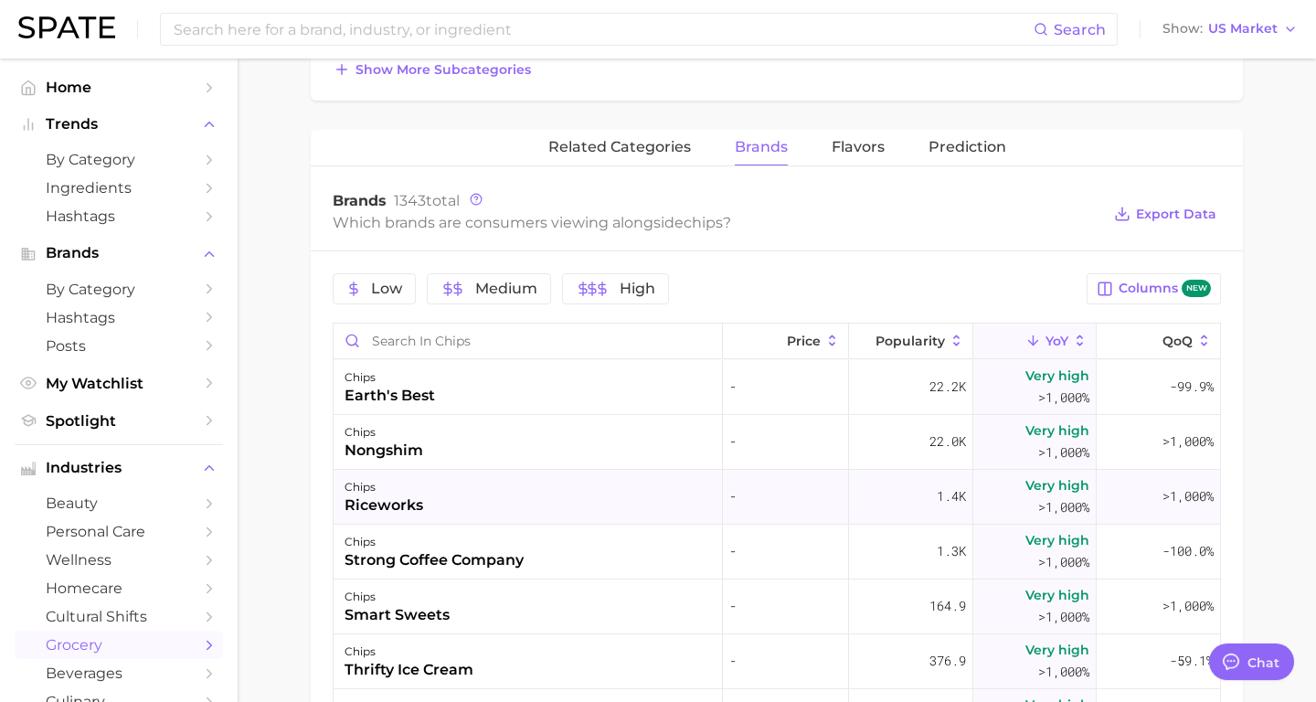
click at [573, 505] on div "chips riceworks" at bounding box center [528, 497] width 389 height 55
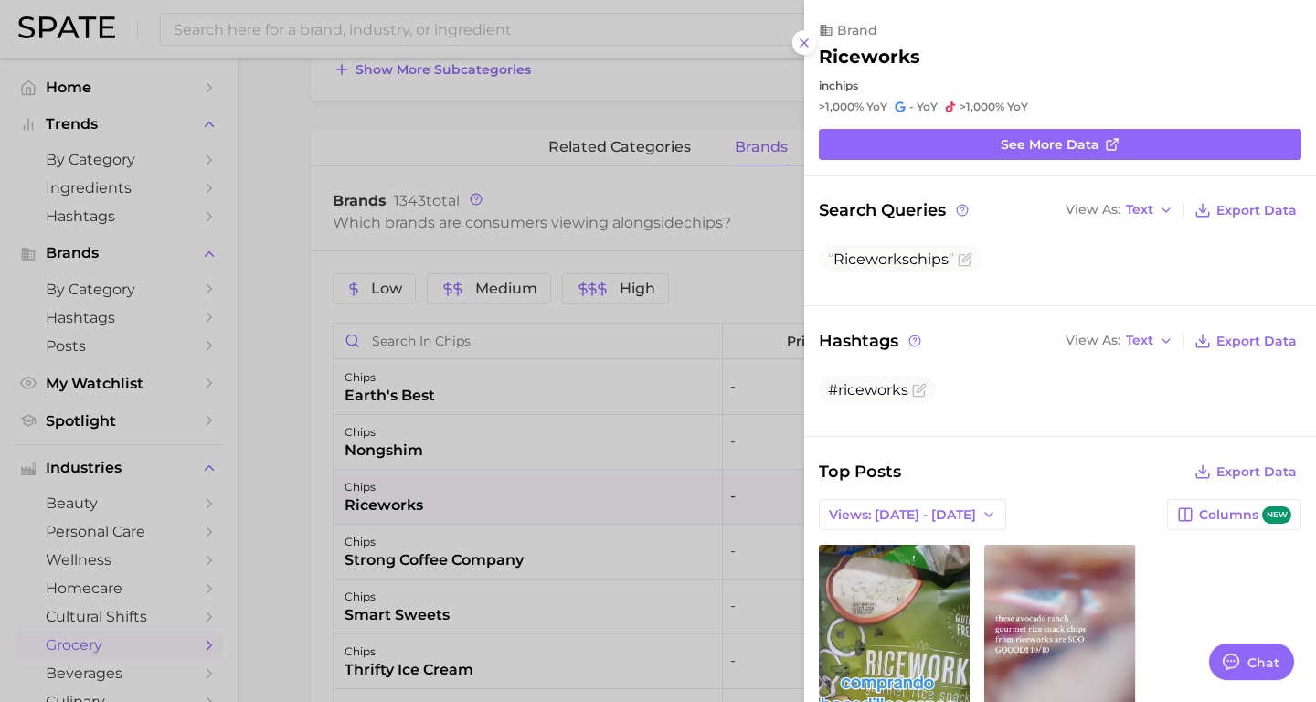
click at [521, 343] on div at bounding box center [658, 351] width 1316 height 702
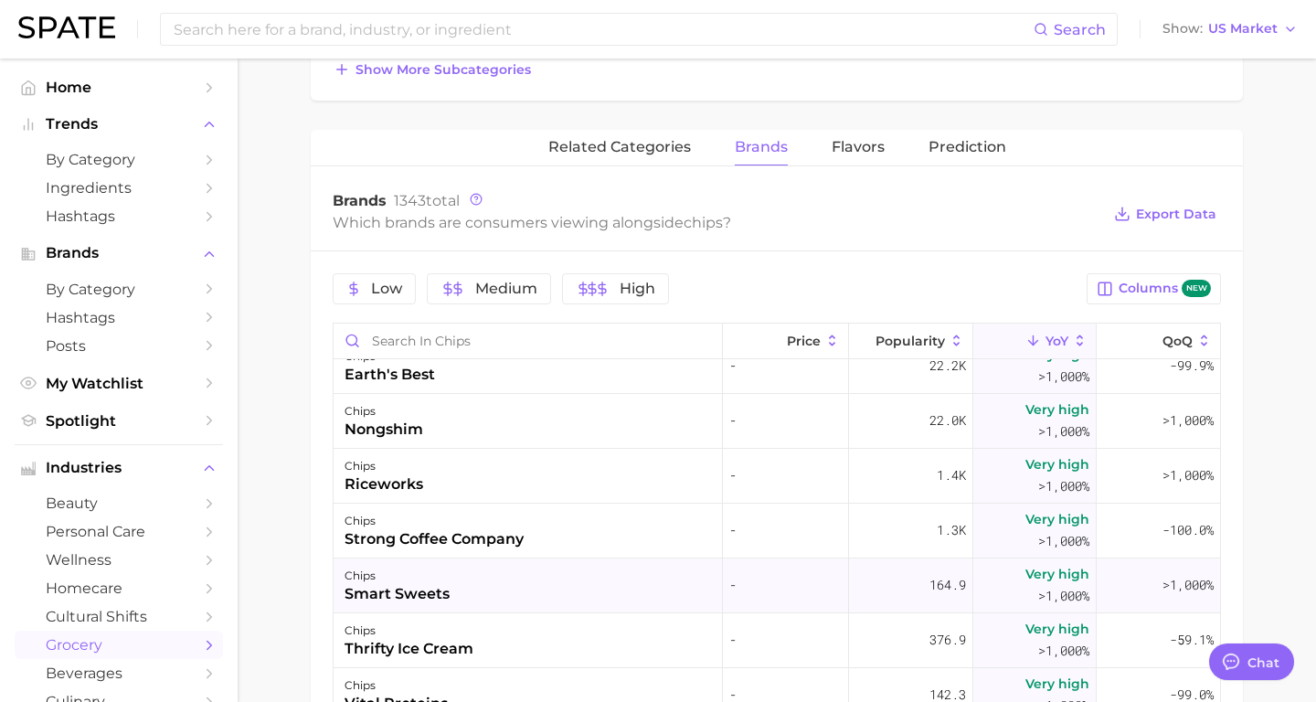
scroll to position [16, 0]
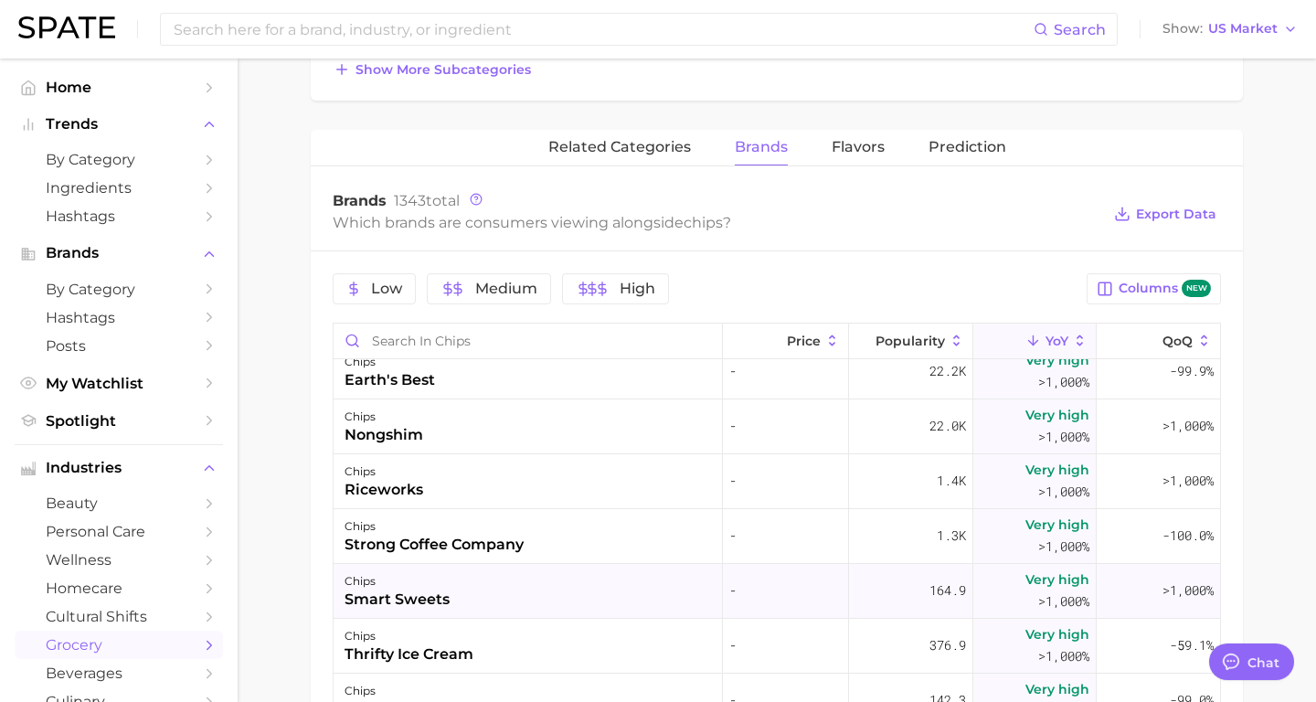
click at [539, 576] on div "chips smart sweets" at bounding box center [528, 591] width 389 height 55
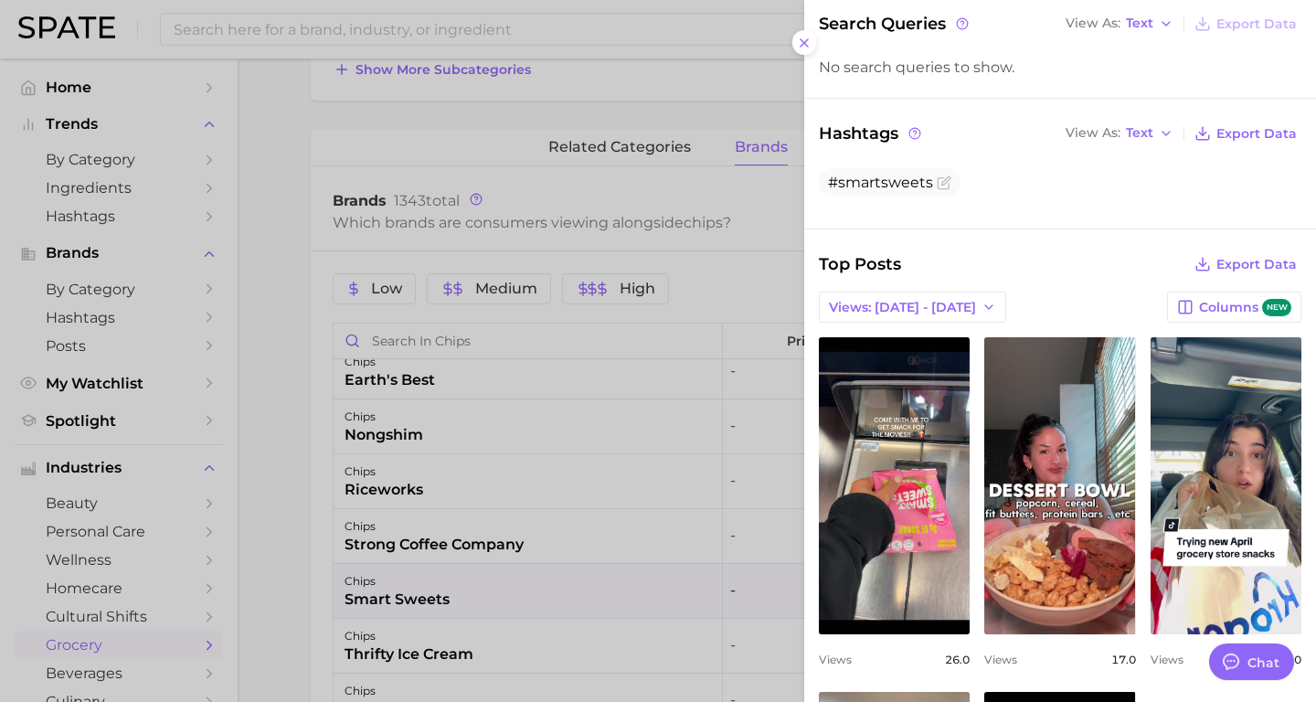
scroll to position [189, 0]
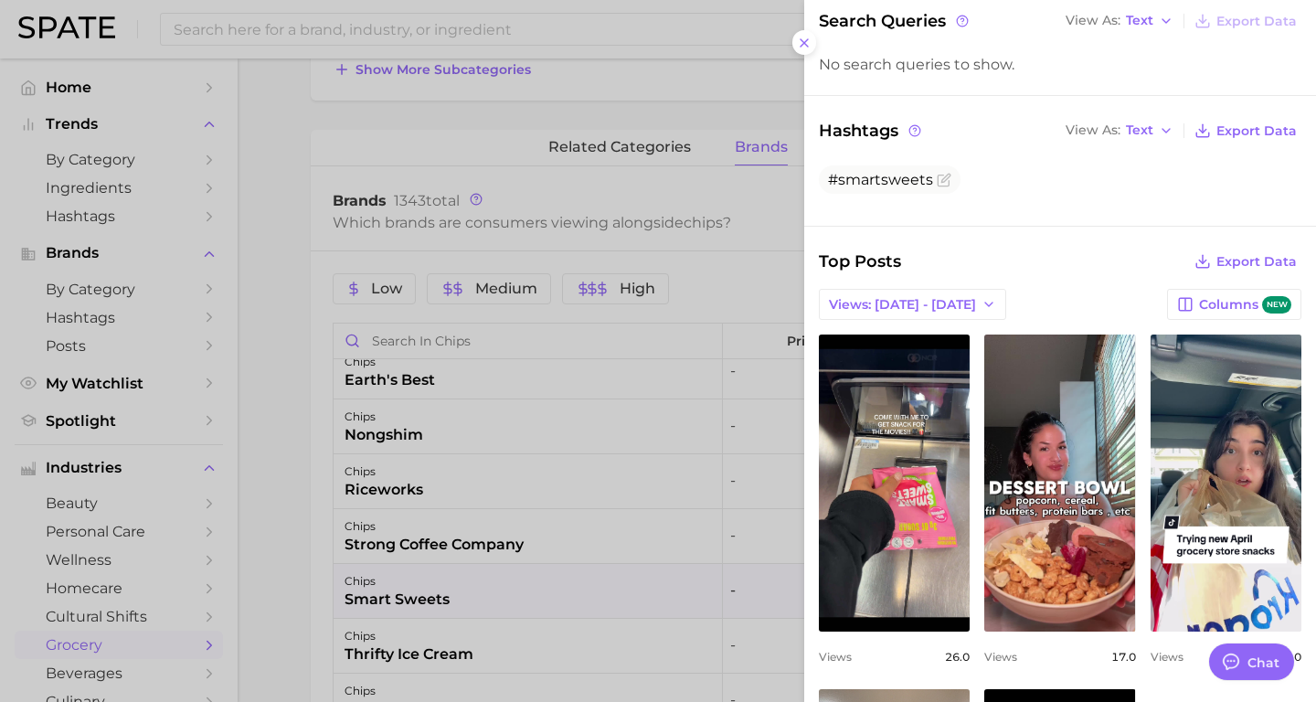
click at [697, 353] on div at bounding box center [658, 351] width 1316 height 702
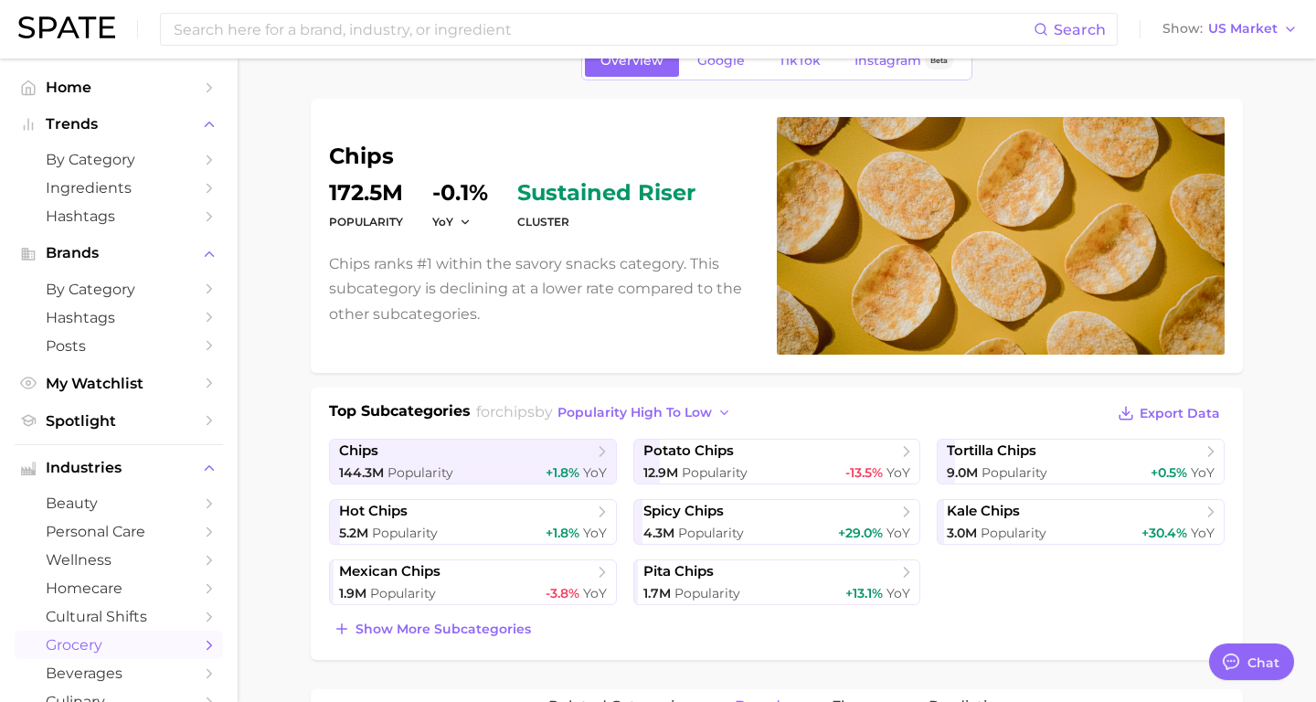
scroll to position [0, 0]
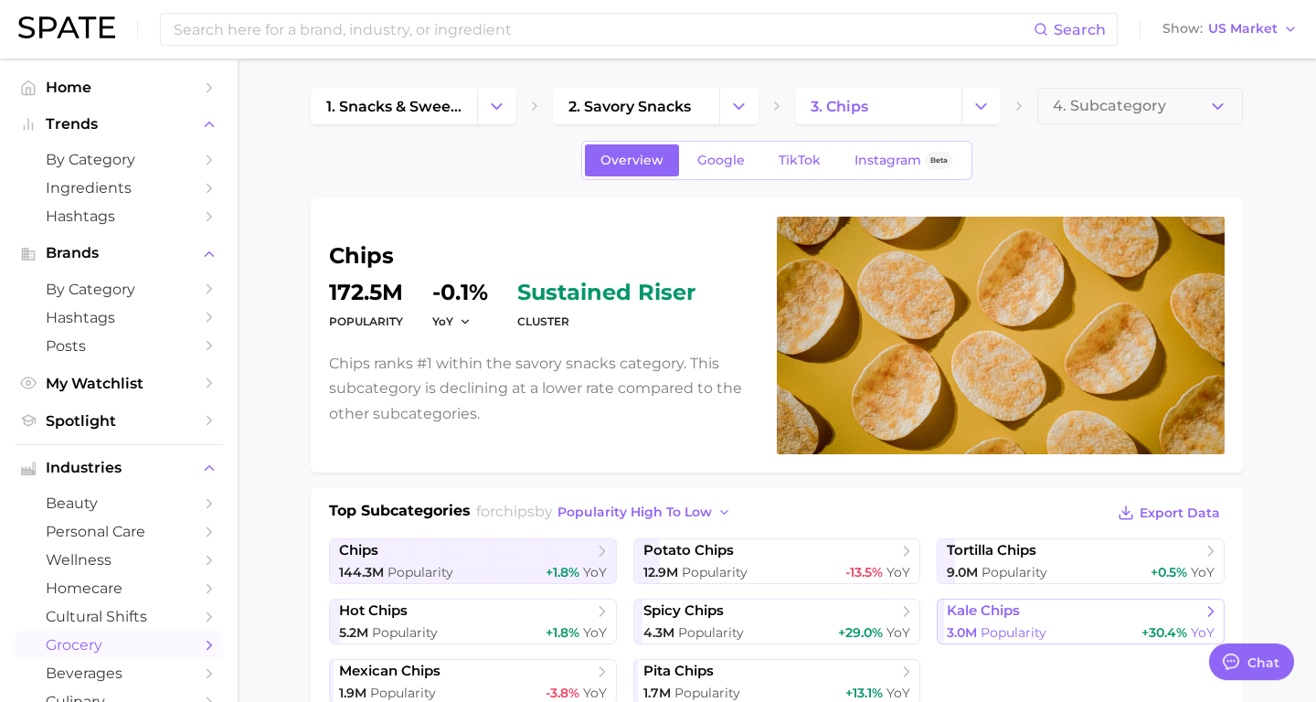
click at [991, 629] on span "Popularity" at bounding box center [1014, 632] width 66 height 16
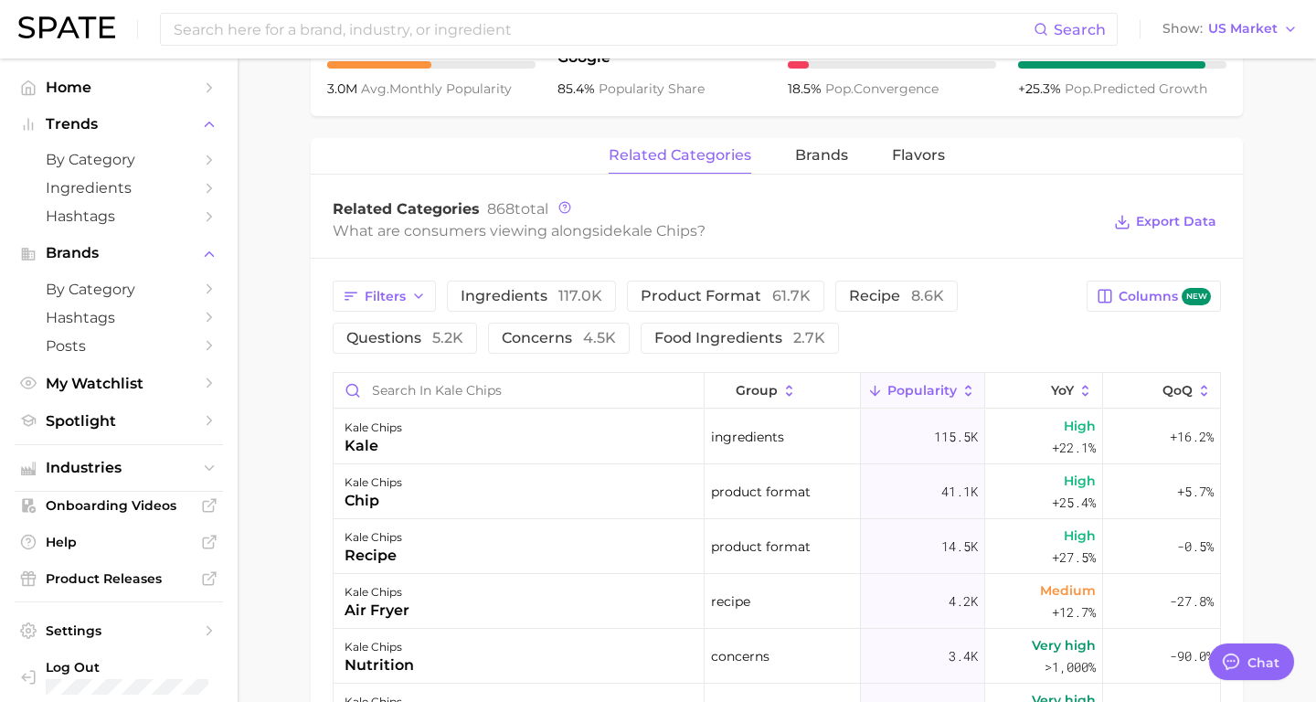
scroll to position [829, 0]
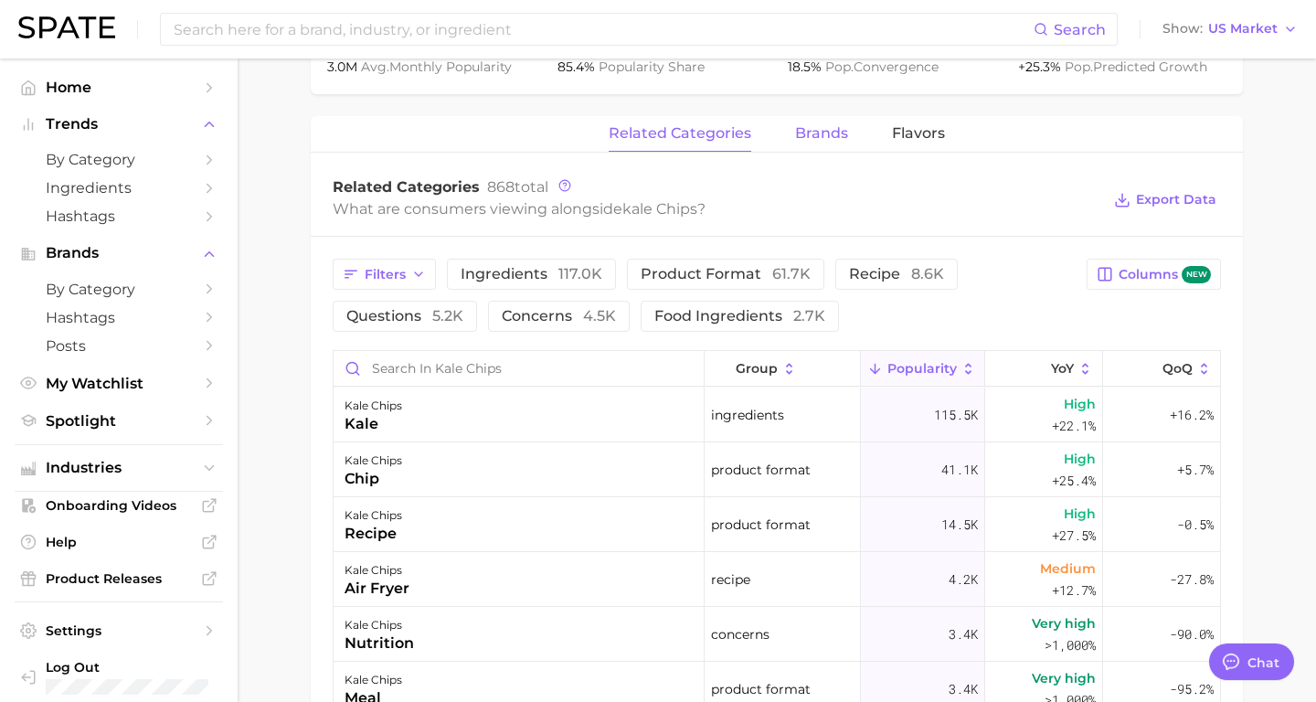
click at [835, 144] on button "brands" at bounding box center [821, 134] width 53 height 36
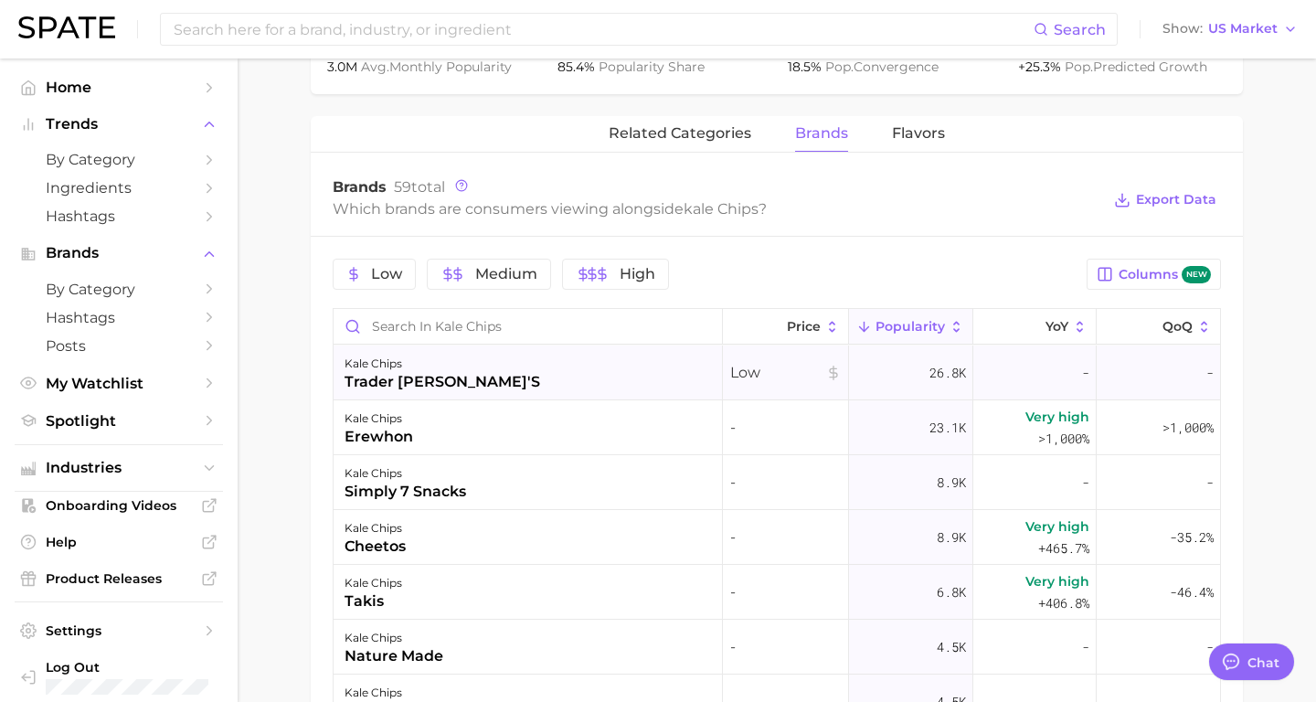
click at [395, 379] on div "trader [PERSON_NAME]'s" at bounding box center [443, 382] width 196 height 22
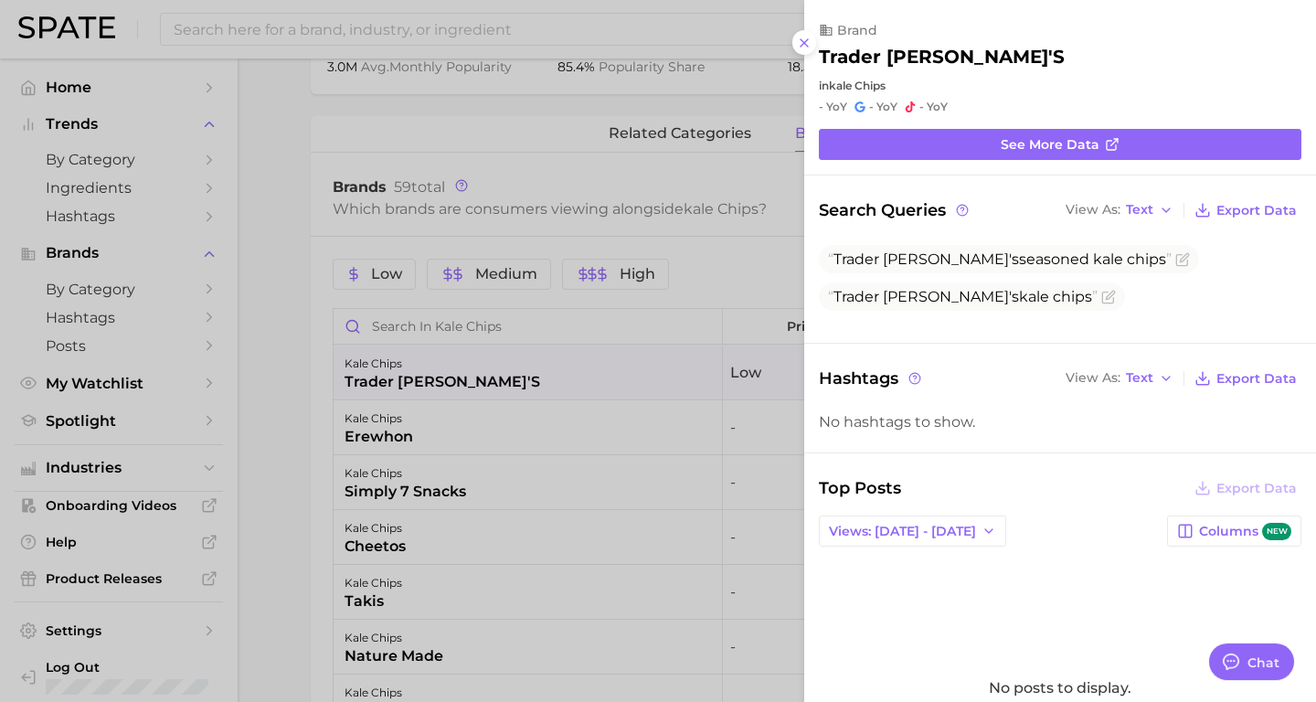
click at [876, 61] on h2 "trader [PERSON_NAME]'s" at bounding box center [942, 57] width 246 height 22
click at [641, 363] on div at bounding box center [658, 351] width 1316 height 702
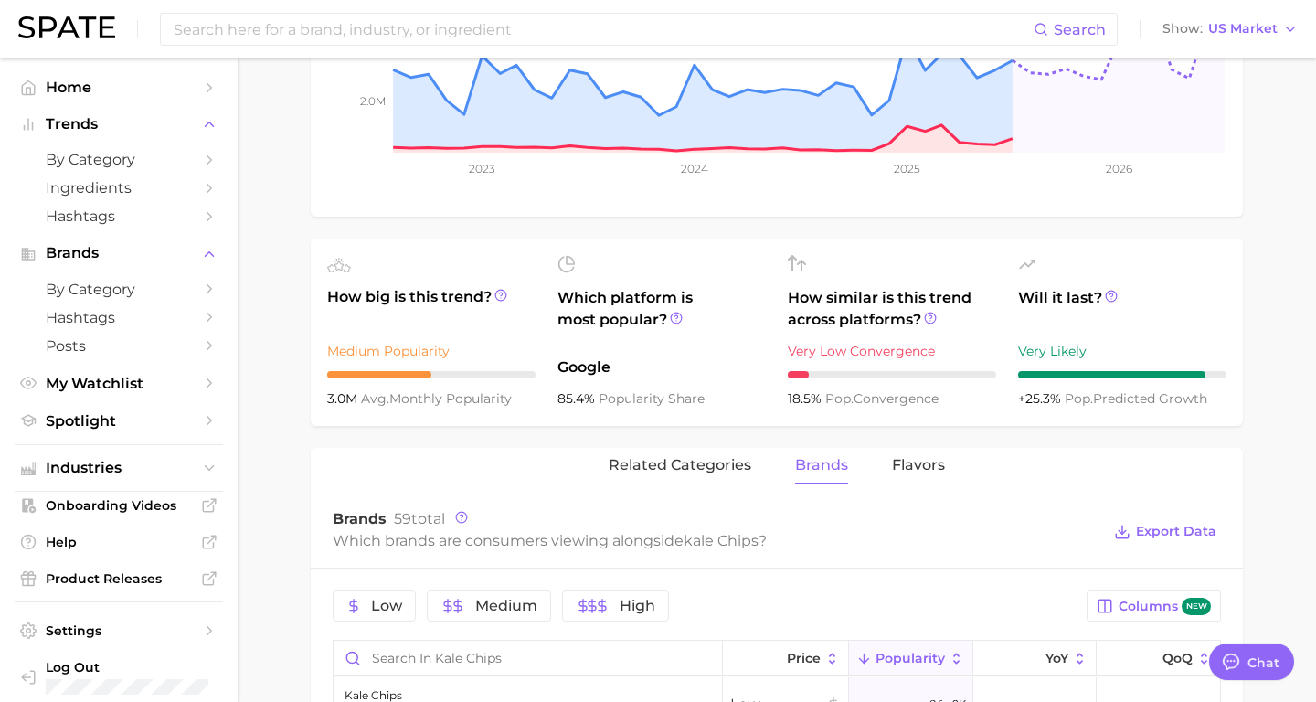
scroll to position [0, 0]
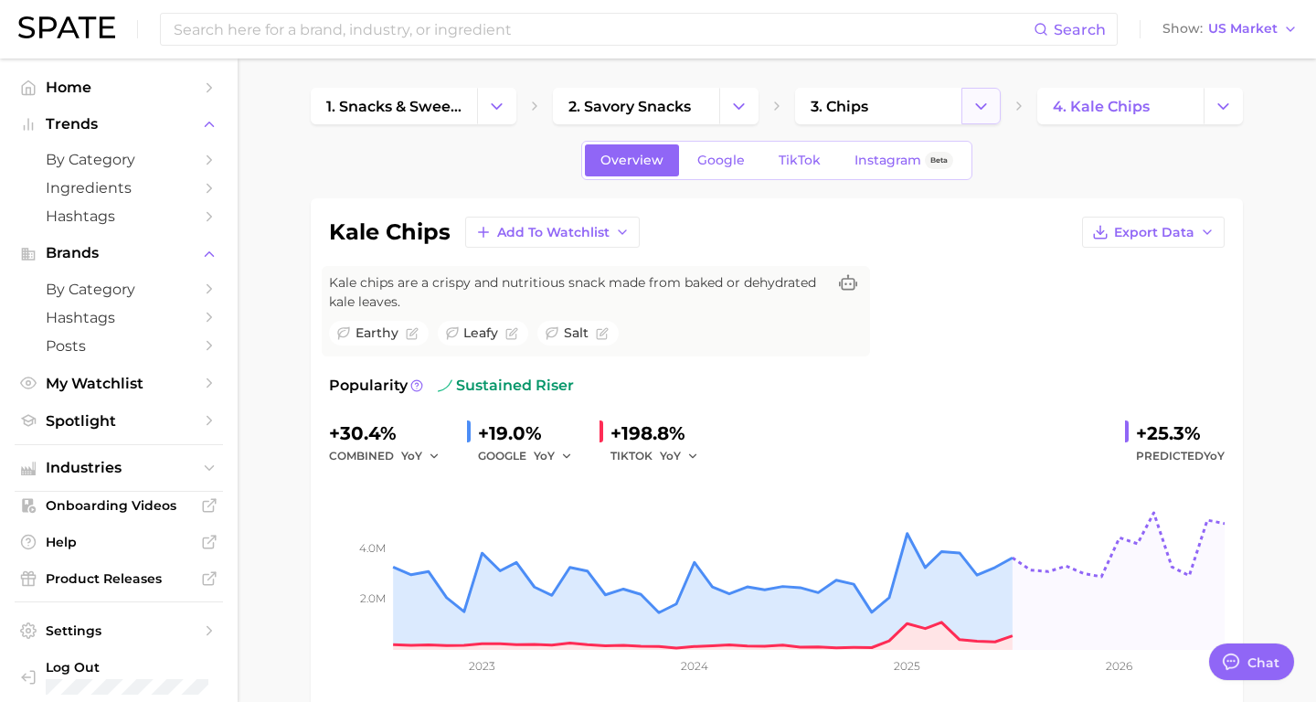
click at [984, 103] on polyline "Change Category" at bounding box center [981, 105] width 10 height 5
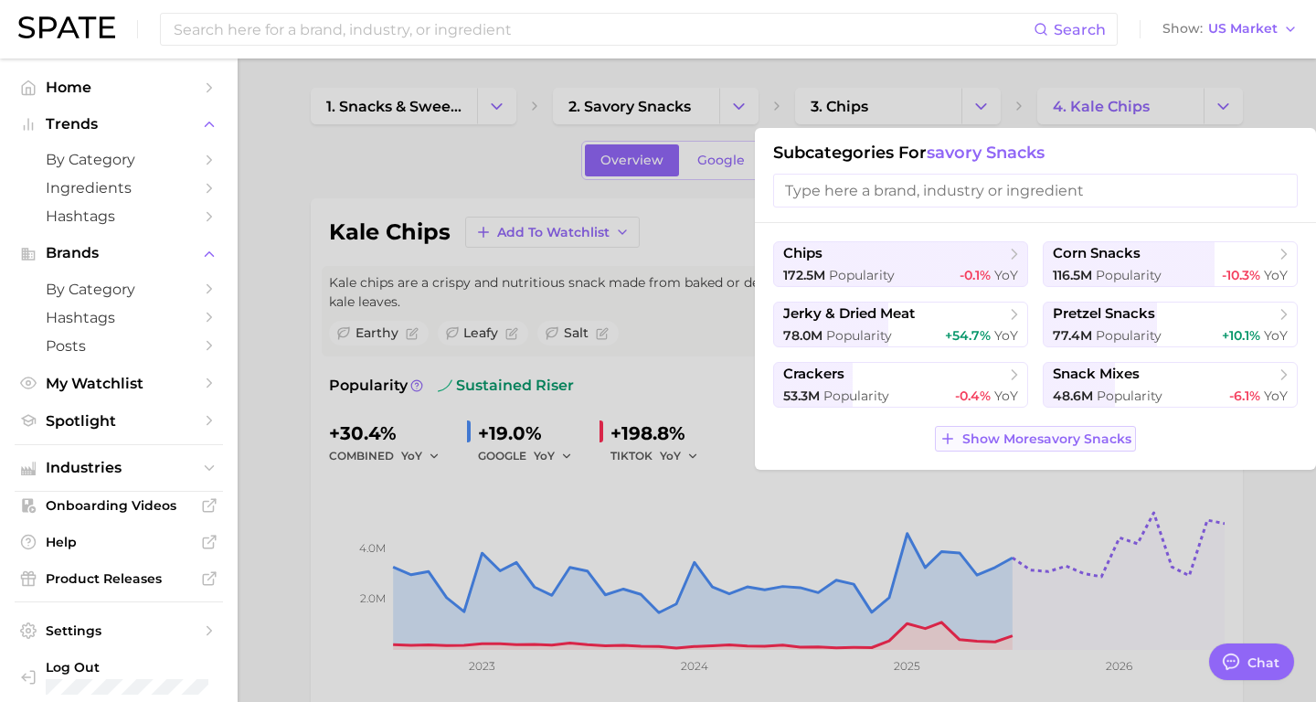
click at [1003, 441] on span "Show More savory snacks" at bounding box center [1046, 439] width 169 height 16
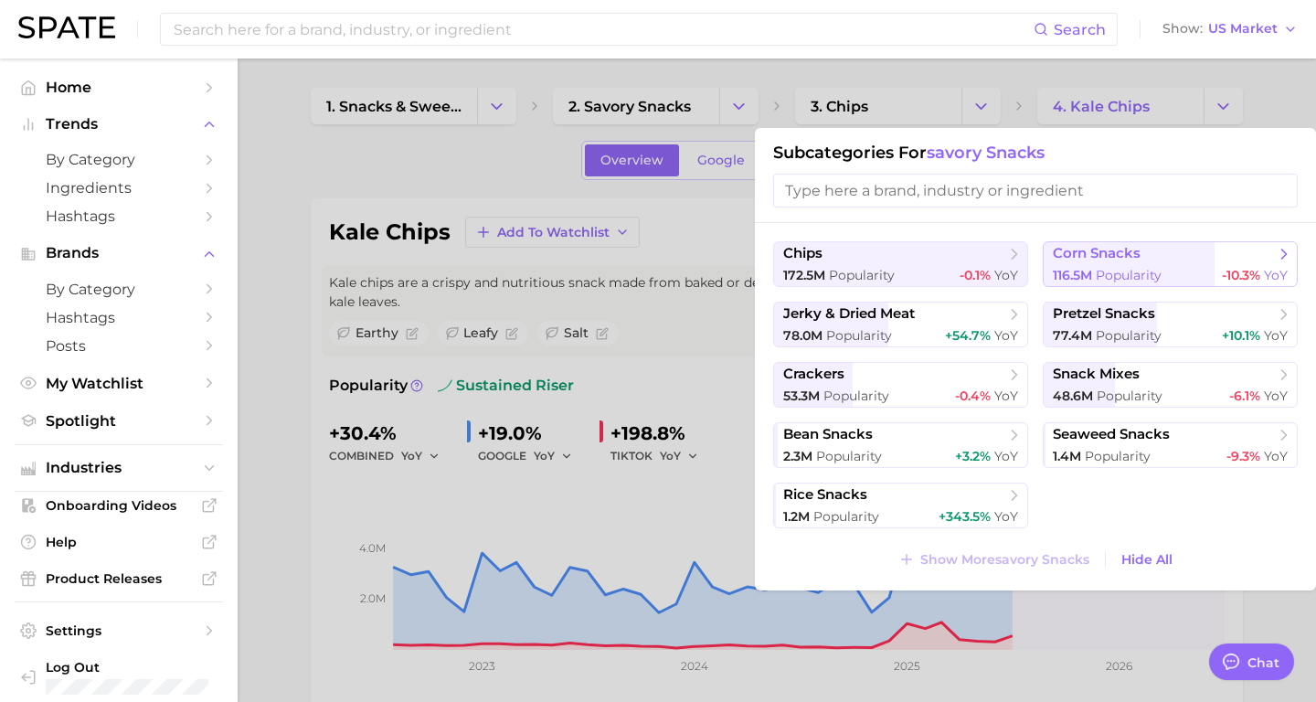
click at [1201, 270] on div "116.5m Popularity -10.3% YoY" at bounding box center [1170, 275] width 235 height 17
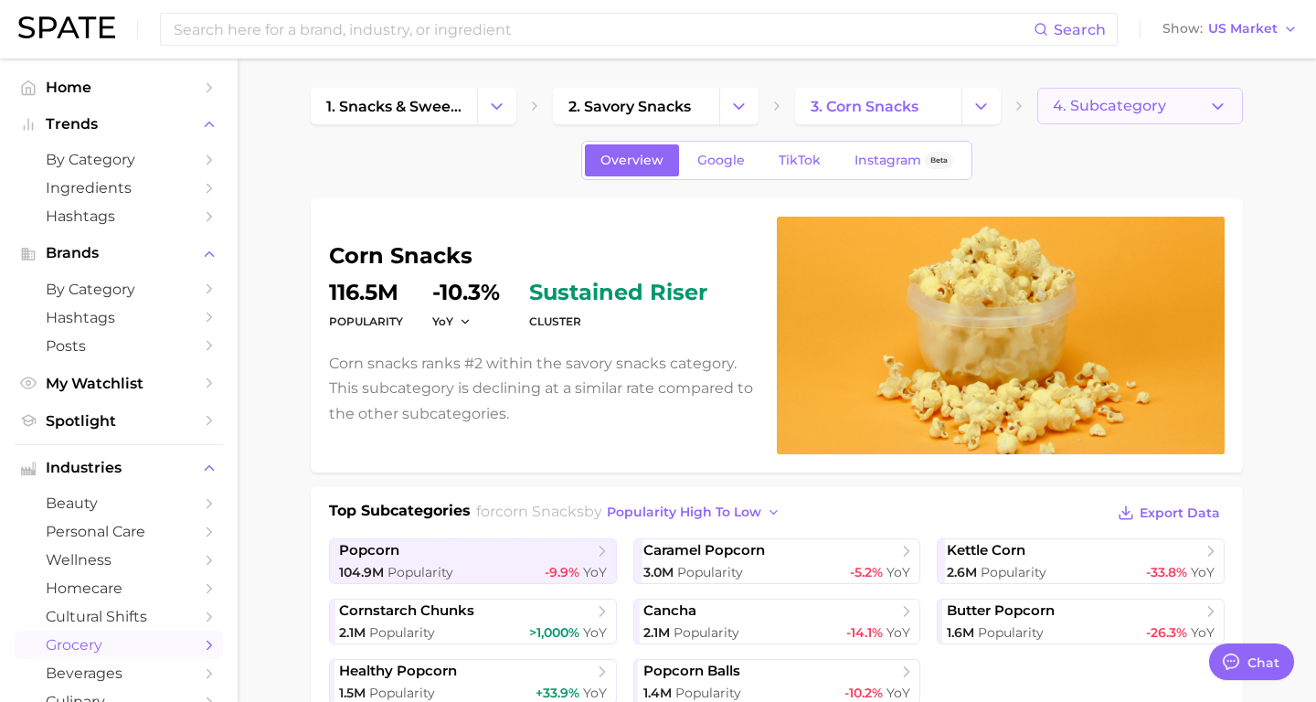
click at [1122, 111] on span "4. Subcategory" at bounding box center [1109, 106] width 113 height 16
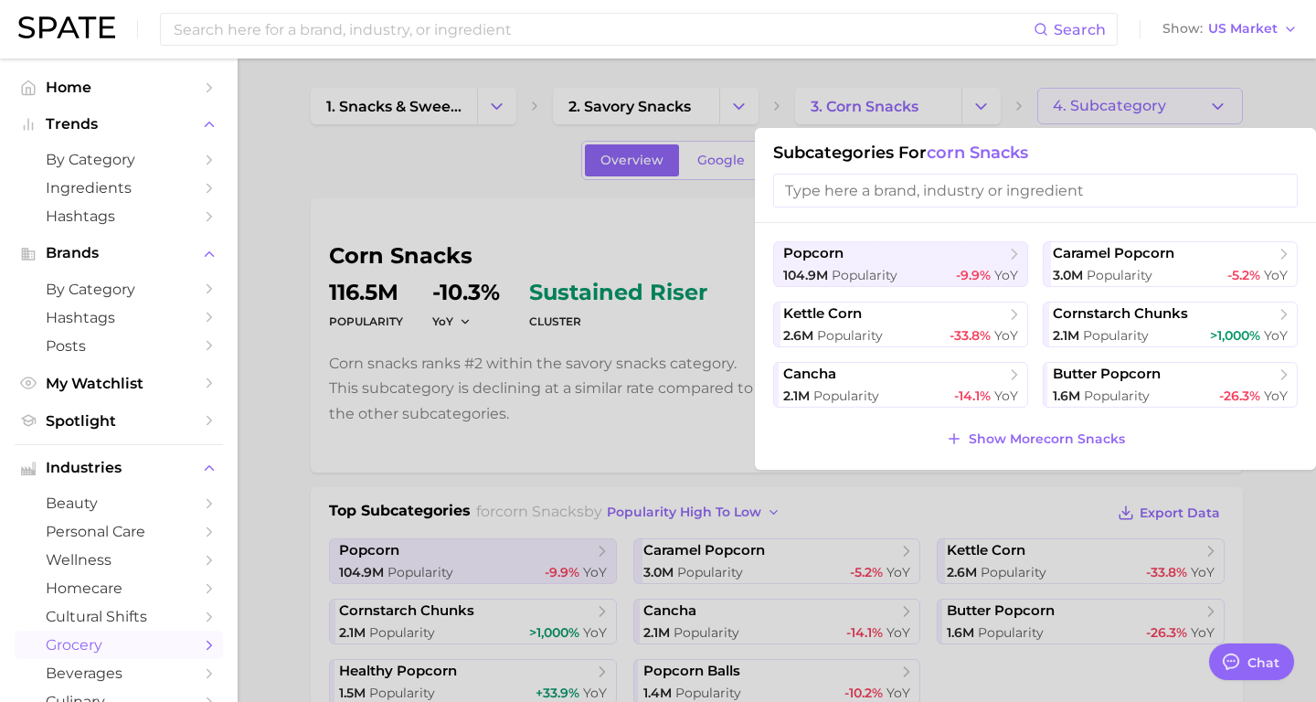
click at [990, 80] on div at bounding box center [658, 351] width 1316 height 702
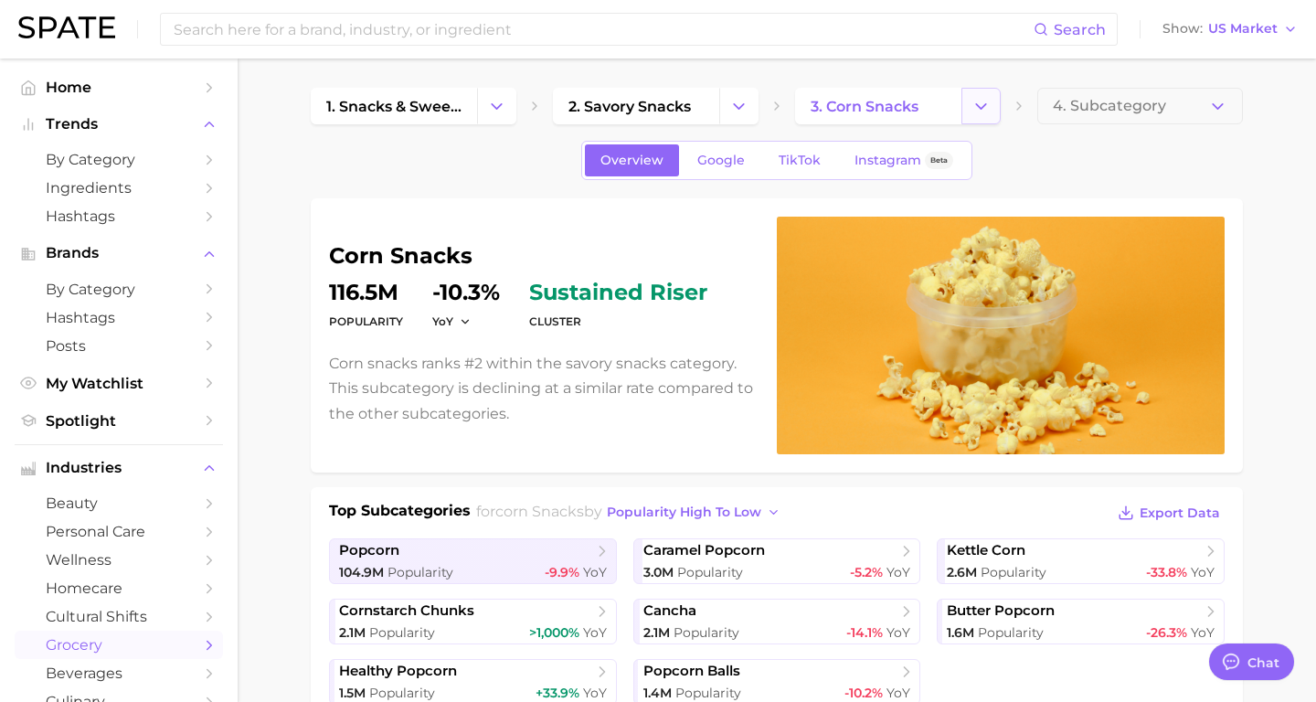
click at [967, 112] on button "Change Category" at bounding box center [981, 106] width 39 height 37
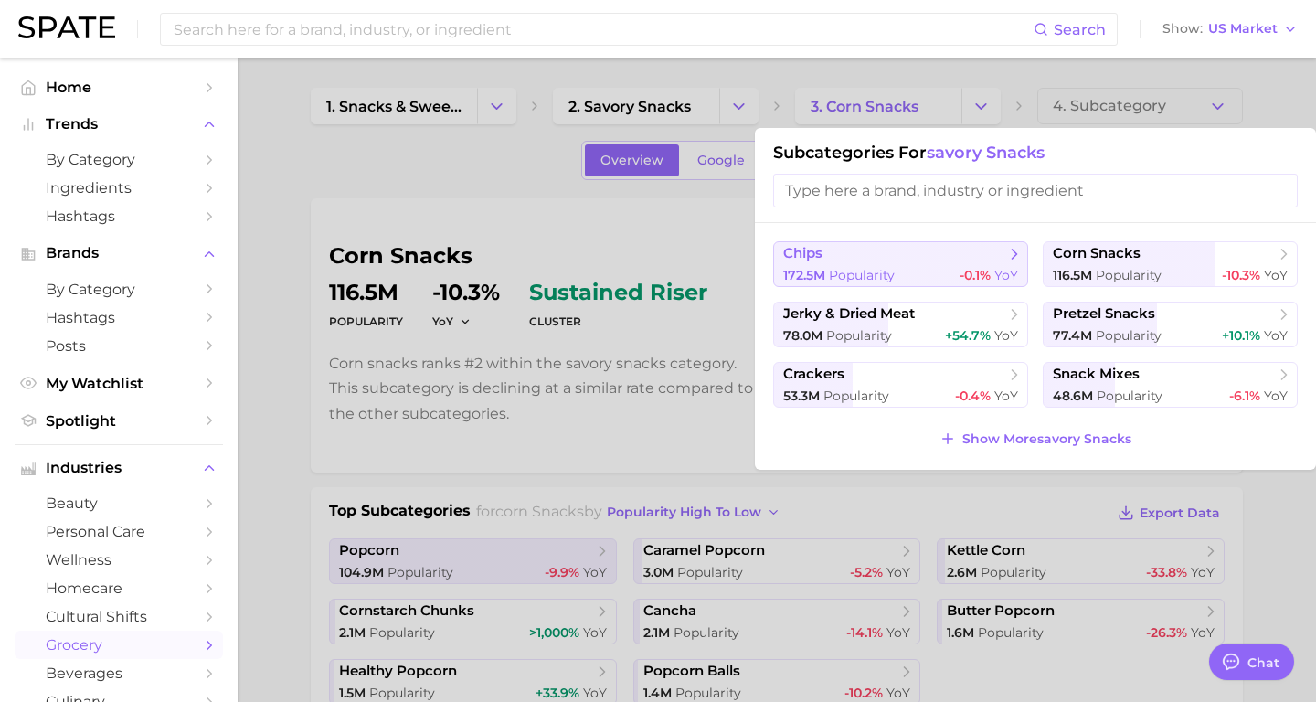
click at [890, 259] on span "chips" at bounding box center [894, 254] width 222 height 18
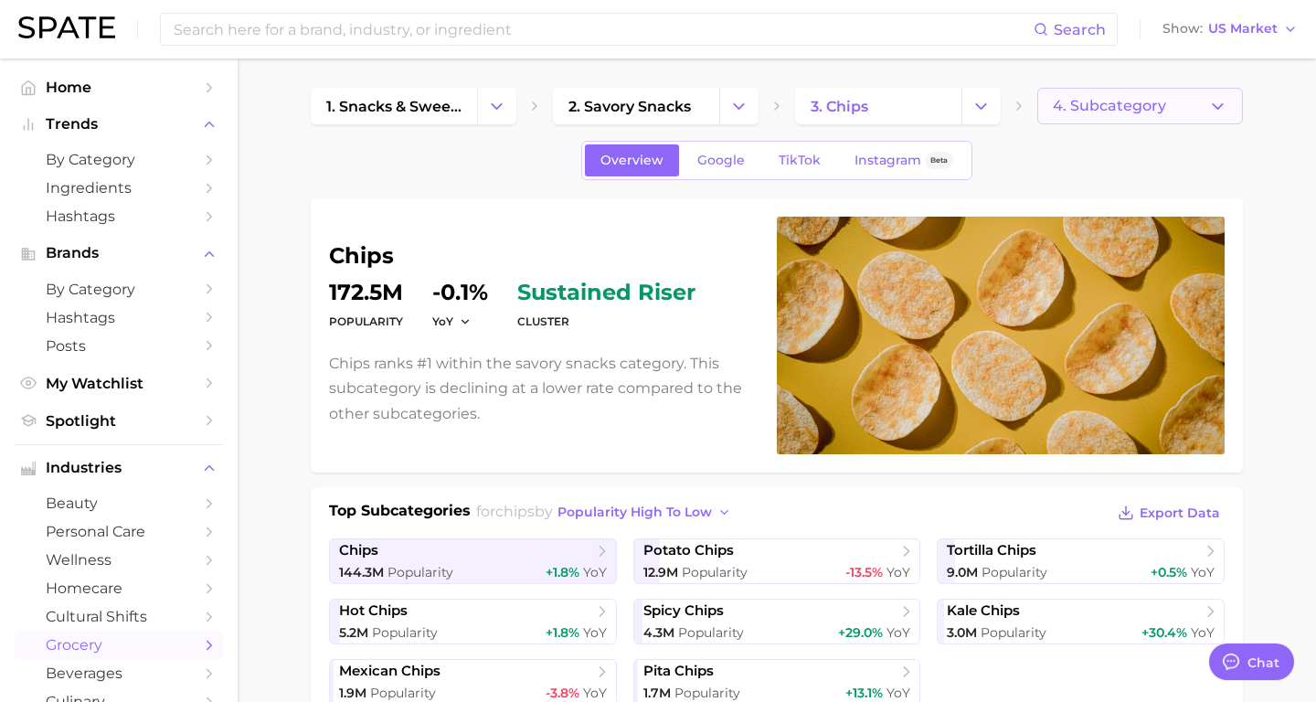
click at [1135, 117] on button "4. Subcategory" at bounding box center [1140, 106] width 206 height 37
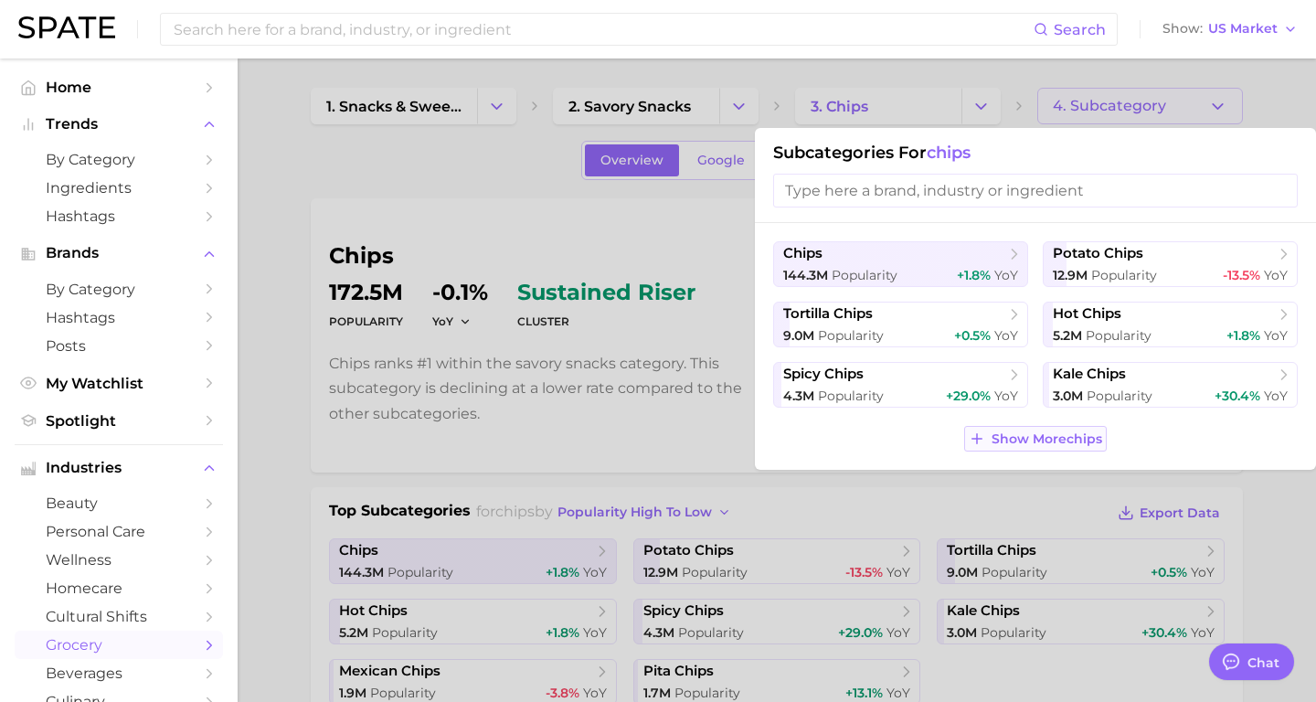
click at [996, 428] on button "Show More chips" at bounding box center [1035, 439] width 142 height 26
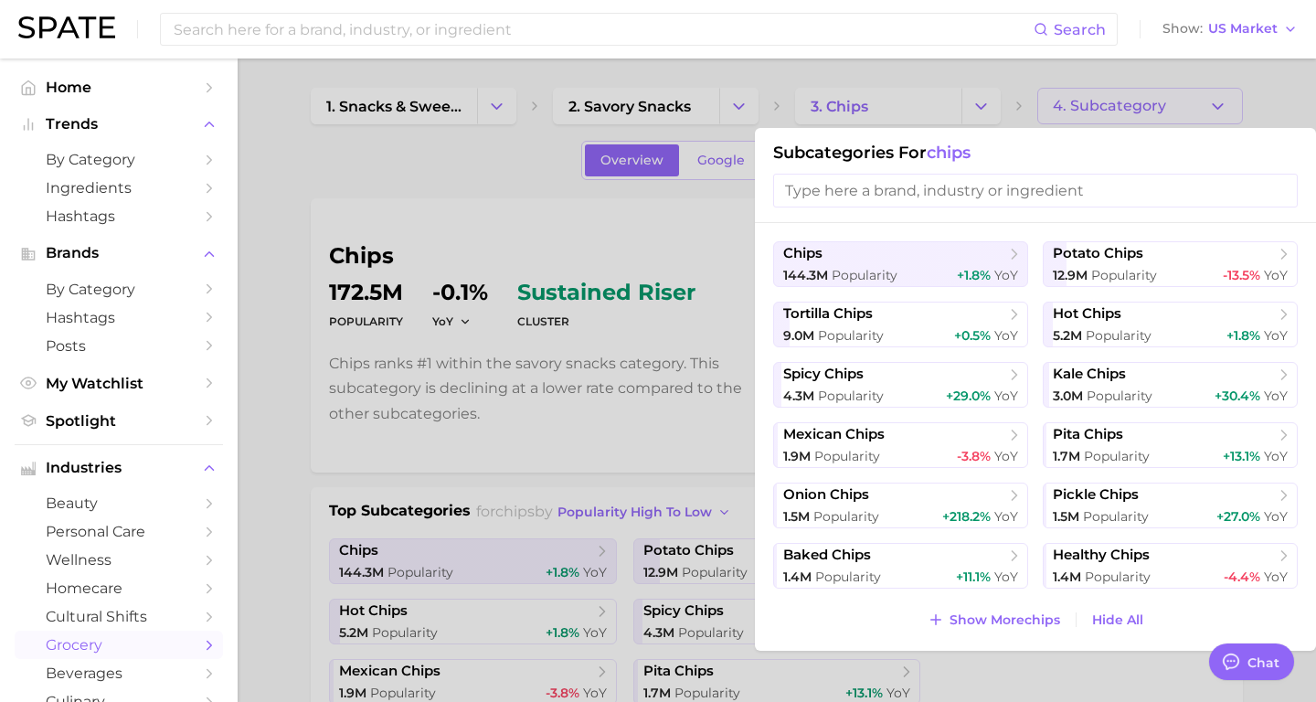
click at [944, 107] on div at bounding box center [658, 351] width 1316 height 702
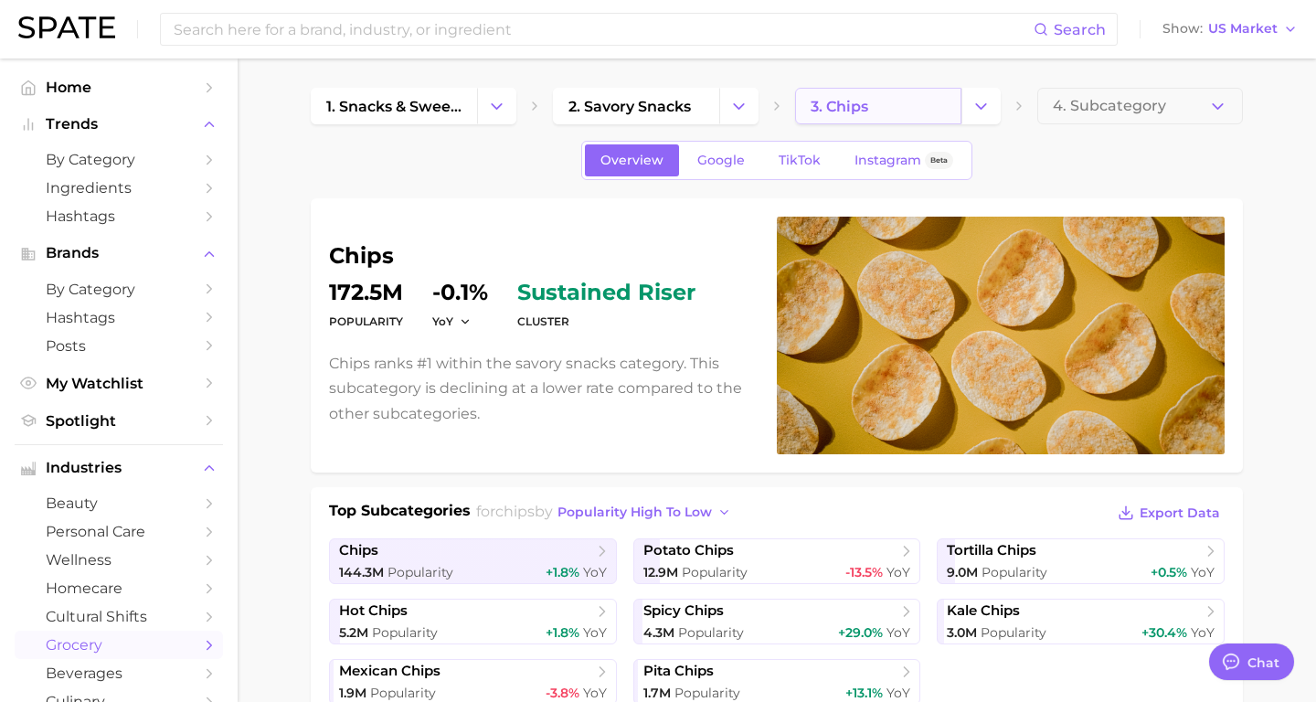
click at [952, 111] on link "3. chips" at bounding box center [878, 106] width 166 height 37
click at [989, 111] on icon "Change Category" at bounding box center [981, 106] width 19 height 19
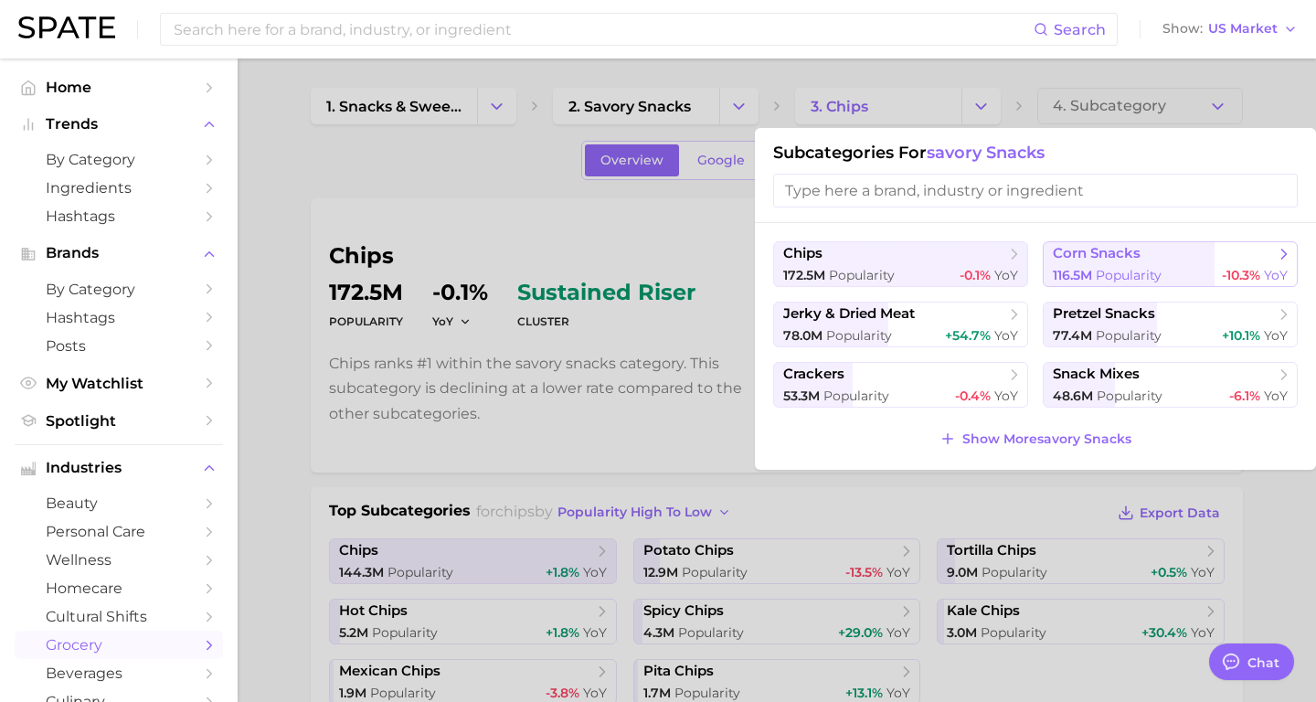
click at [1092, 254] on span "corn snacks" at bounding box center [1097, 253] width 88 height 17
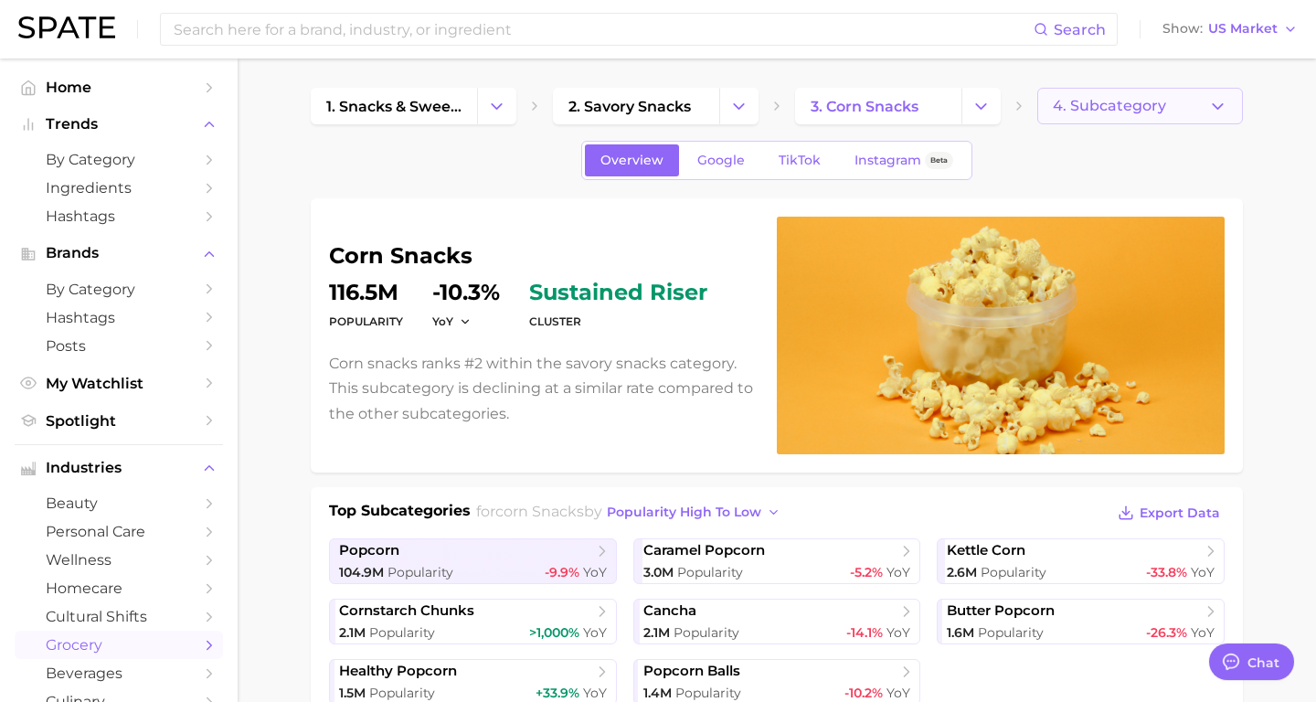
click at [1158, 115] on button "4. Subcategory" at bounding box center [1140, 106] width 206 height 37
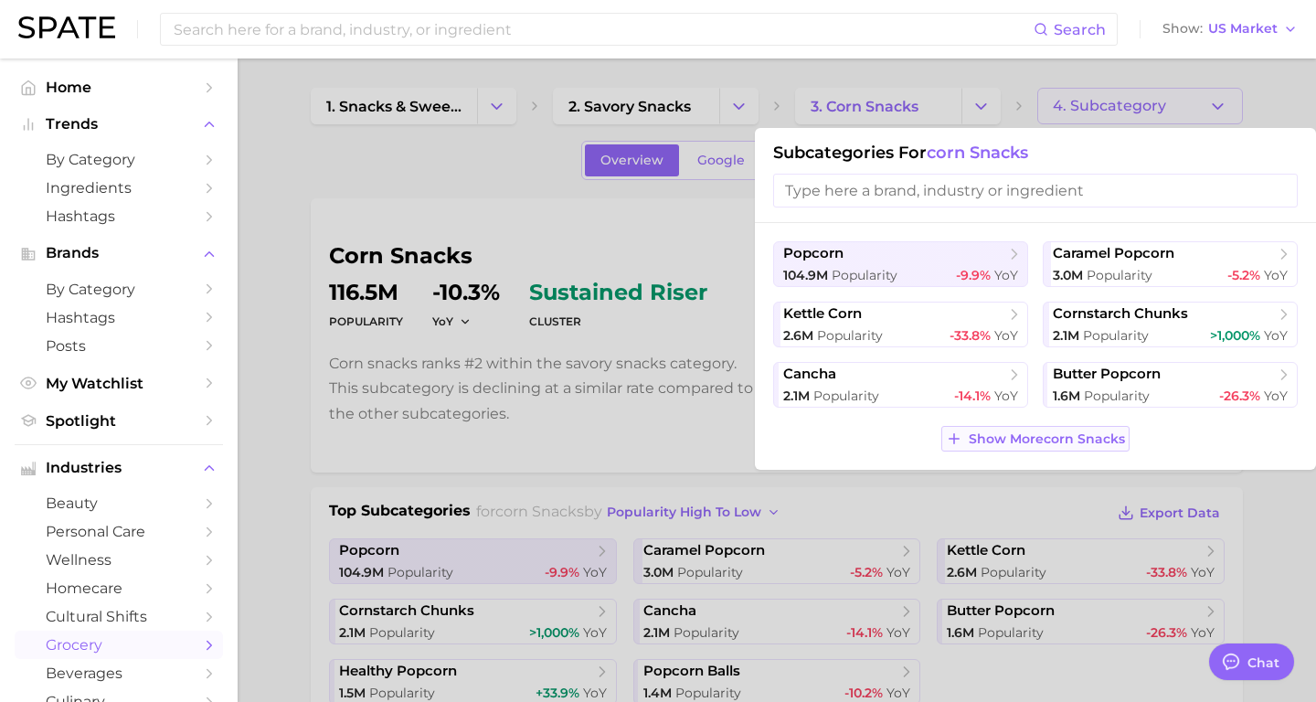
click at [1003, 443] on span "Show More corn snacks" at bounding box center [1047, 439] width 156 height 16
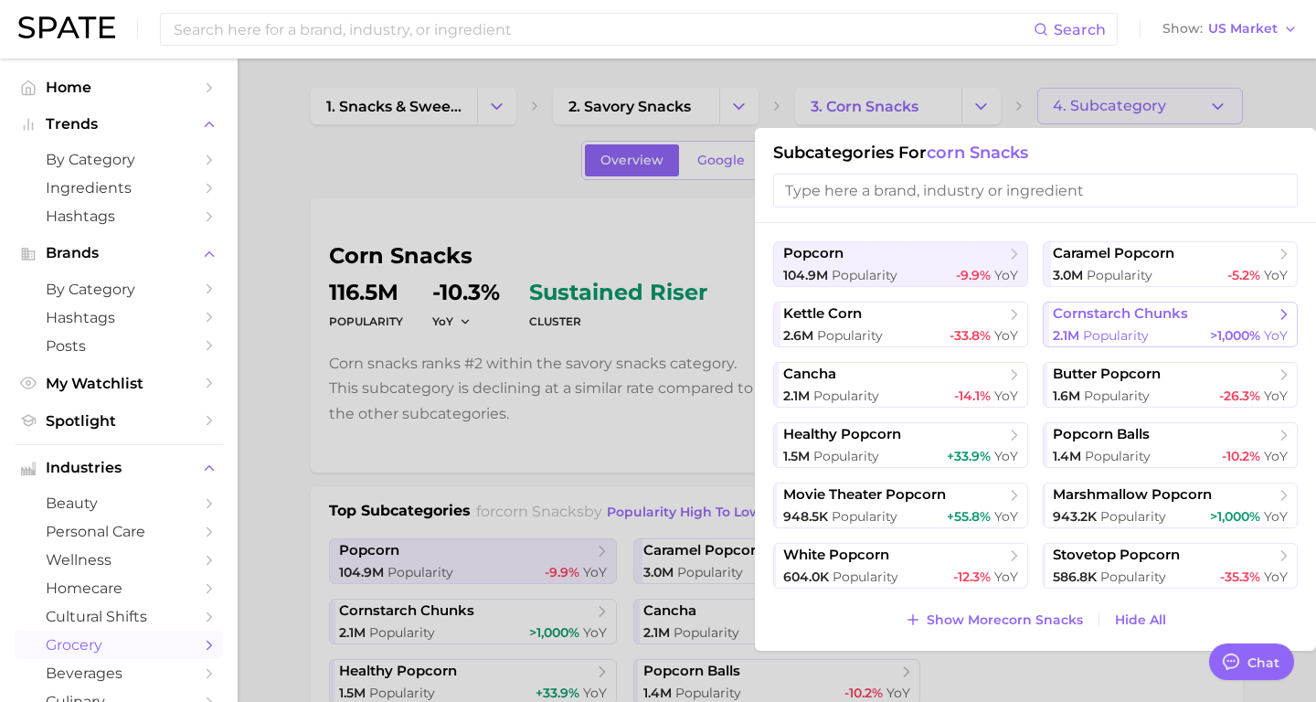
click at [1146, 324] on button "cornstarch chunks 2.1m Popularity >1,000% YoY" at bounding box center [1170, 325] width 255 height 46
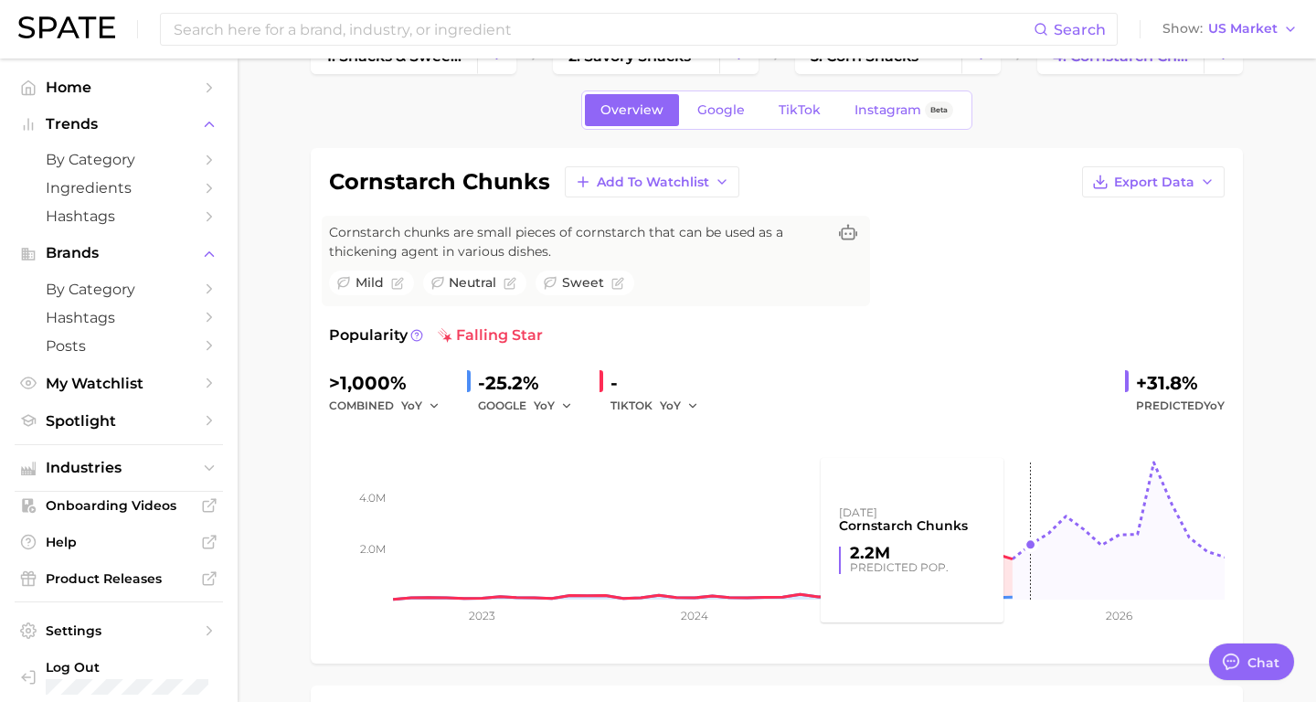
scroll to position [52, 0]
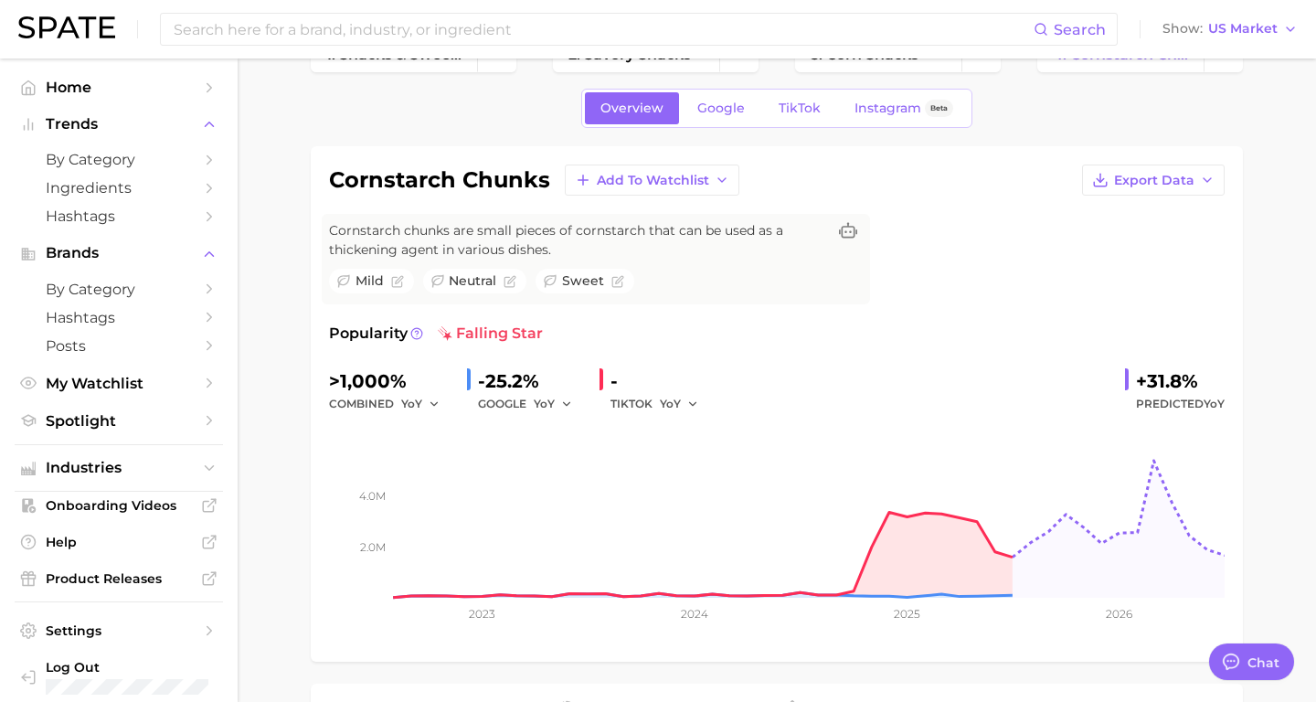
click at [677, 238] on span "Cornstarch chunks are small pieces of cornstarch that can be used as a thickeni…" at bounding box center [577, 240] width 497 height 38
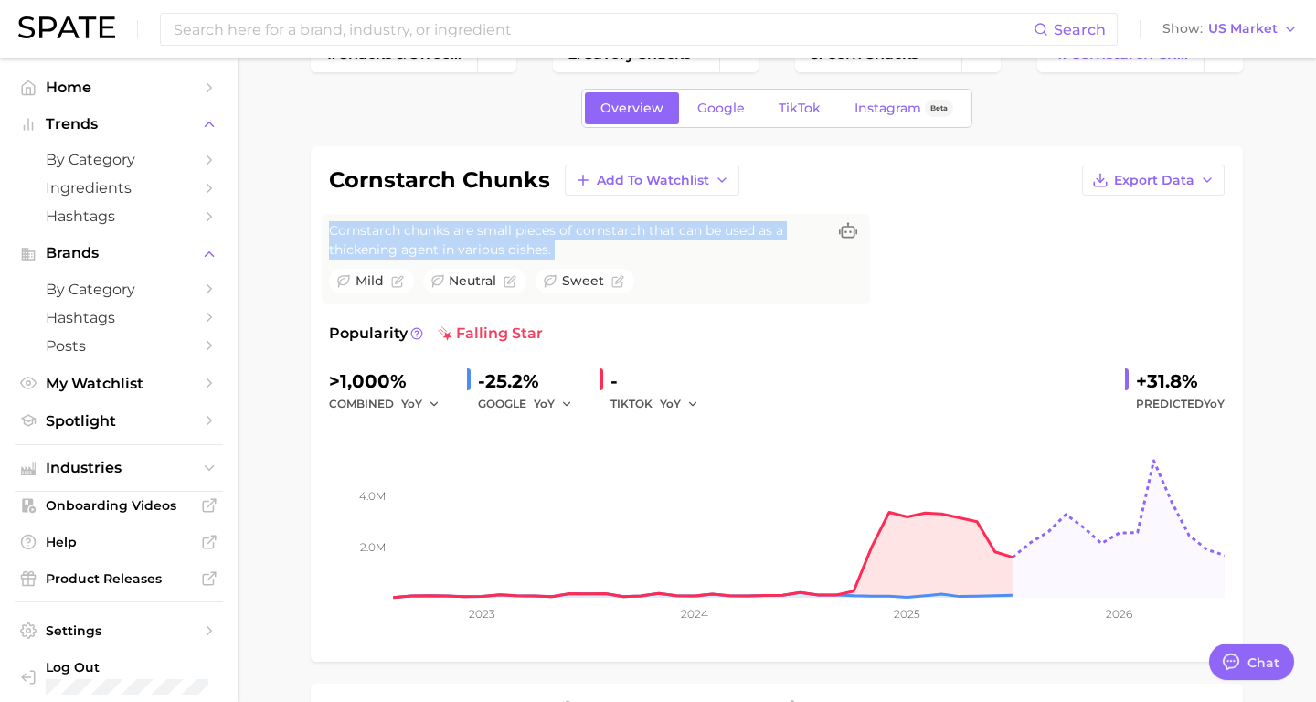
click at [677, 238] on span "Cornstarch chunks are small pieces of cornstarch that can be used as a thickeni…" at bounding box center [577, 240] width 497 height 38
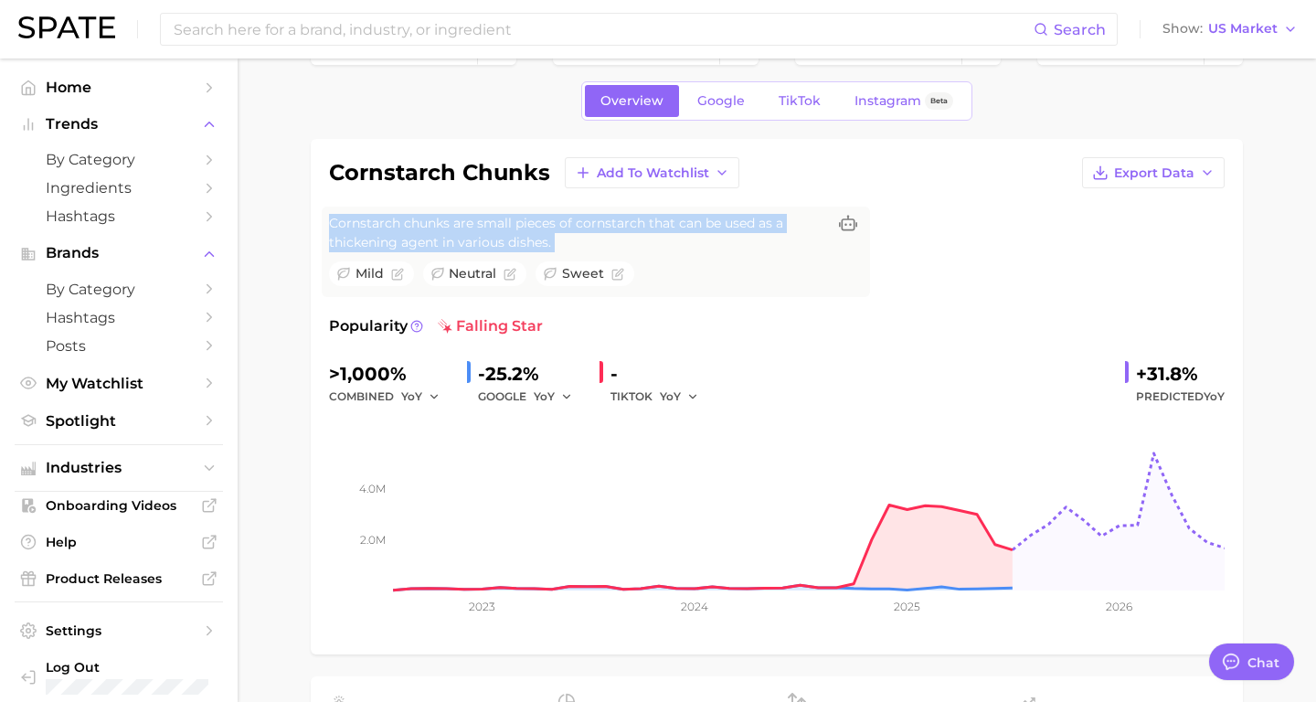
scroll to position [60, 0]
click at [415, 325] on icon at bounding box center [416, 325] width 13 height 13
click at [572, 310] on div "cornstarch chunks Add to Watchlist Export Data Cornstarch chunks are small piec…" at bounding box center [777, 395] width 896 height 479
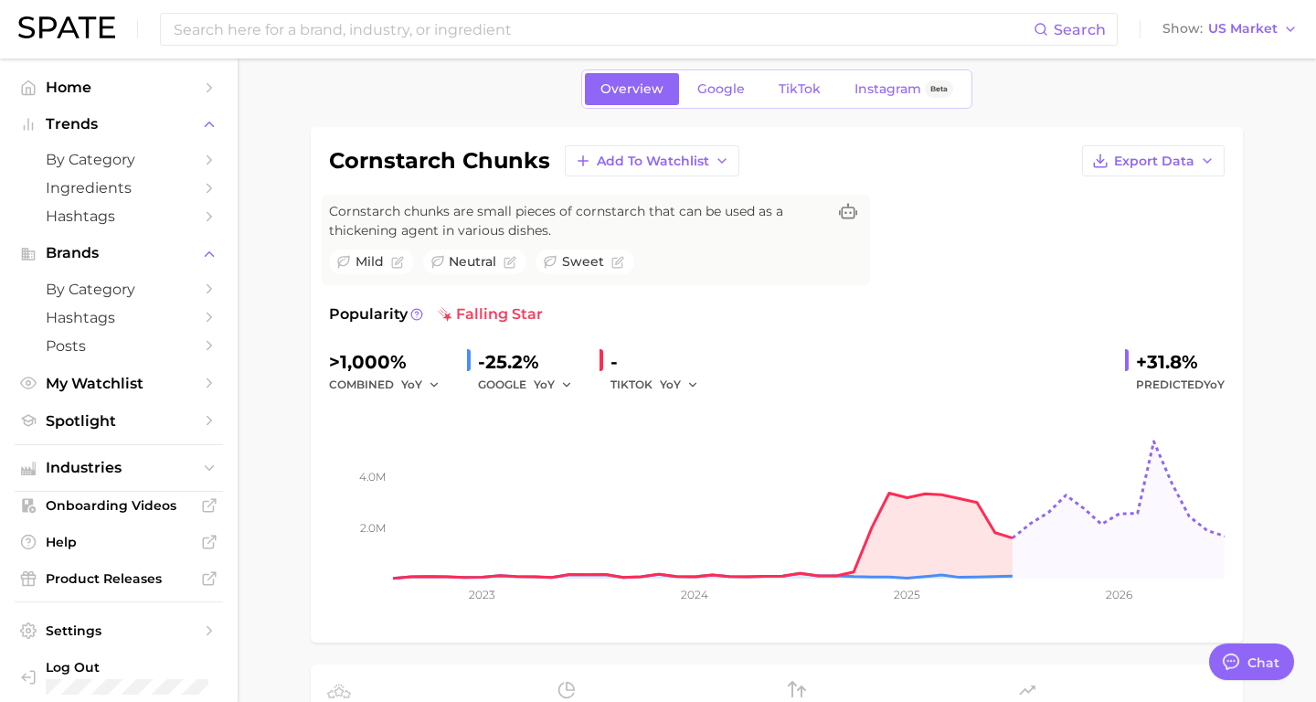
scroll to position [0, 0]
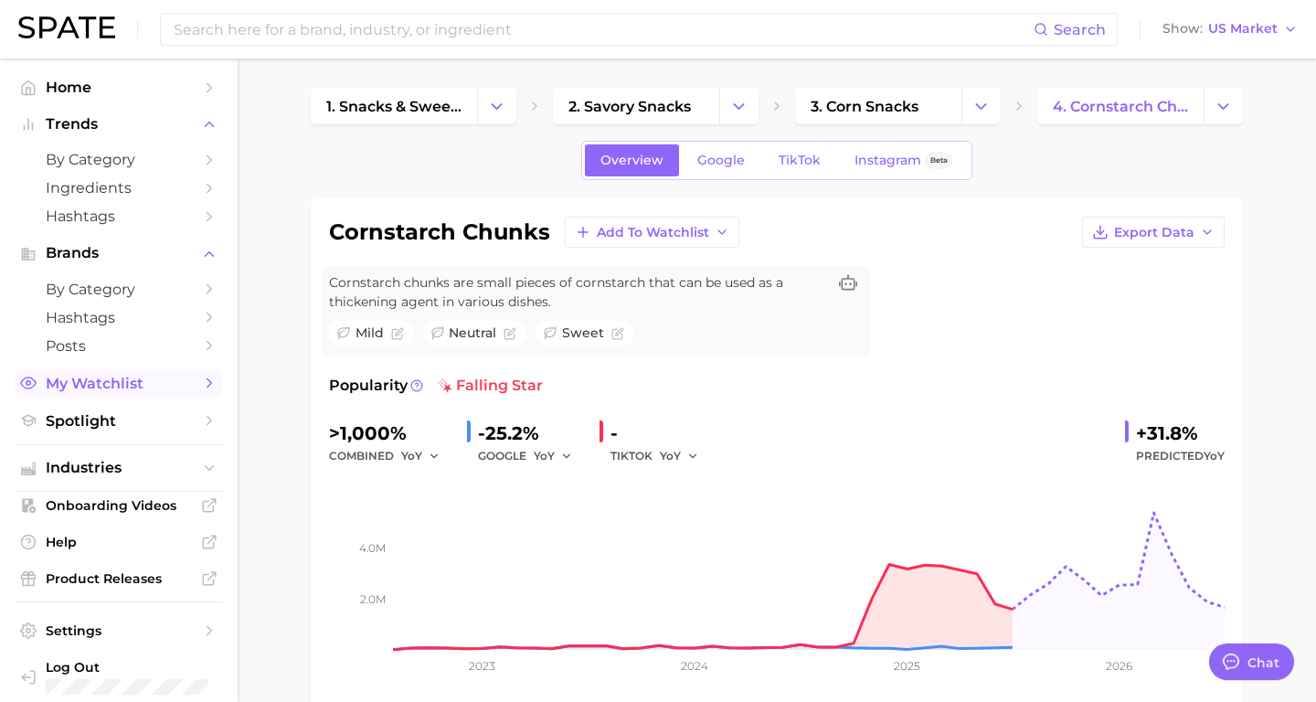
click at [161, 392] on span "My Watchlist" at bounding box center [119, 383] width 146 height 17
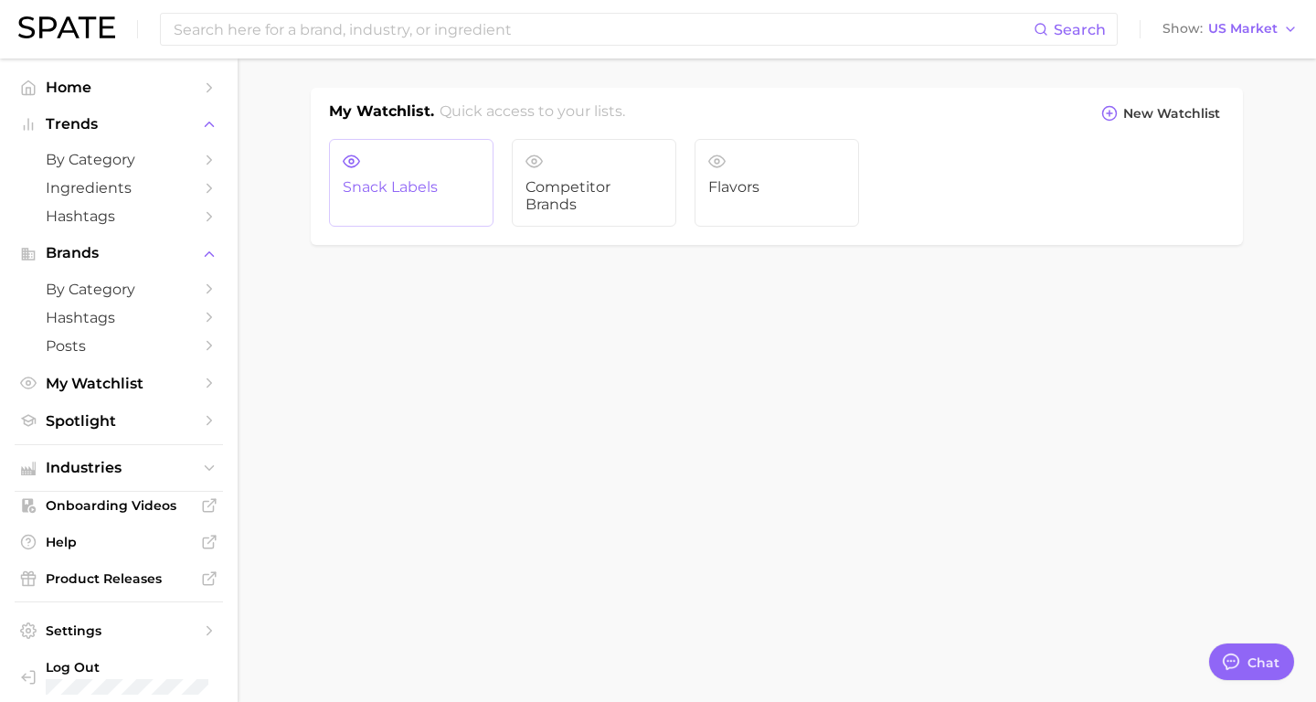
click at [396, 207] on link "Snack Labels" at bounding box center [411, 183] width 165 height 88
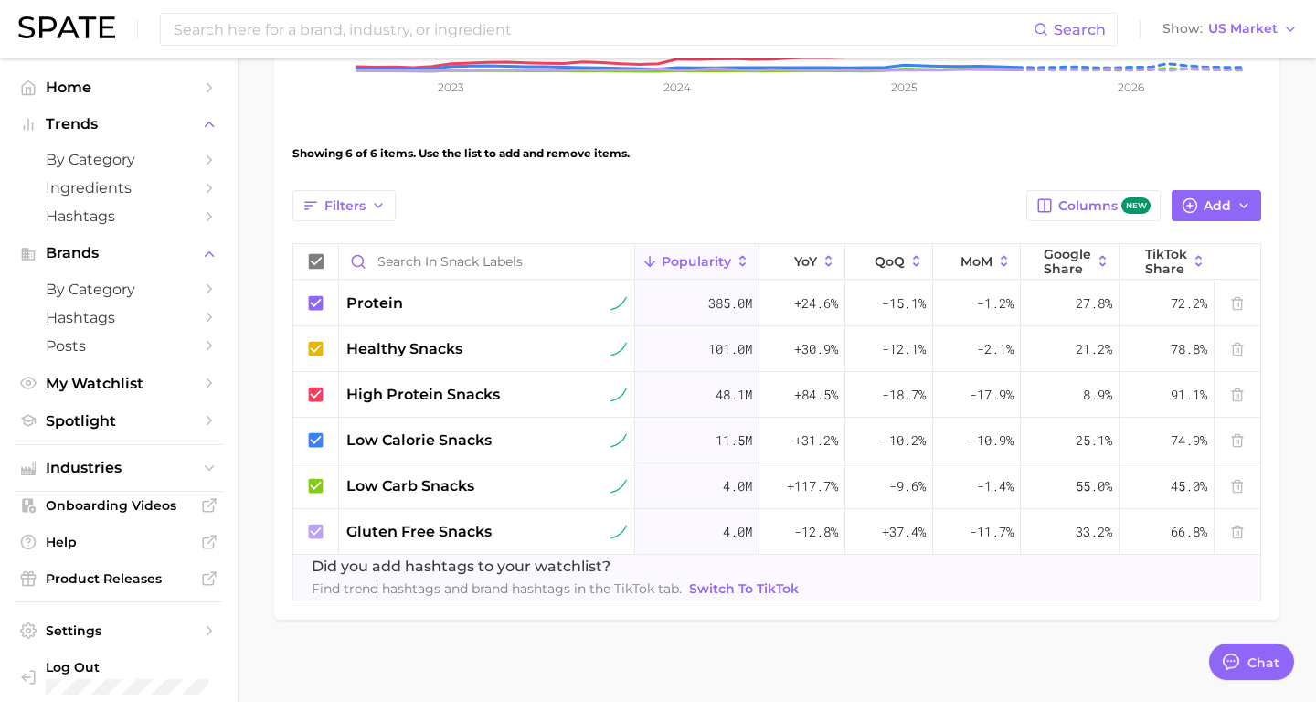
scroll to position [526, 0]
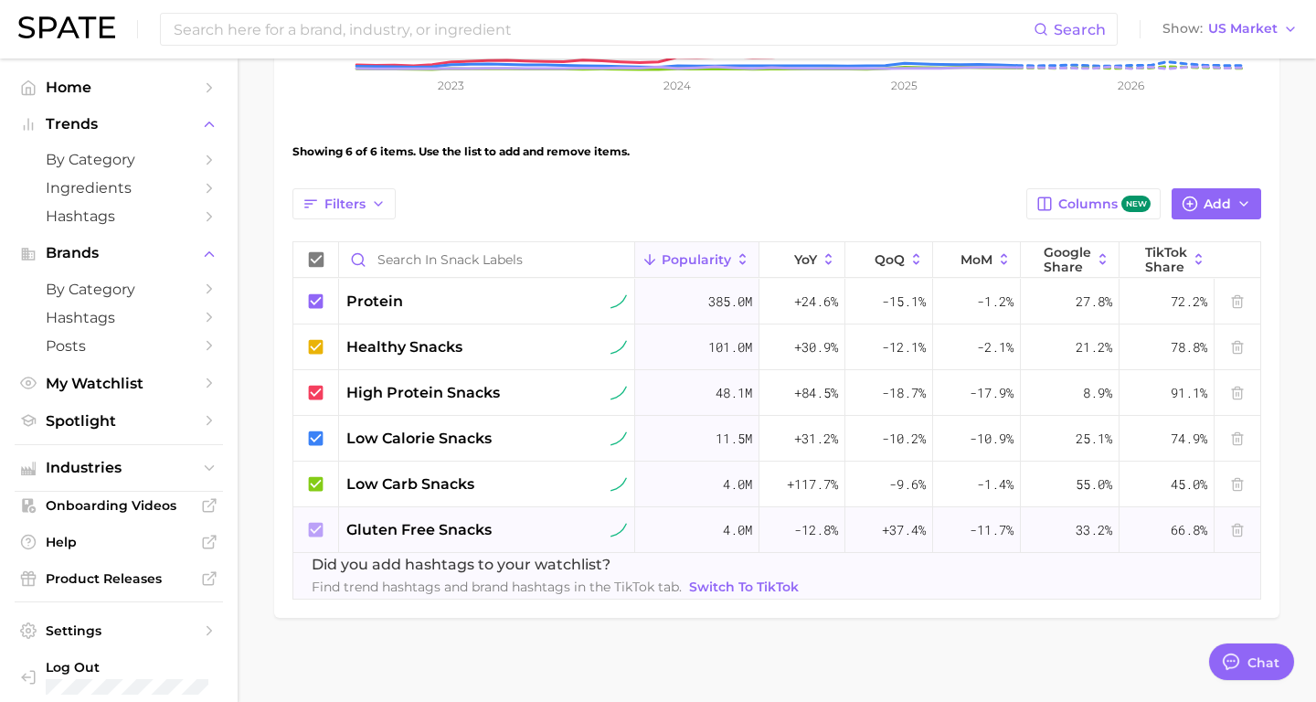
click at [416, 534] on span "gluten free snacks" at bounding box center [418, 530] width 145 height 22
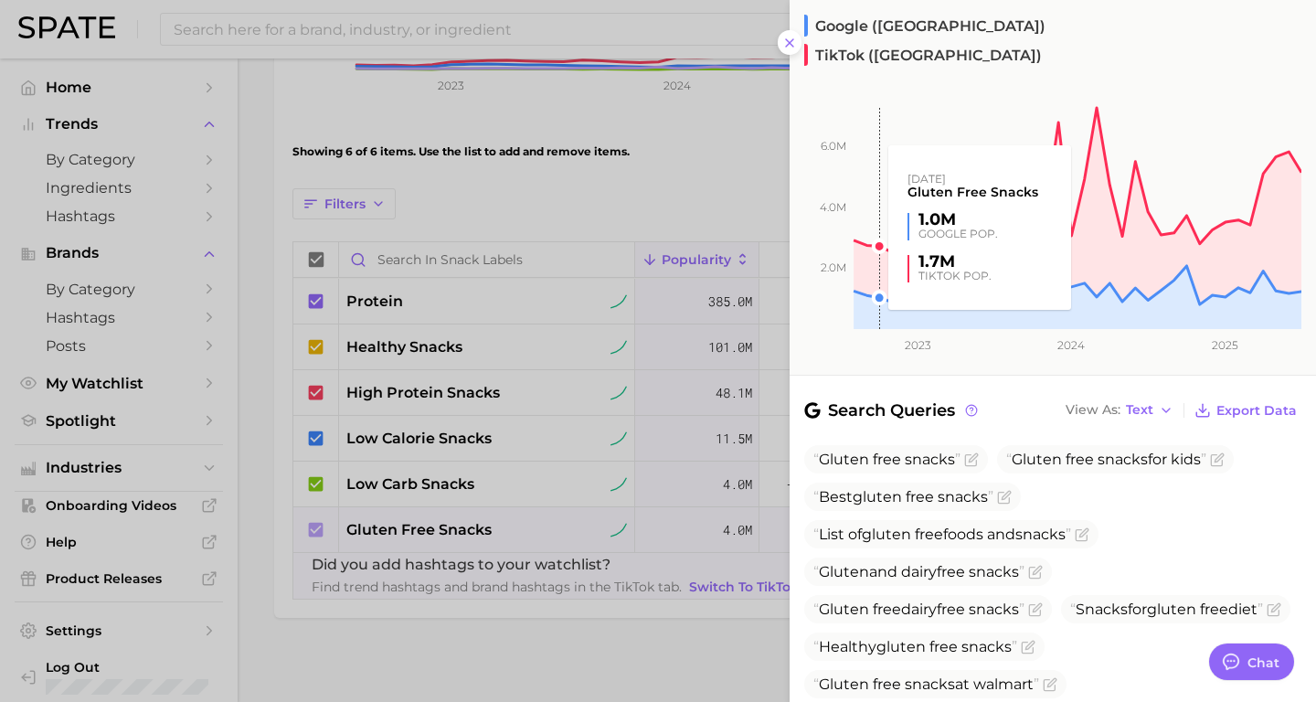
scroll to position [465, 0]
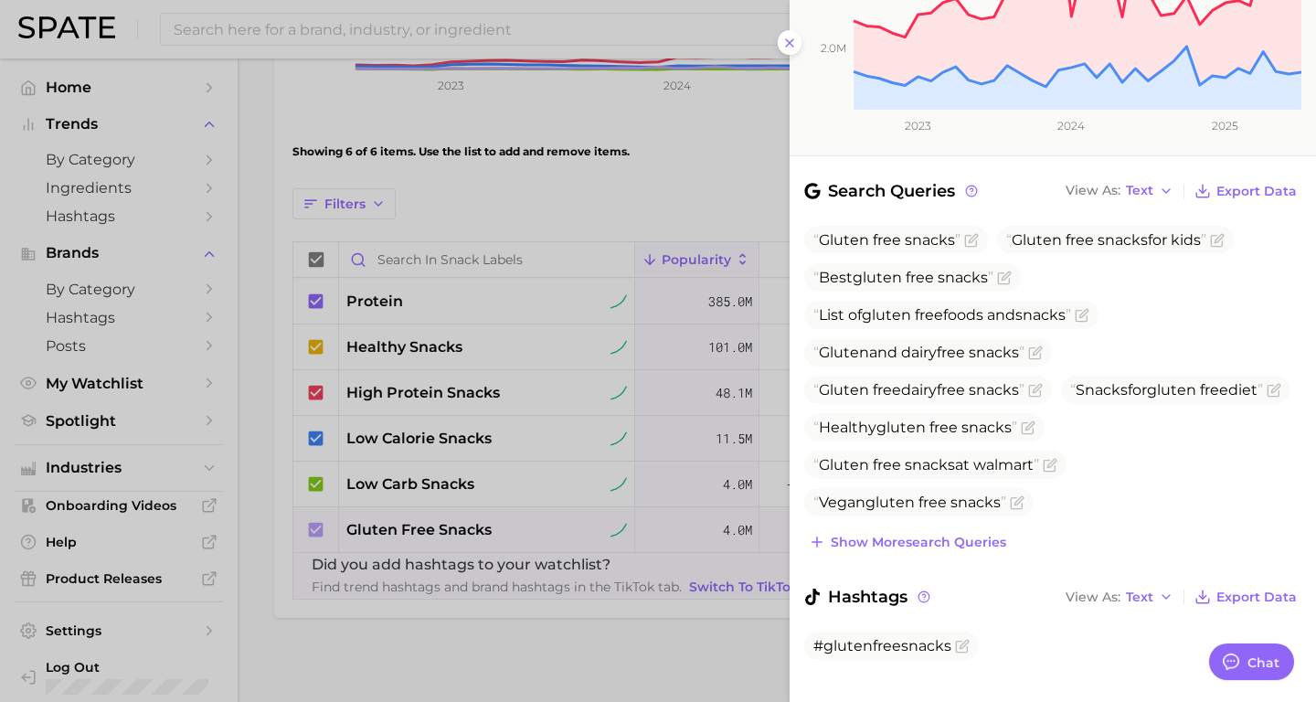
click at [543, 195] on div at bounding box center [658, 351] width 1316 height 702
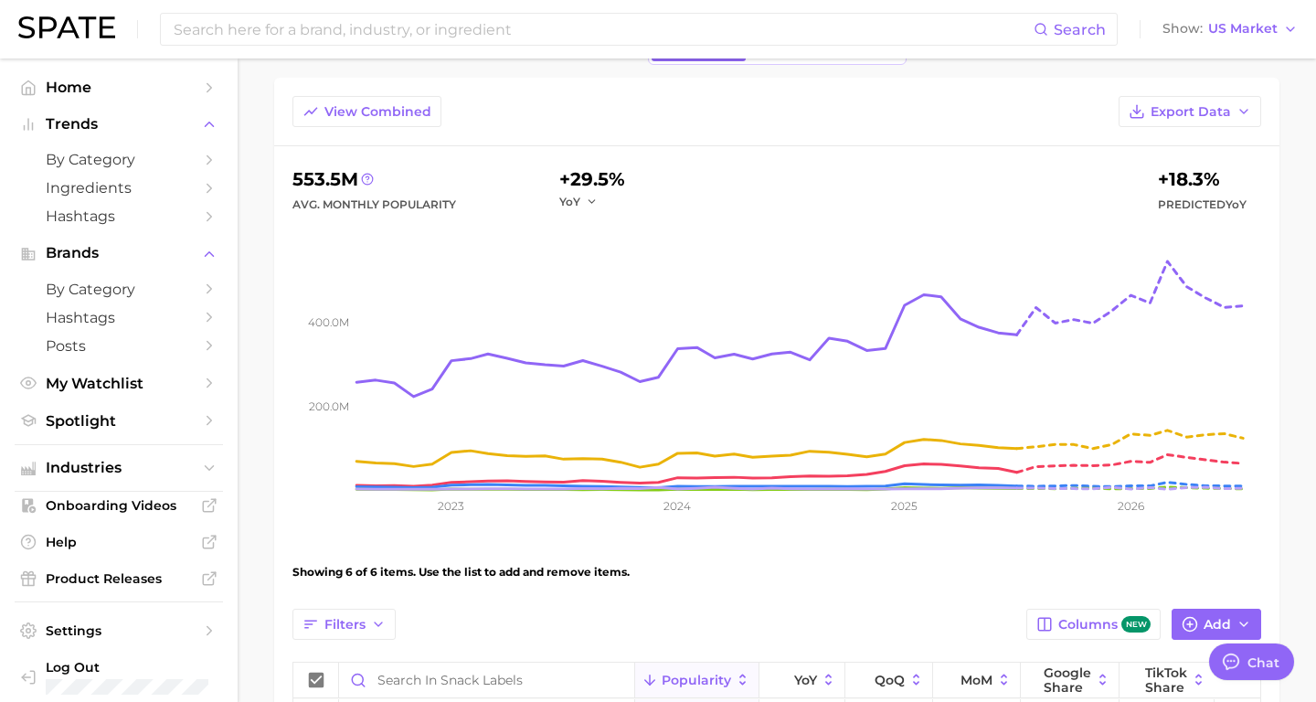
scroll to position [0, 0]
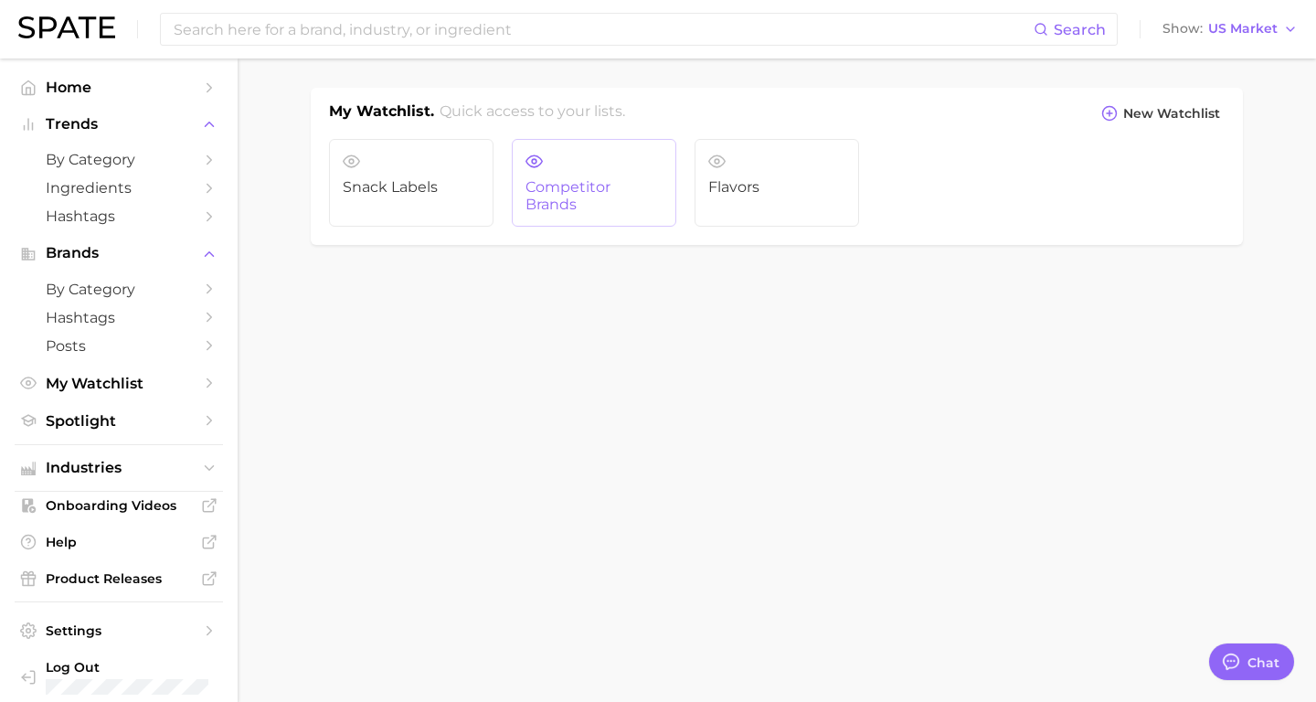
click at [611, 175] on link "Competitor Brands" at bounding box center [594, 183] width 165 height 88
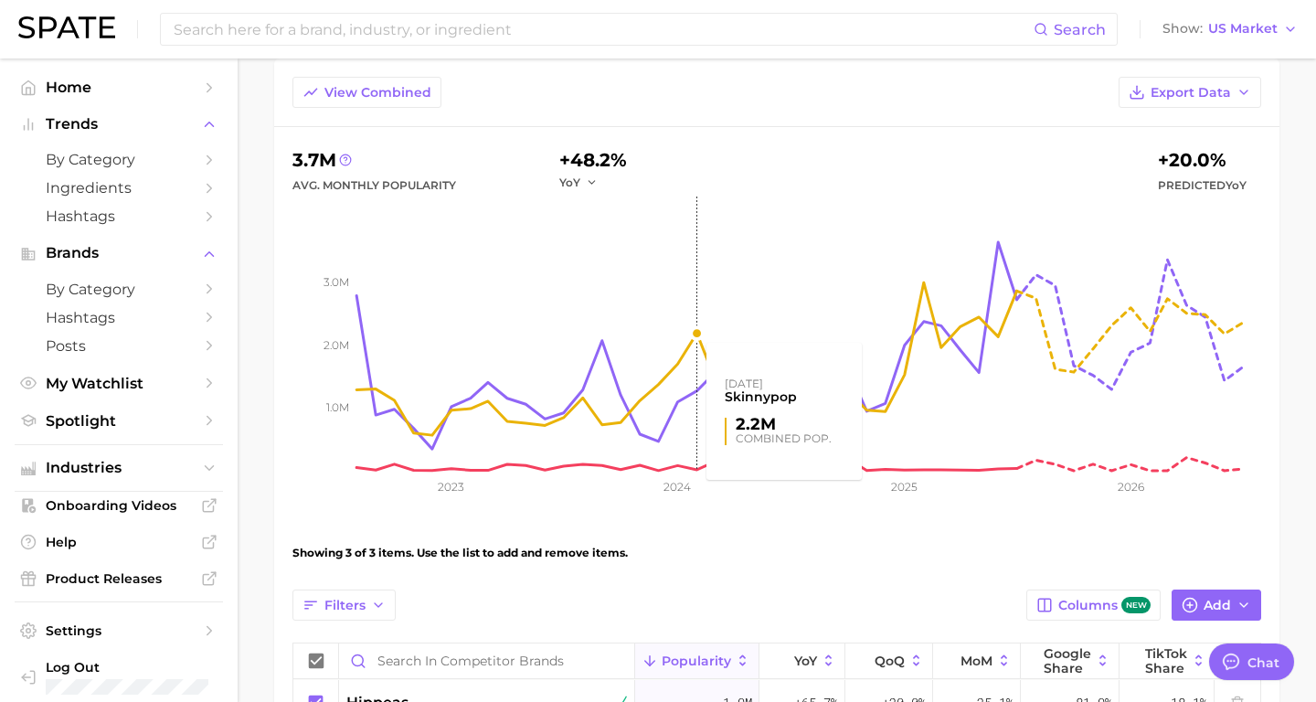
scroll to position [397, 0]
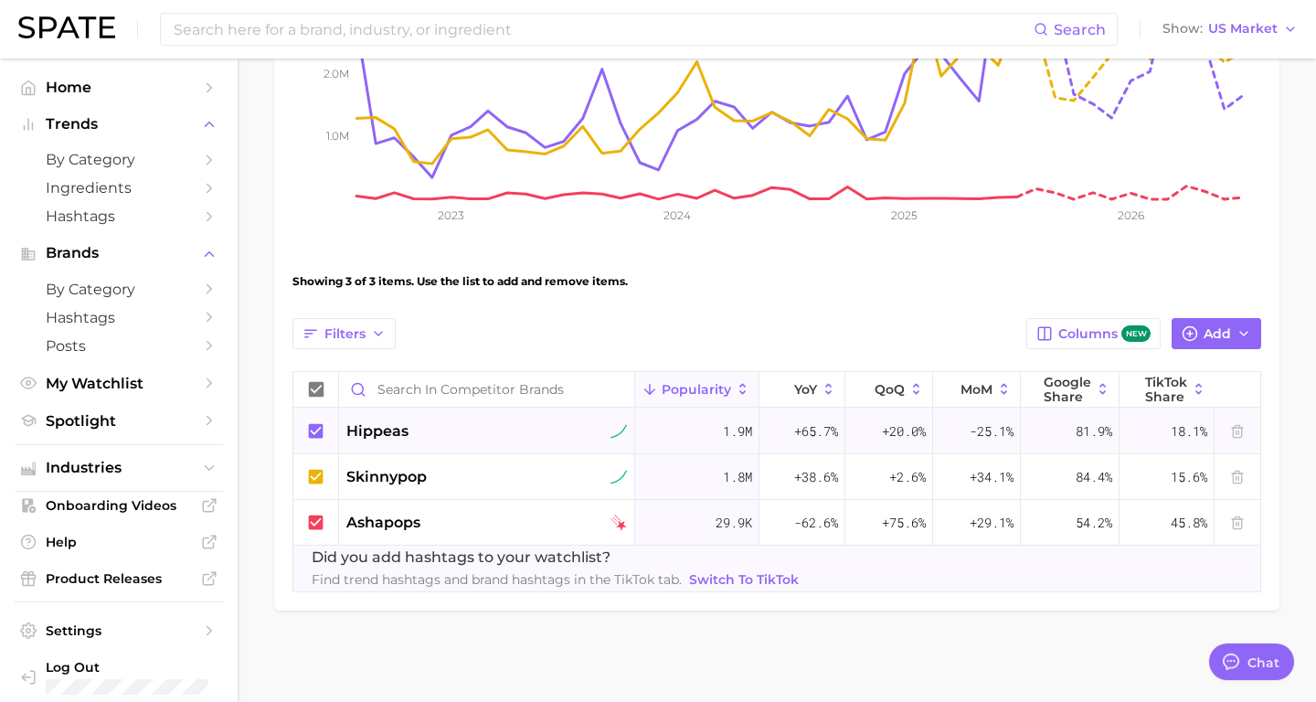
click at [398, 432] on span "hippeas" at bounding box center [377, 431] width 62 height 22
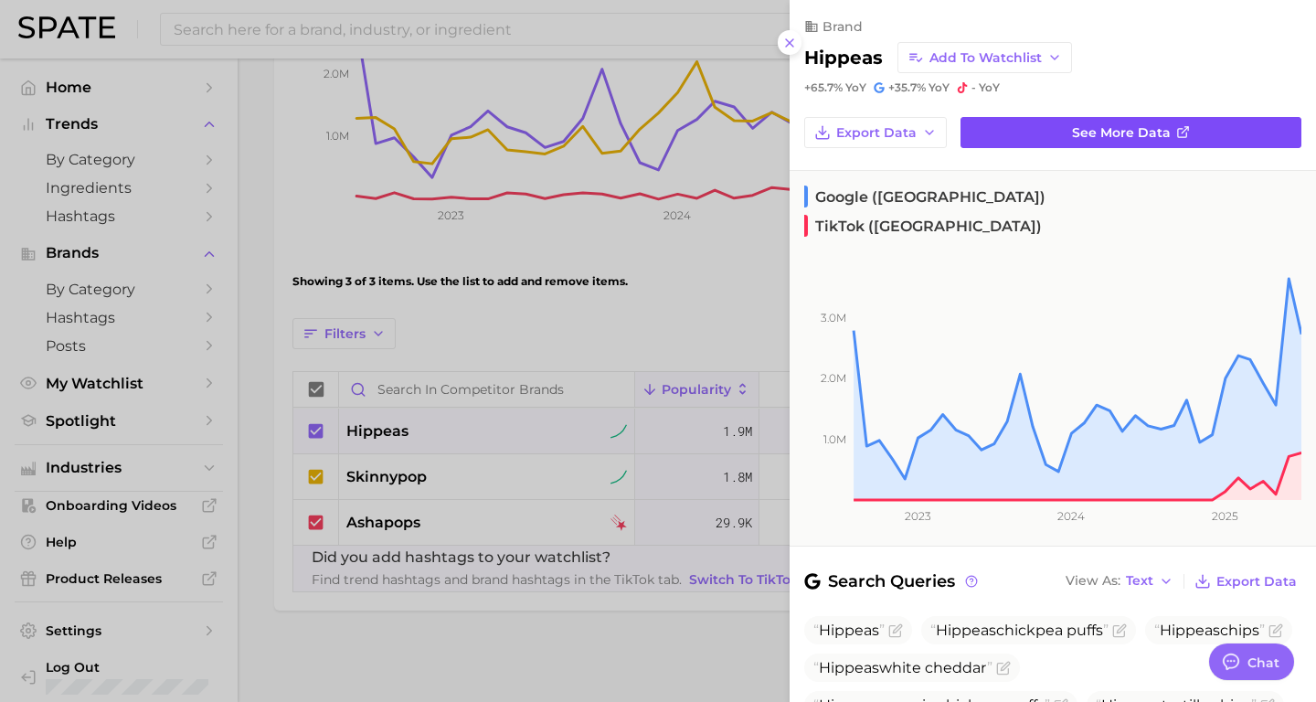
click at [1081, 142] on link "See more data" at bounding box center [1131, 132] width 341 height 31
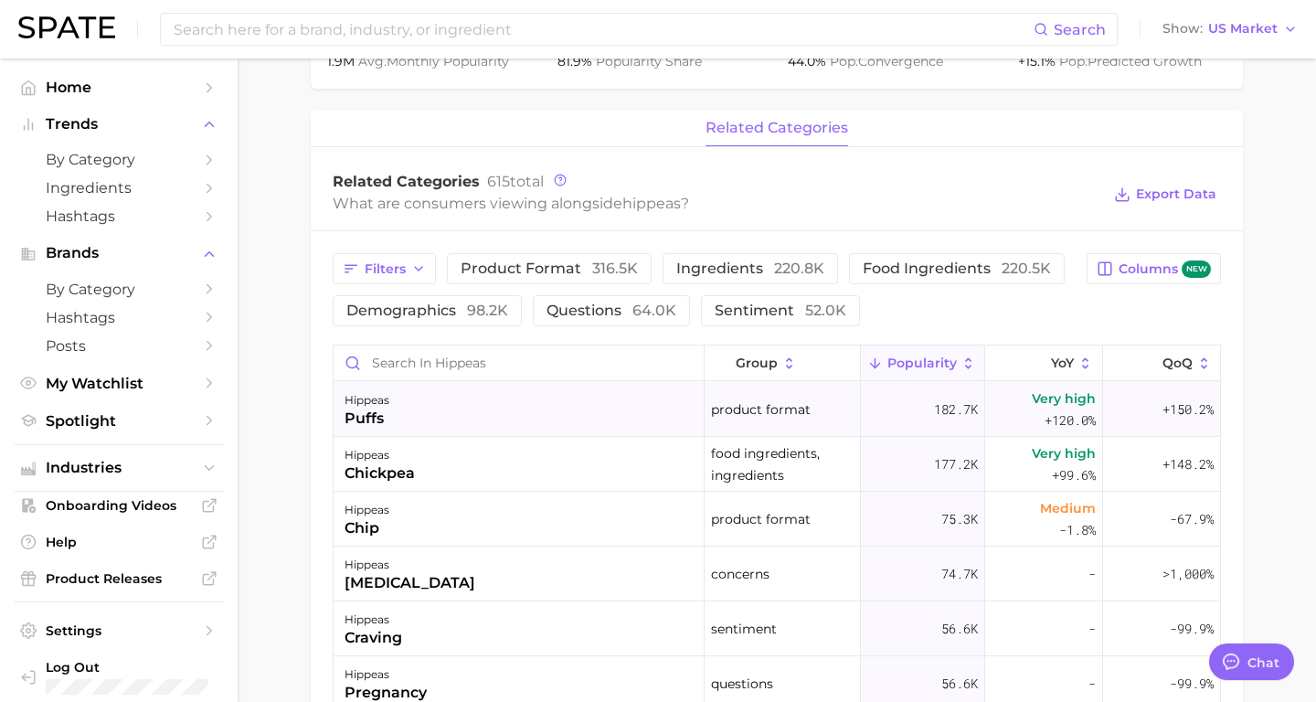
click at [529, 411] on div "hippeas puffs" at bounding box center [519, 409] width 371 height 55
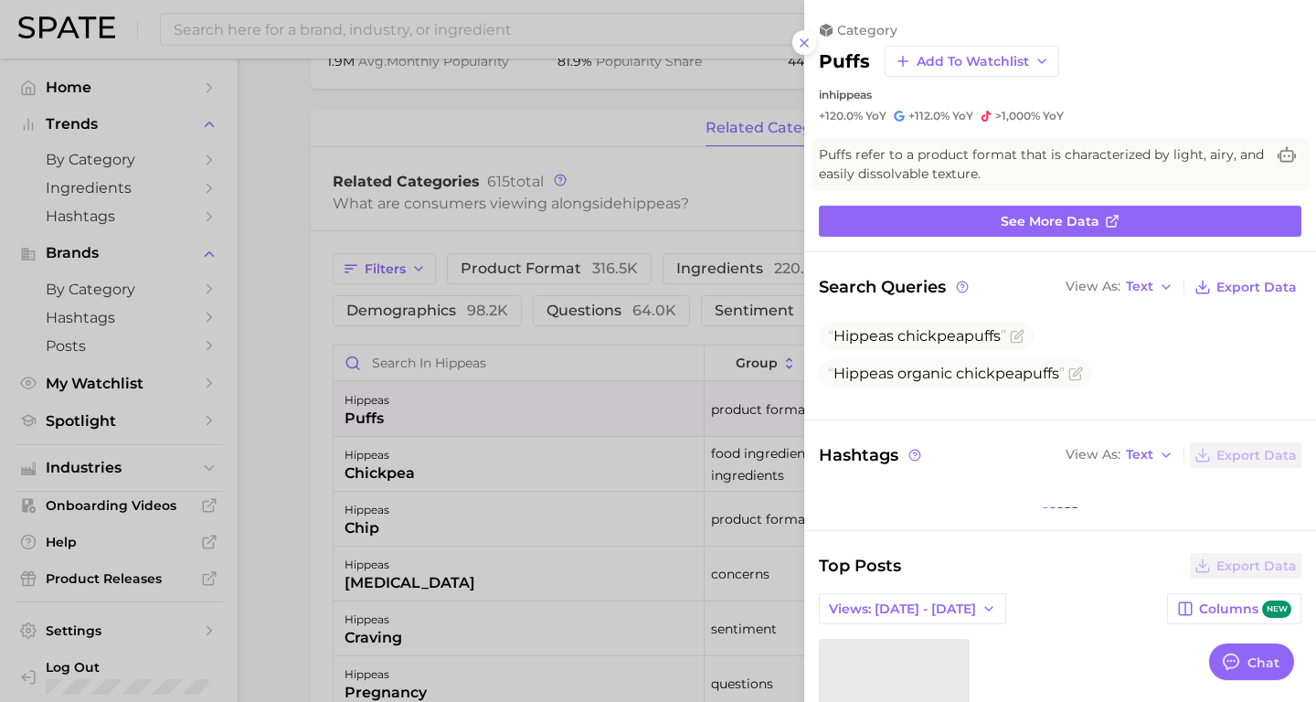
click at [699, 171] on div at bounding box center [658, 351] width 1316 height 702
